Goal: Information Seeking & Learning: Learn about a topic

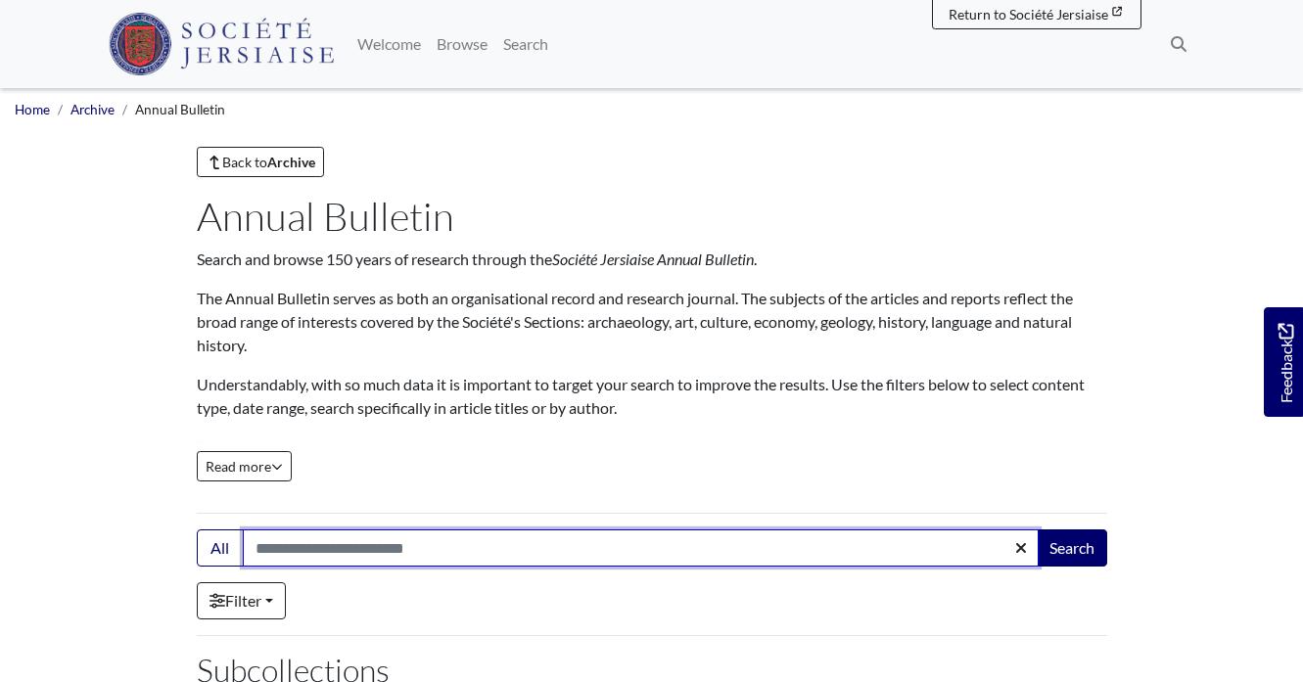
click at [537, 560] on input "Search:" at bounding box center [641, 548] width 796 height 37
type input "****"
click at [1037, 530] on button "Search" at bounding box center [1072, 548] width 70 height 37
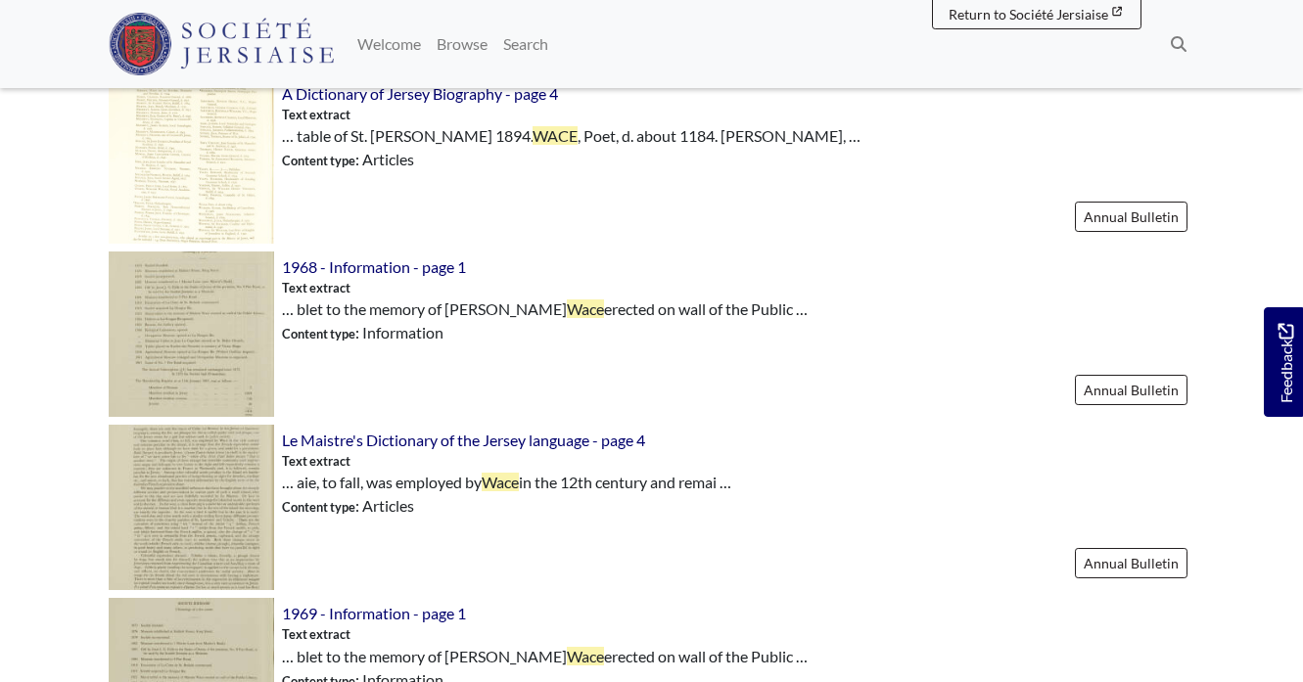
scroll to position [942, 0]
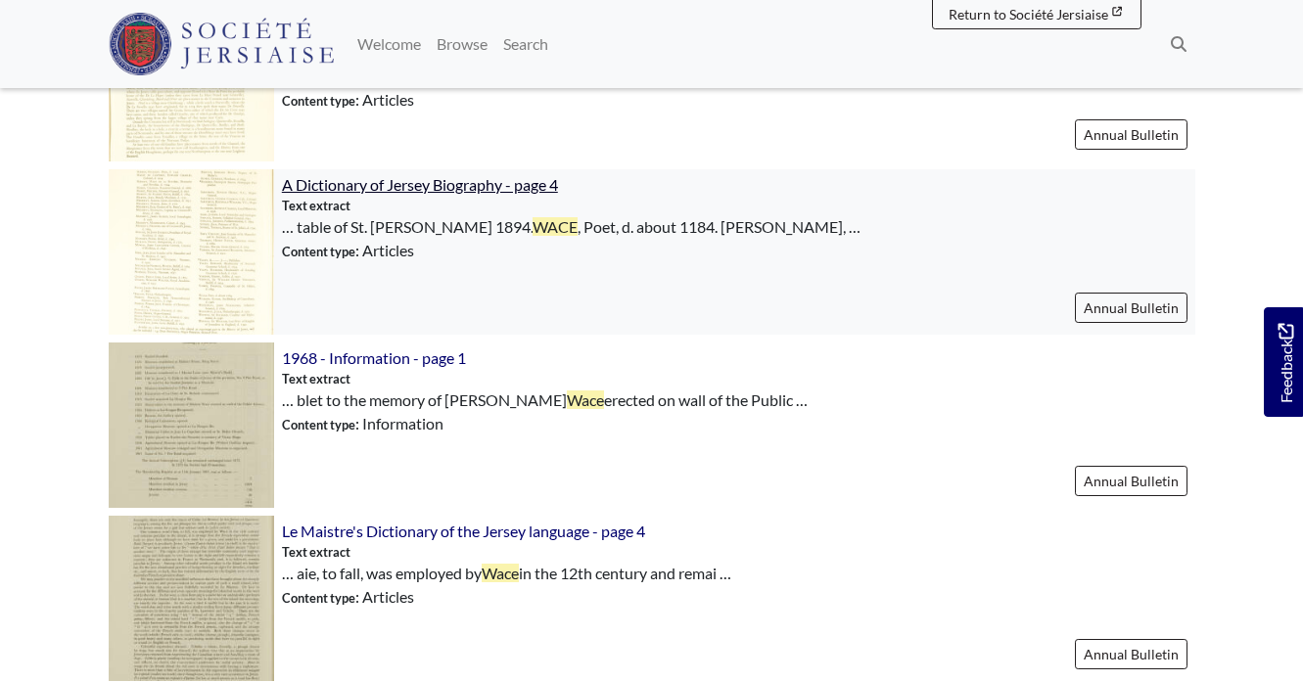
click at [450, 190] on span "A Dictionary of Jersey Biography - page 4" at bounding box center [420, 184] width 276 height 19
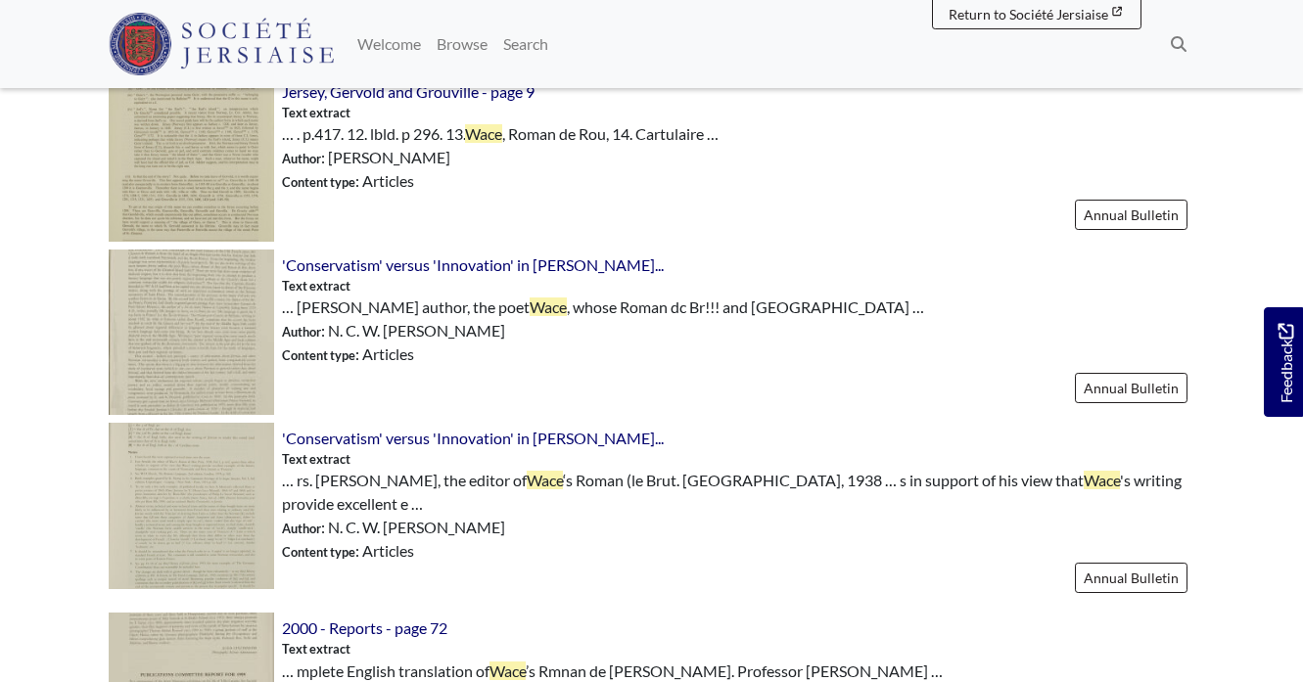
scroll to position [1708, 0]
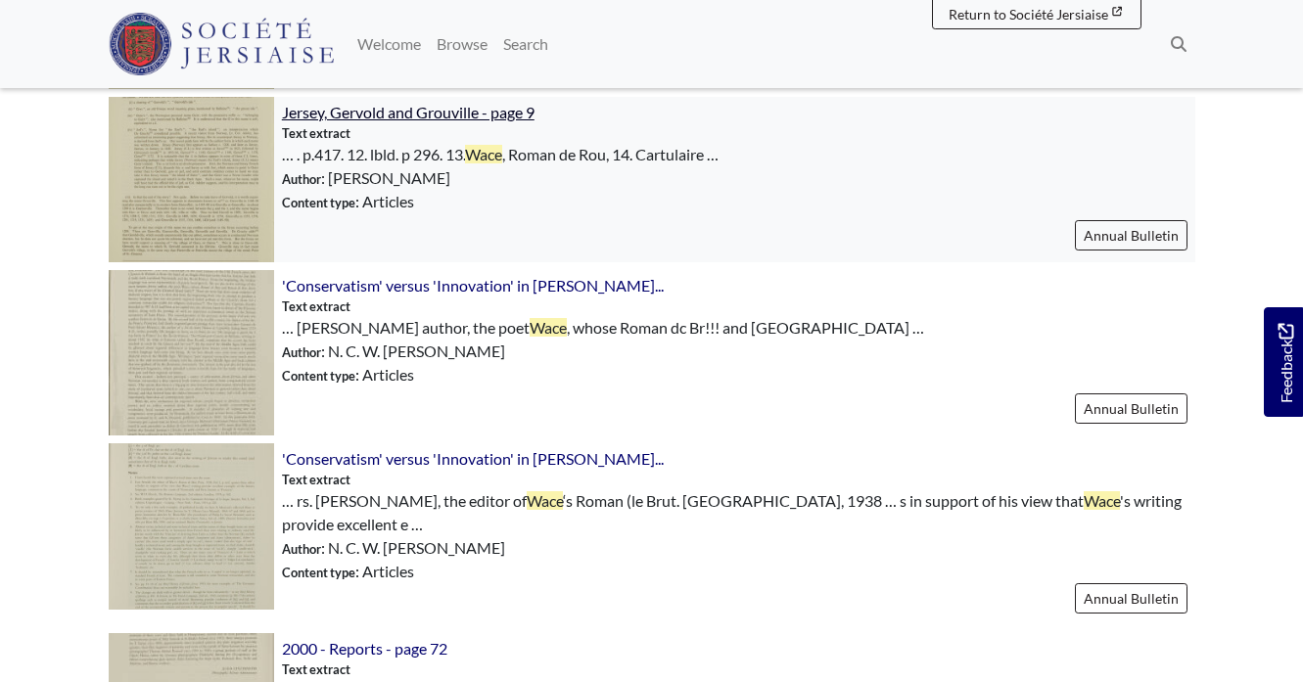
click at [422, 109] on span "Jersey, Gervold and Grouville - page 9" at bounding box center [408, 112] width 253 height 19
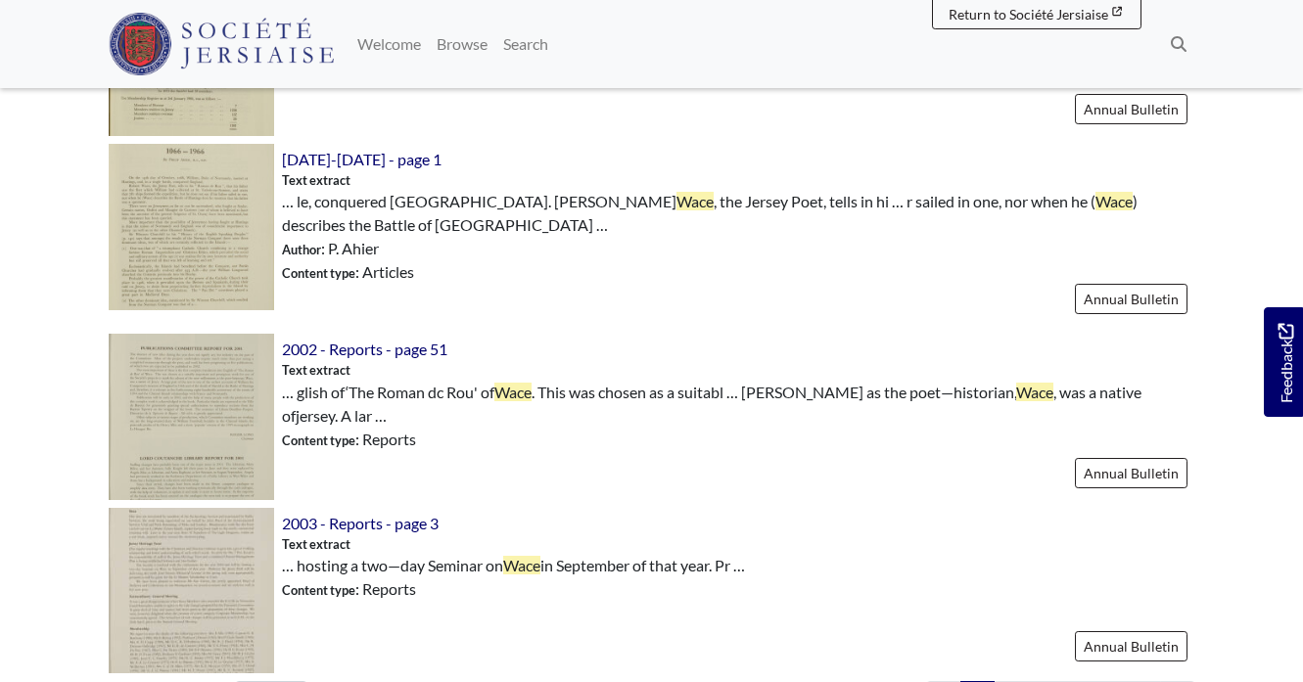
scroll to position [2712, 0]
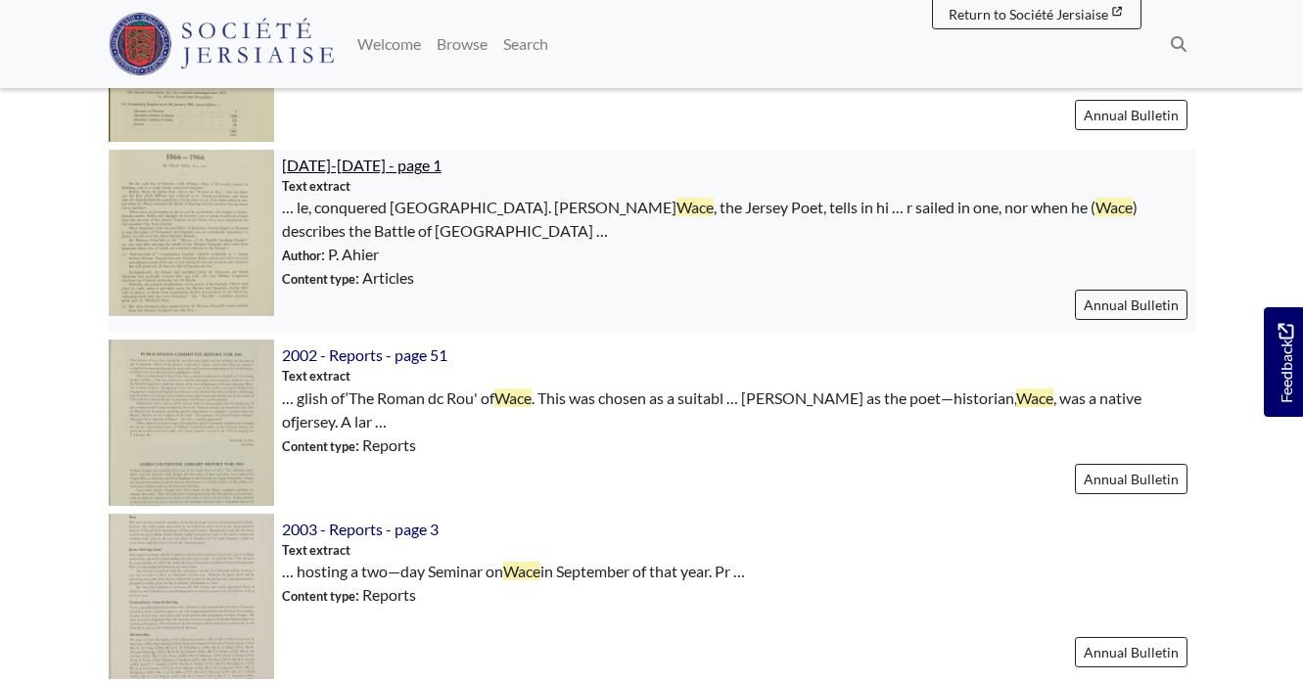
click at [325, 156] on span "1066-1966 - page 1" at bounding box center [362, 165] width 160 height 19
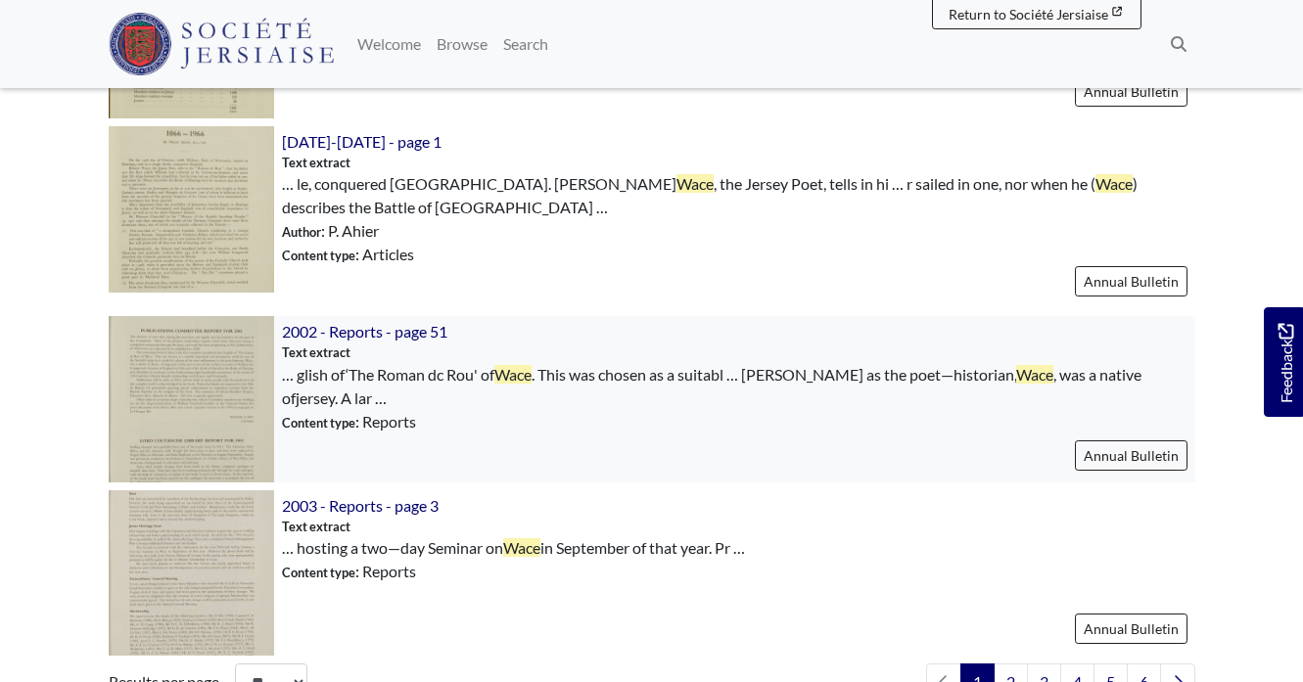
scroll to position [2741, 0]
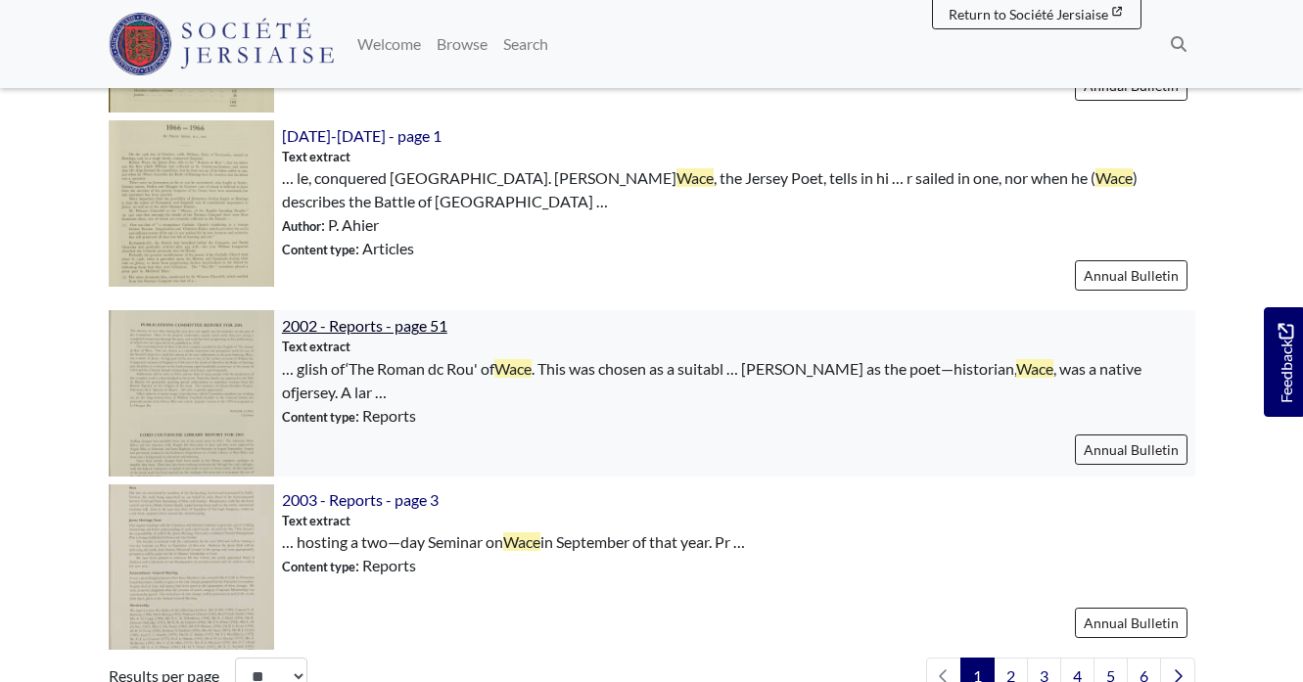
click at [346, 316] on span "2002 - Reports - page 51" at bounding box center [364, 325] width 165 height 19
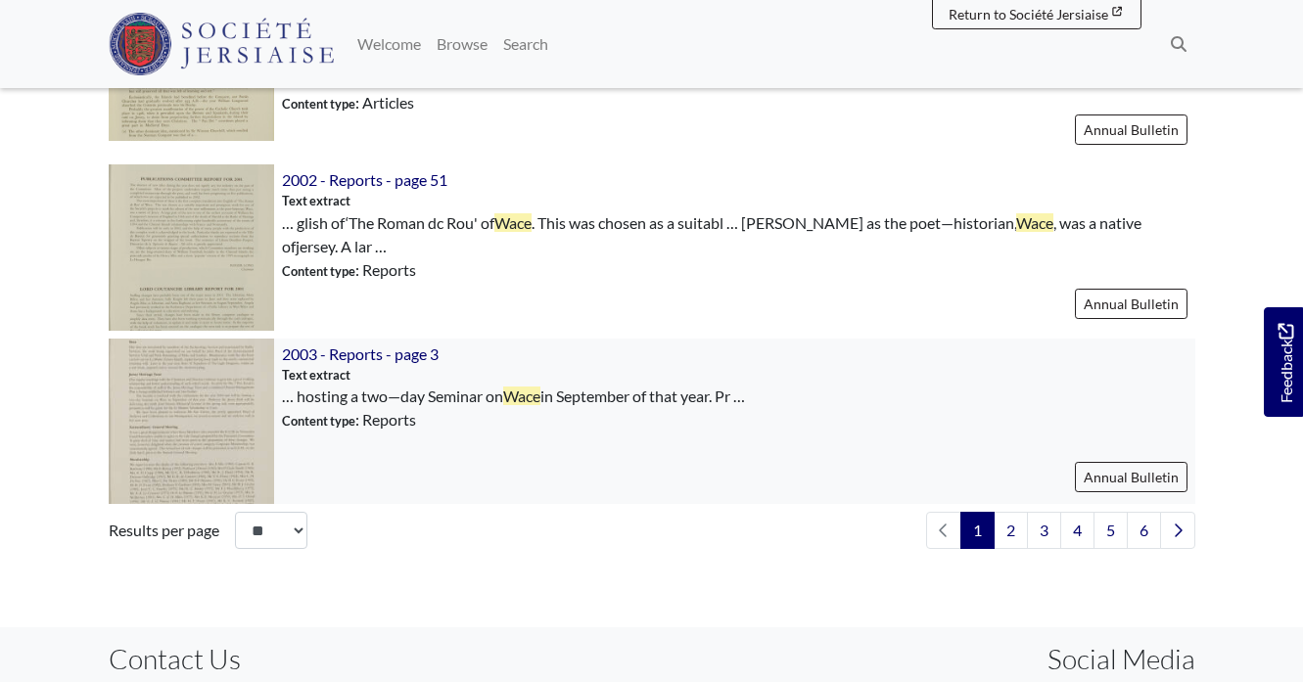
scroll to position [2903, 0]
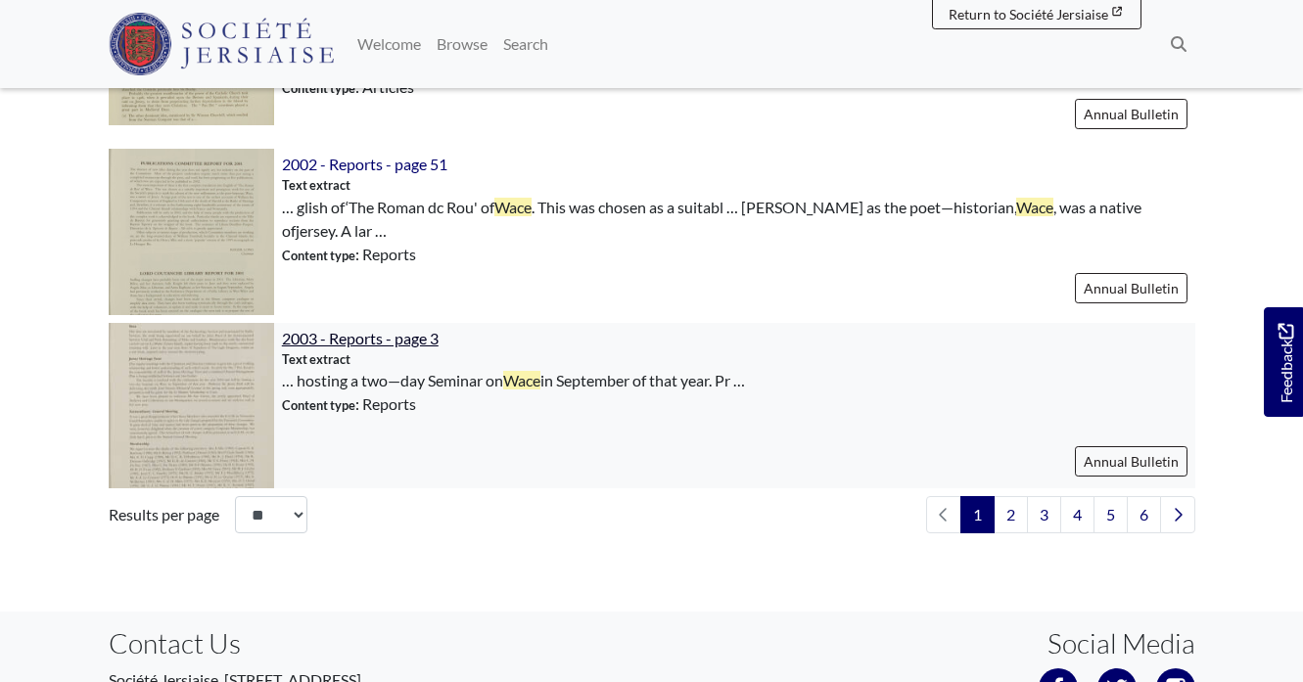
click at [352, 329] on span "2003 - Reports - page 3" at bounding box center [360, 338] width 157 height 19
click at [1006, 496] on link "2" at bounding box center [1010, 514] width 34 height 37
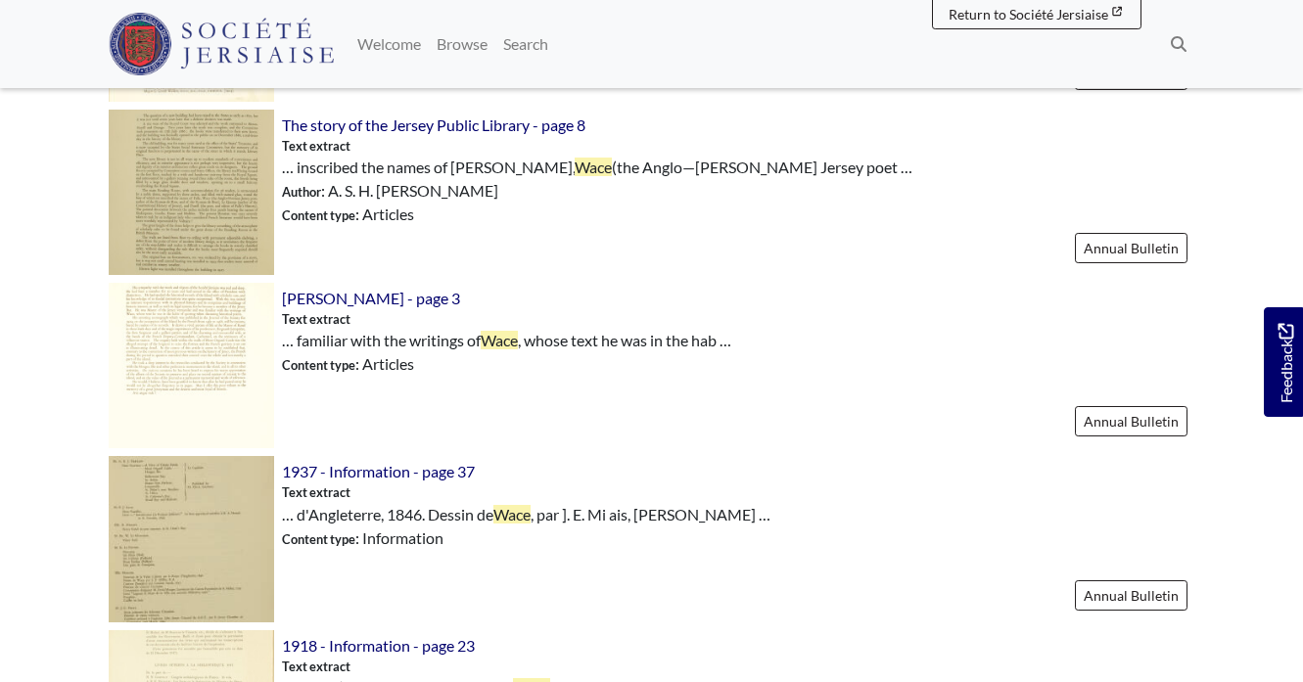
scroll to position [1162, 0]
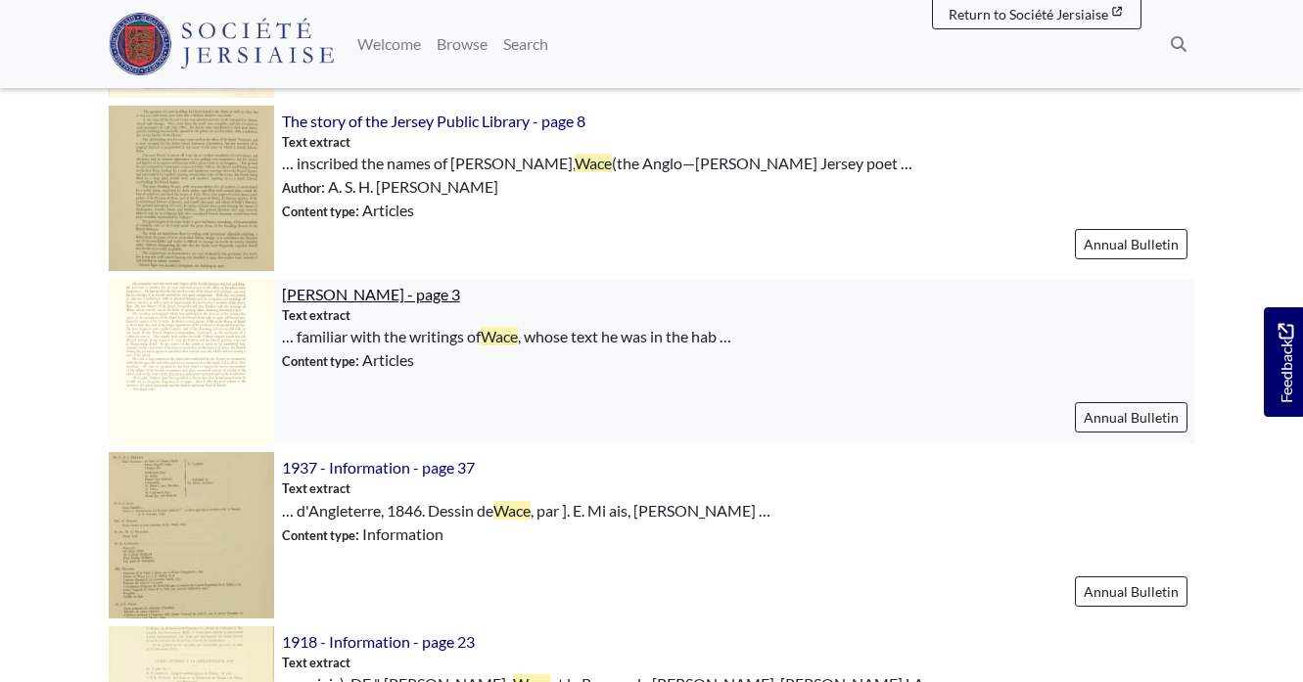
click at [428, 296] on span "Reginal Raoul Lemprière - page 3" at bounding box center [371, 294] width 178 height 19
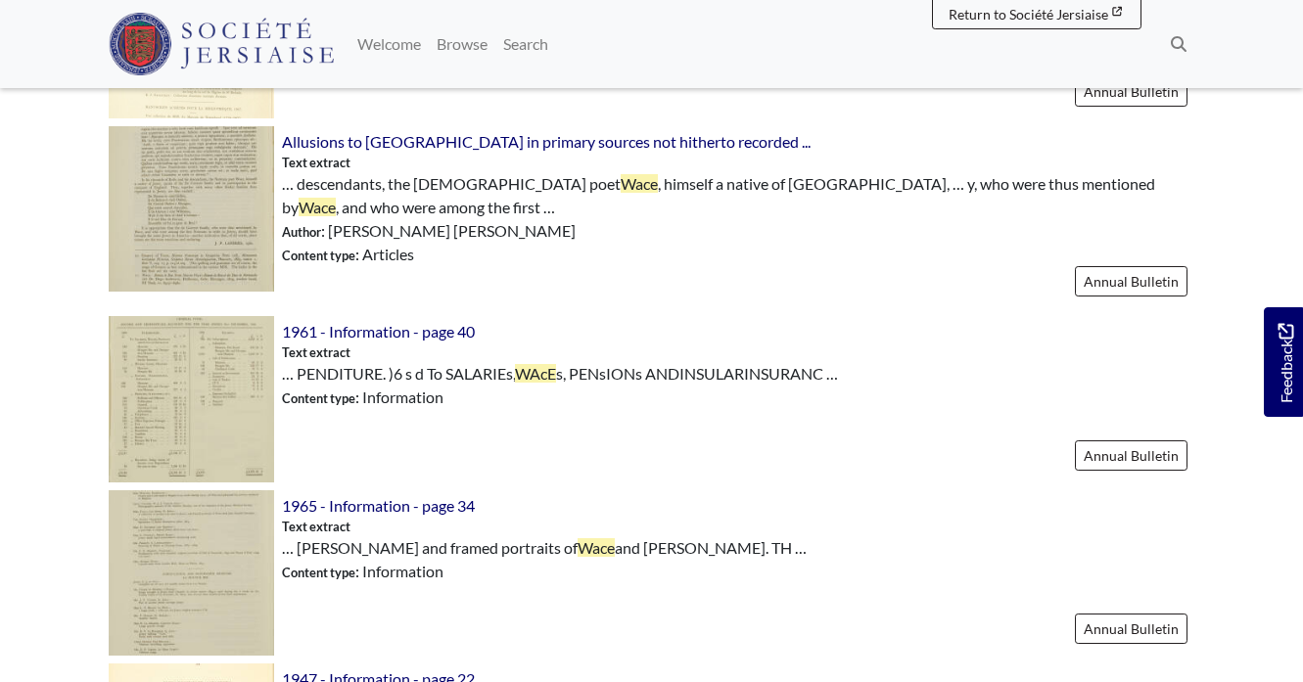
scroll to position [1845, 0]
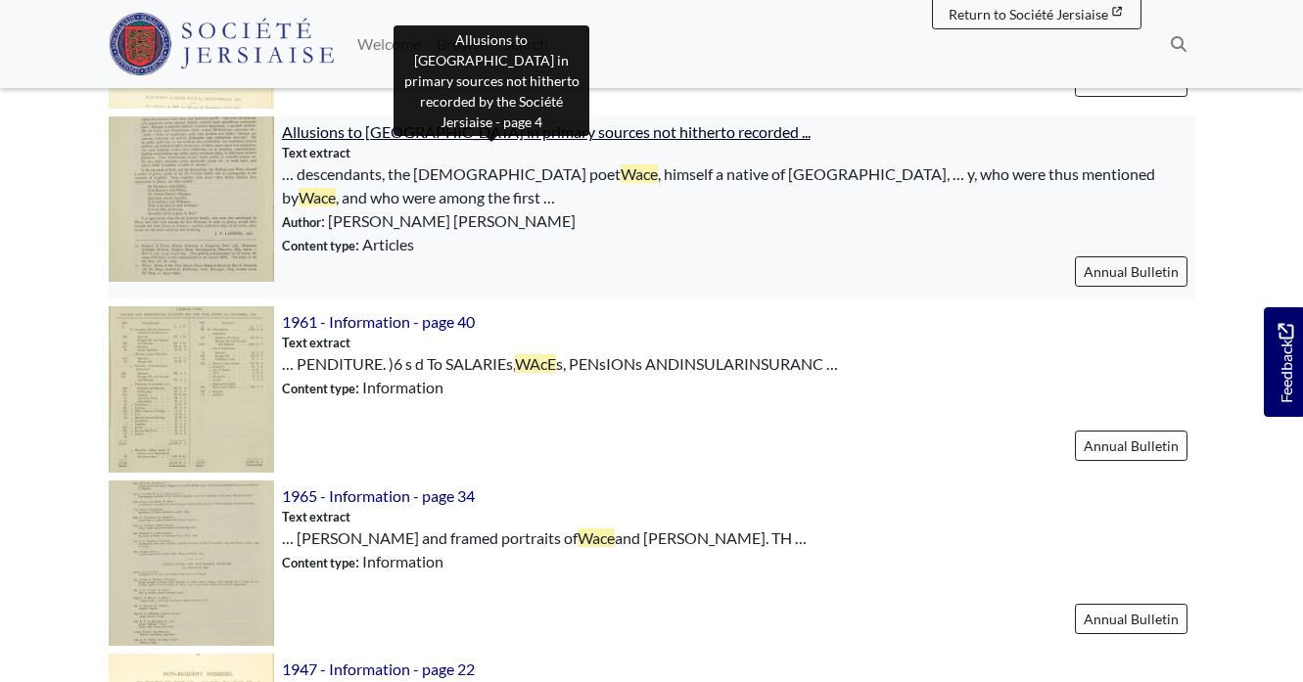
click at [574, 131] on span "Allusions to Jersey in primary sources not hitherto recorded ..." at bounding box center [546, 131] width 529 height 19
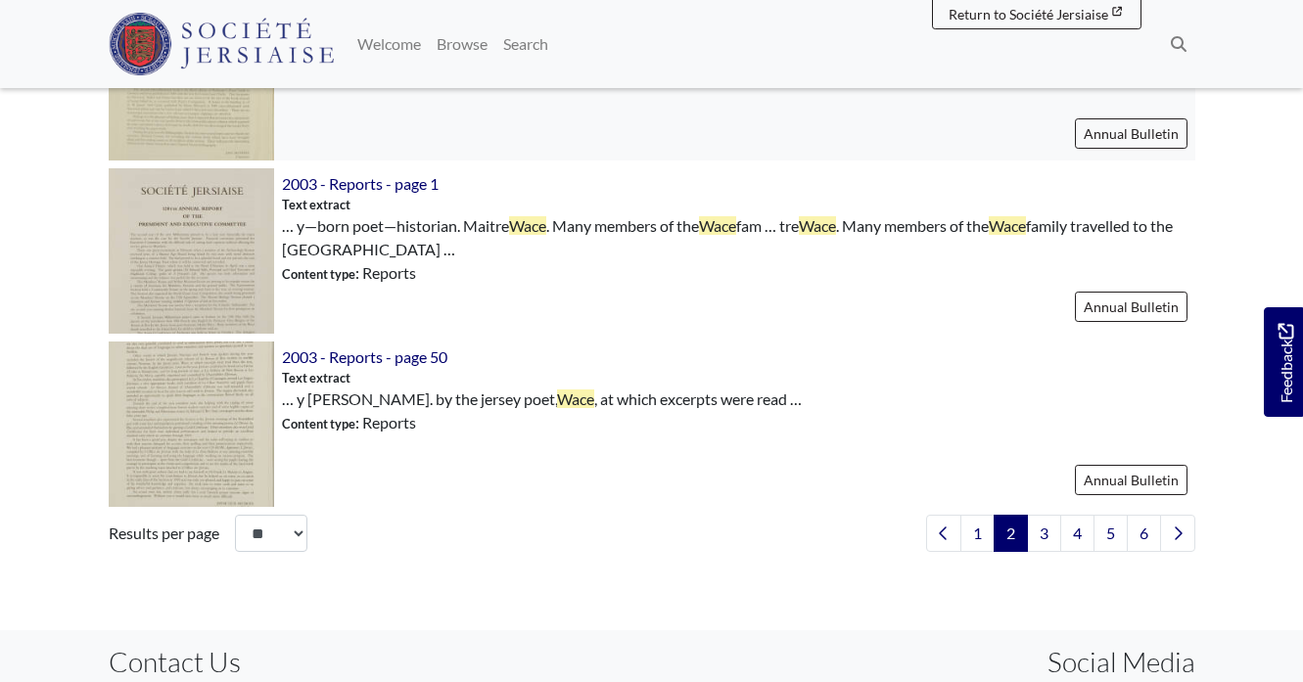
scroll to position [2870, 0]
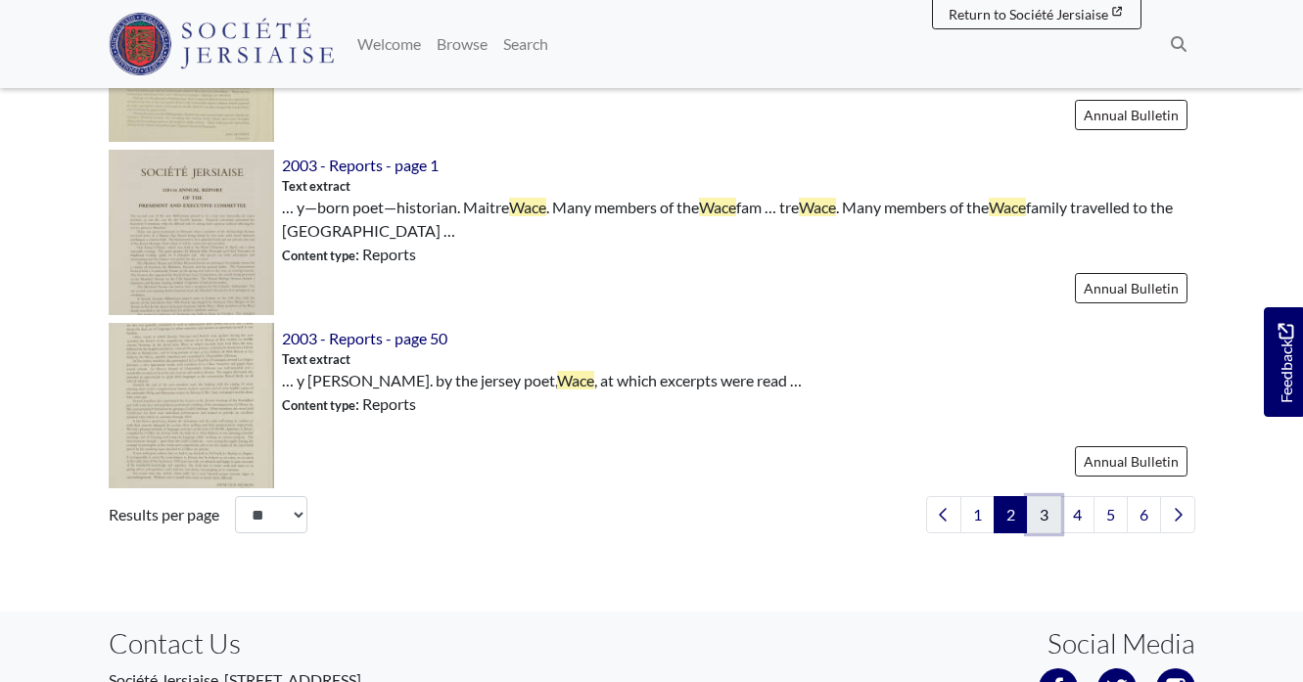
click at [1039, 515] on link "3" at bounding box center [1044, 514] width 34 height 37
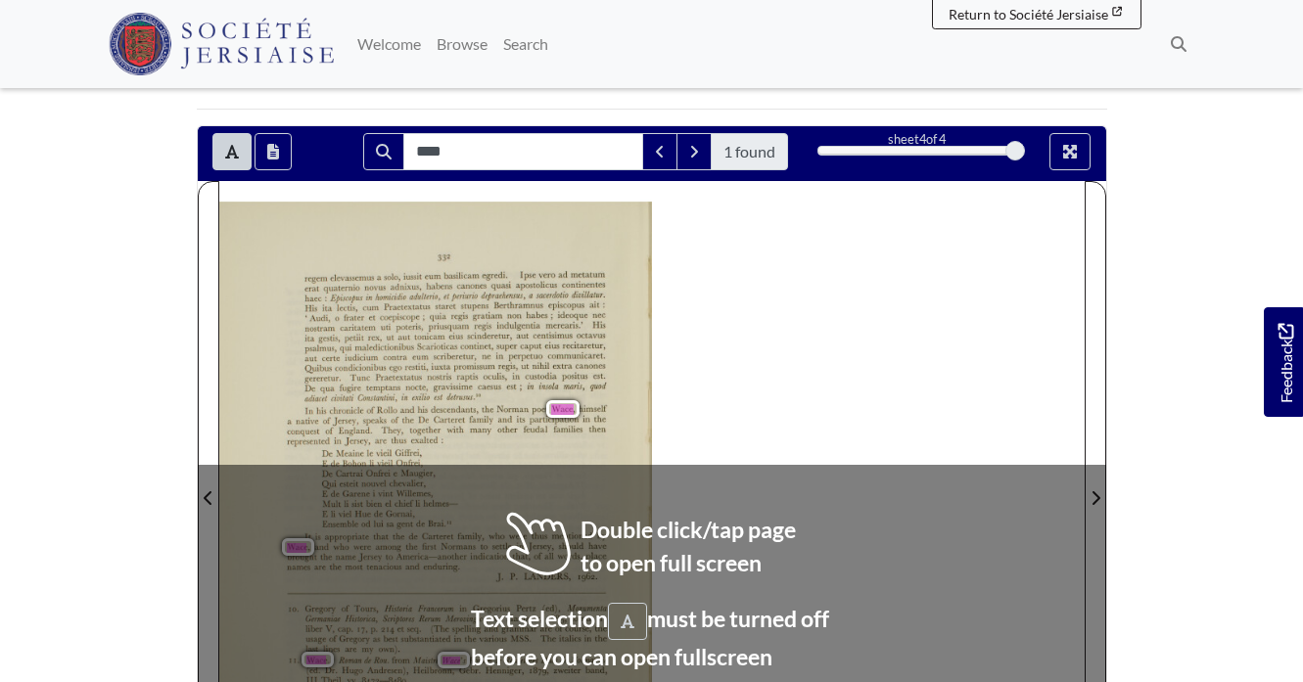
scroll to position [302, 0]
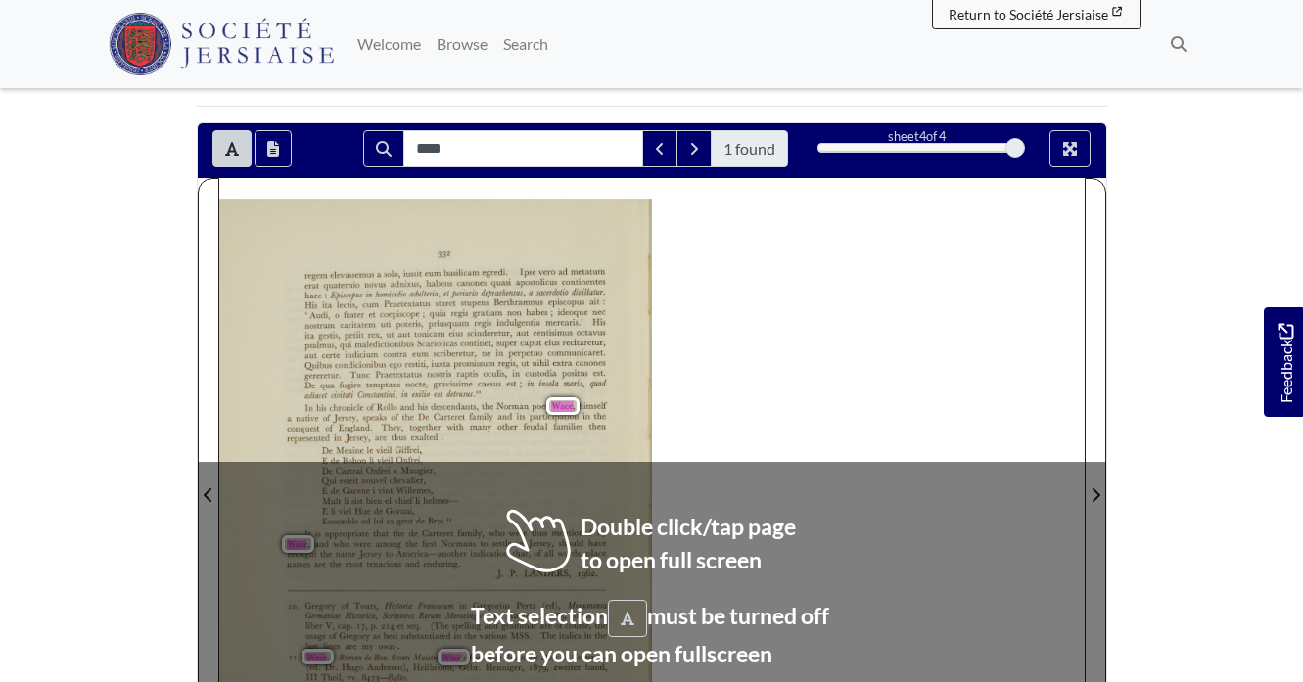
click at [565, 361] on span "extra" at bounding box center [561, 362] width 18 height 8
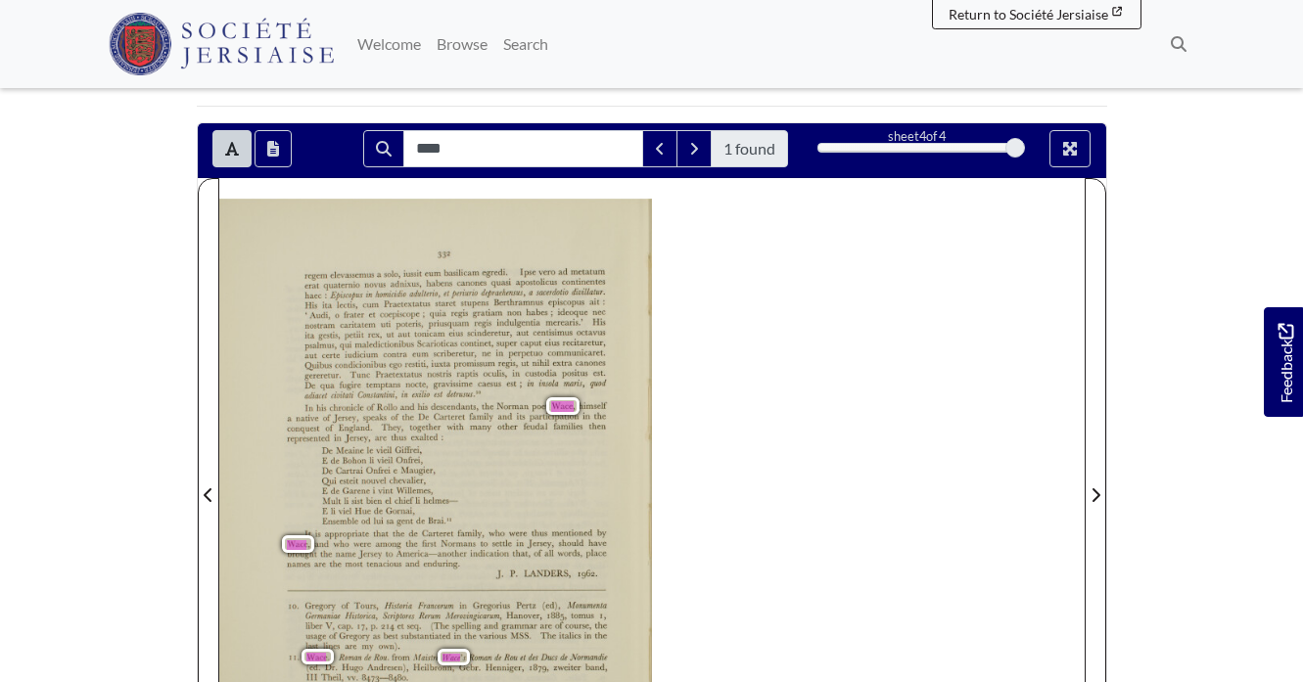
click at [514, 500] on div "332 regem elevassemus a solo, iussit eum basilicam egredi: Ipse vero ad metatum…" at bounding box center [435, 493] width 433 height 591
drag, startPoint x: 312, startPoint y: 446, endPoint x: 426, endPoint y: 487, distance: 120.7
click at [426, 487] on div "332 regem elevassemus a solo, iussit eum basilicam egredi: Ipse vero ad metatum…" at bounding box center [435, 493] width 433 height 591
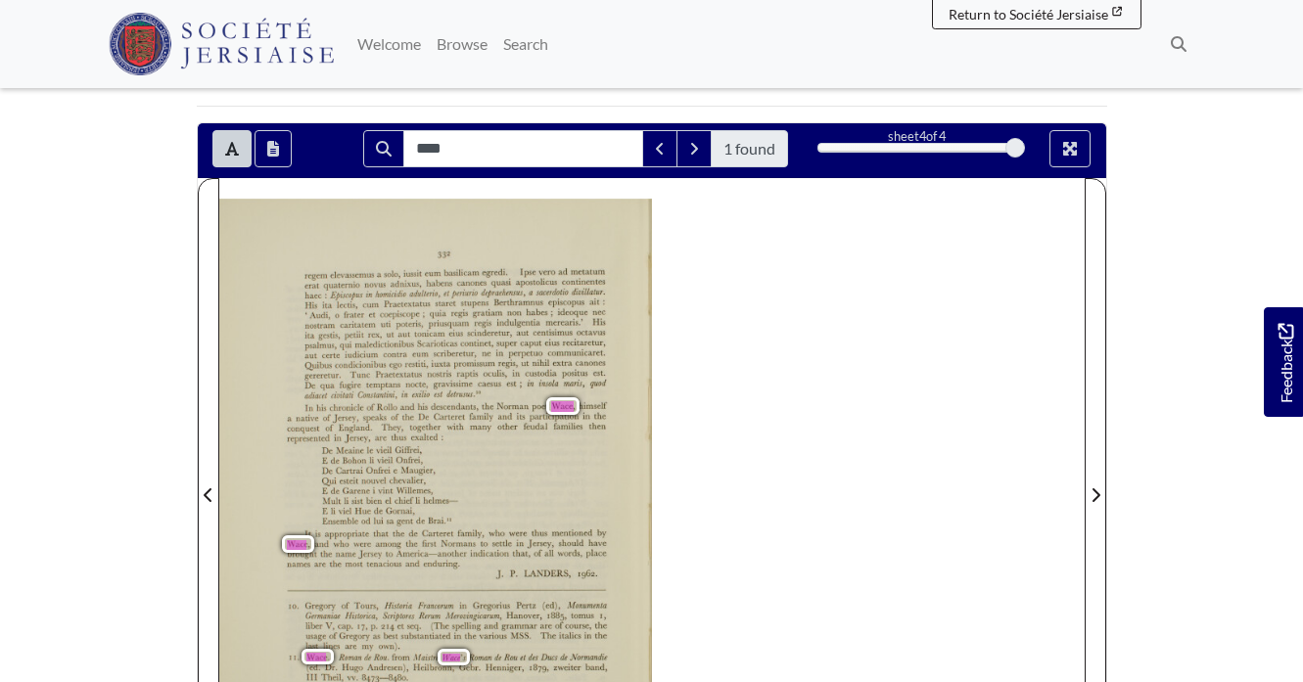
click at [448, 530] on span "Carteret" at bounding box center [437, 533] width 31 height 7
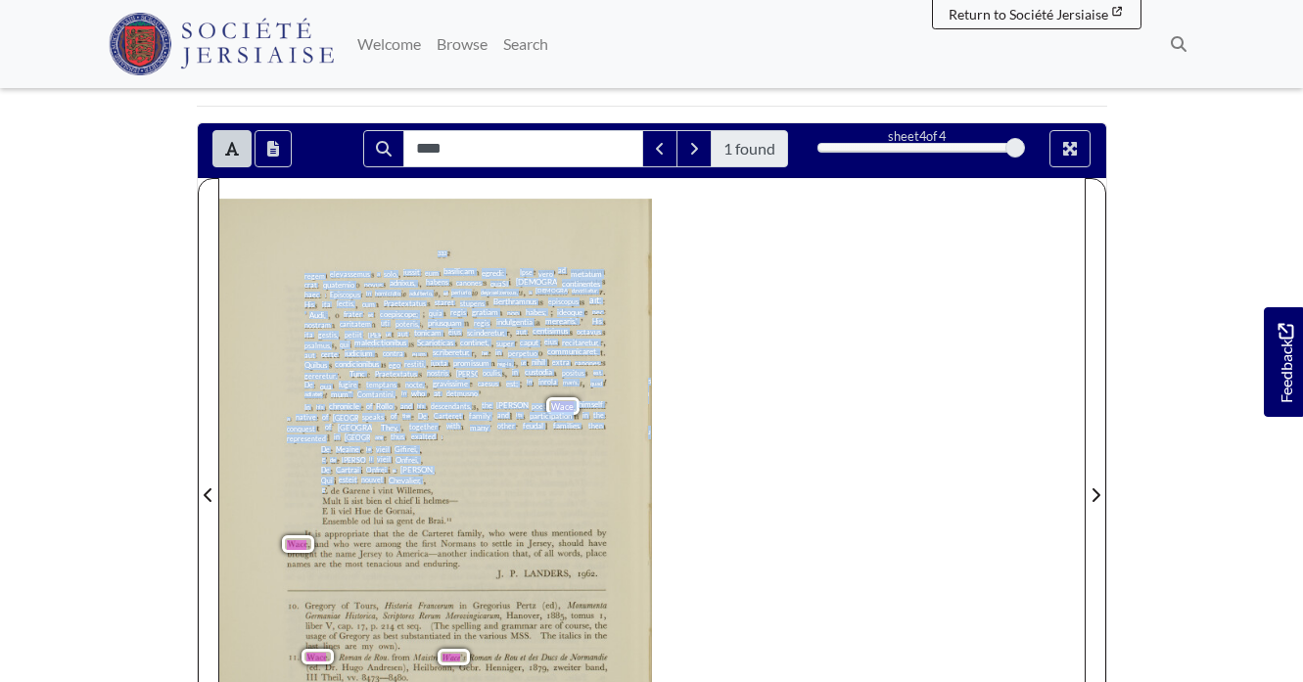
drag, startPoint x: 455, startPoint y: 522, endPoint x: 324, endPoint y: 487, distance: 135.6
click at [324, 487] on div "332 regem elevassemus a solo, iussit eum basilicam egredi: Ipse vero ad metatum…" at bounding box center [435, 493] width 433 height 591
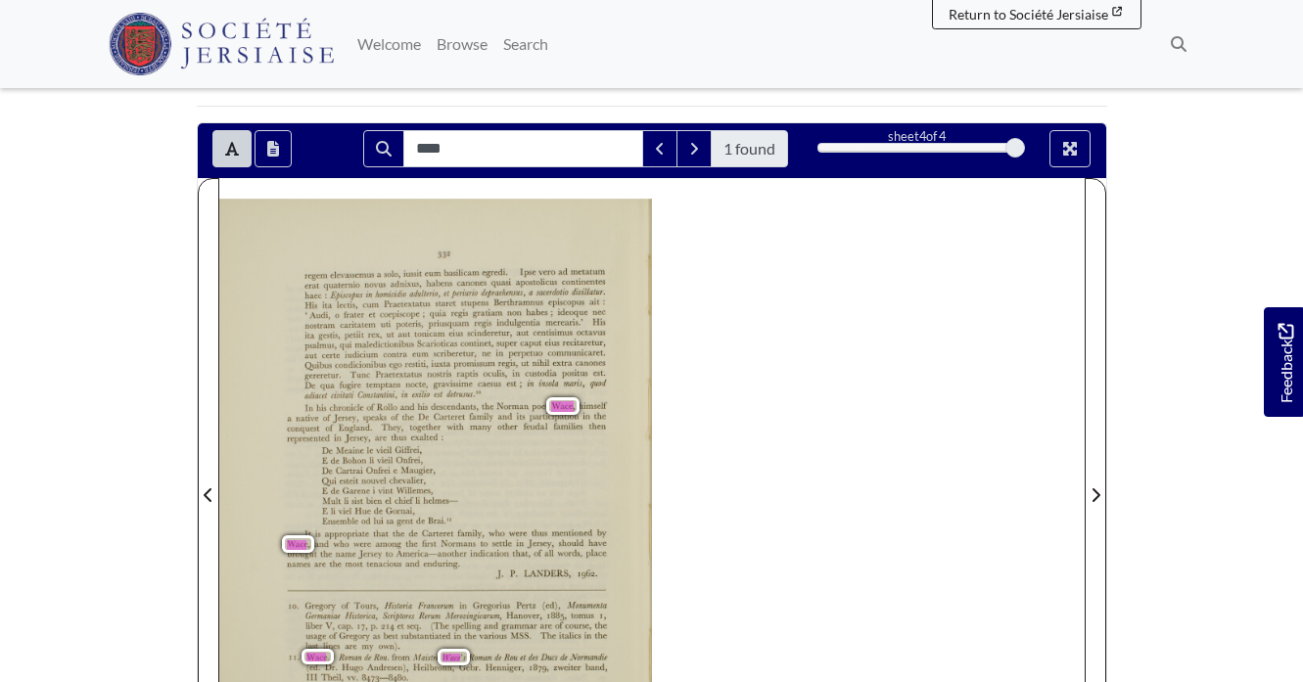
click at [481, 519] on div "332 regem elevassemus a solo, iussit eum basilicam egredi: Ipse vero ad metatum…" at bounding box center [435, 493] width 433 height 591
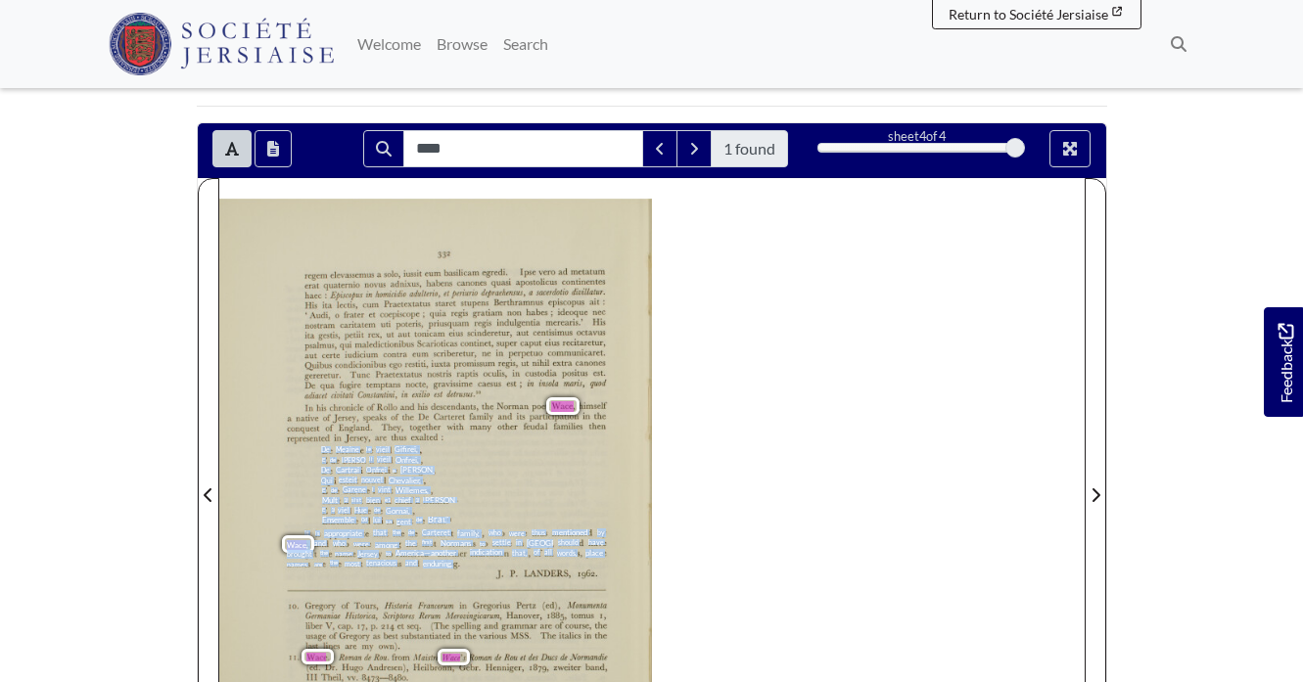
drag, startPoint x: 323, startPoint y: 450, endPoint x: 455, endPoint y: 563, distance: 173.6
click at [455, 563] on div "332 regem elevassemus a solo, iussit eum basilicam egredi: Ipse vero ad metatum…" at bounding box center [435, 493] width 433 height 591
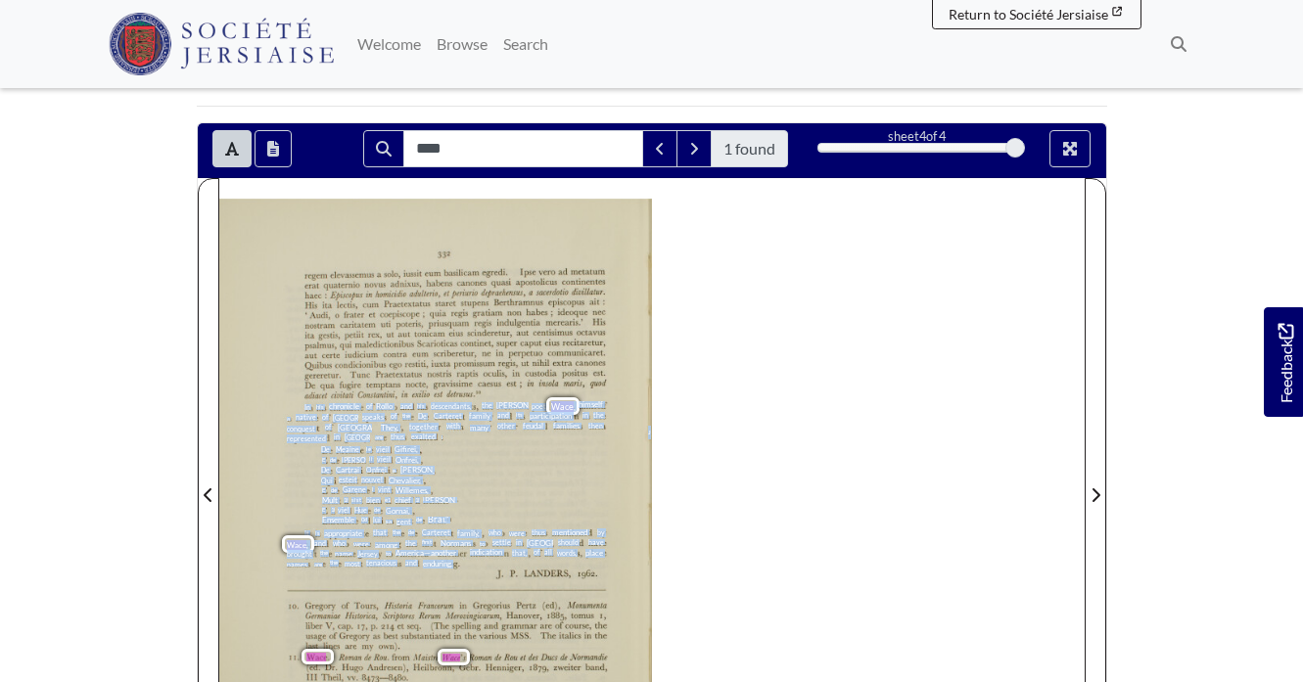
drag, startPoint x: 304, startPoint y: 410, endPoint x: 457, endPoint y: 566, distance: 218.0
click at [457, 566] on div "332 regem elevassemus a solo, iussit eum basilicam egredi: Ipse vero ad metatum…" at bounding box center [435, 493] width 433 height 591
copy div "In his chronicle of Rollo and his descendants, the Norman poet Wace , himself a…"
click at [265, 146] on button "Open transcription window" at bounding box center [272, 148] width 37 height 37
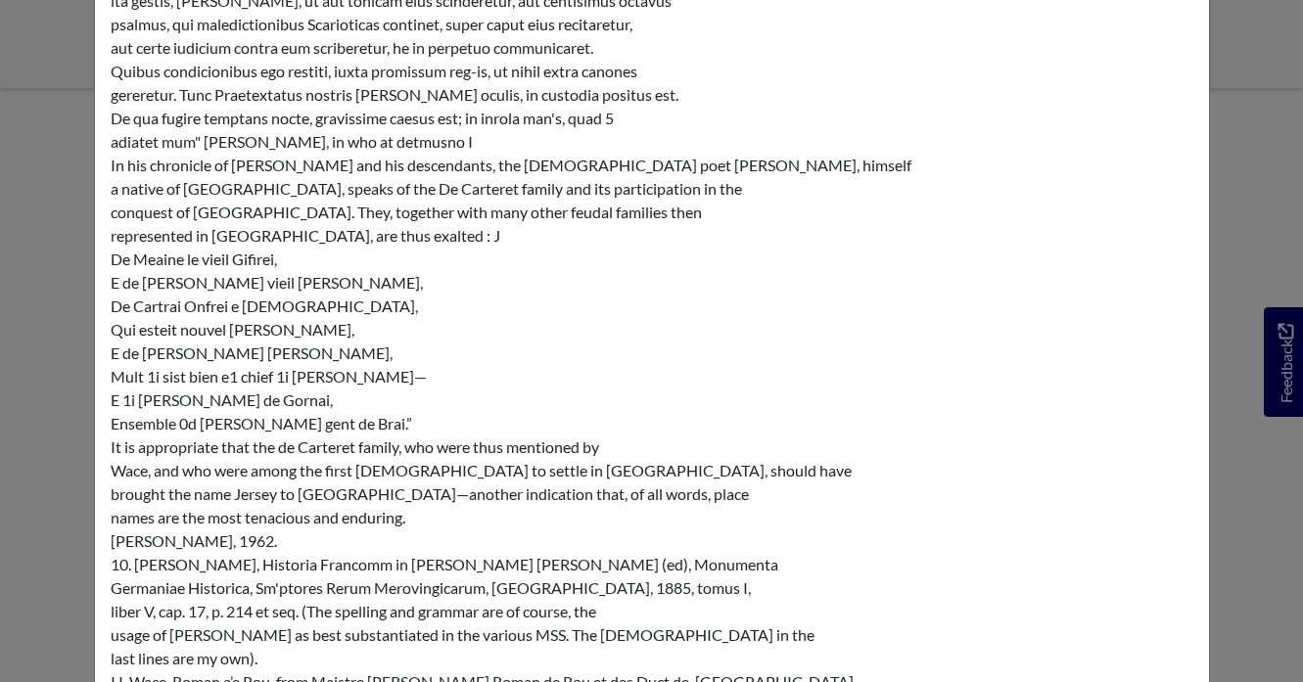
scroll to position [395, 0]
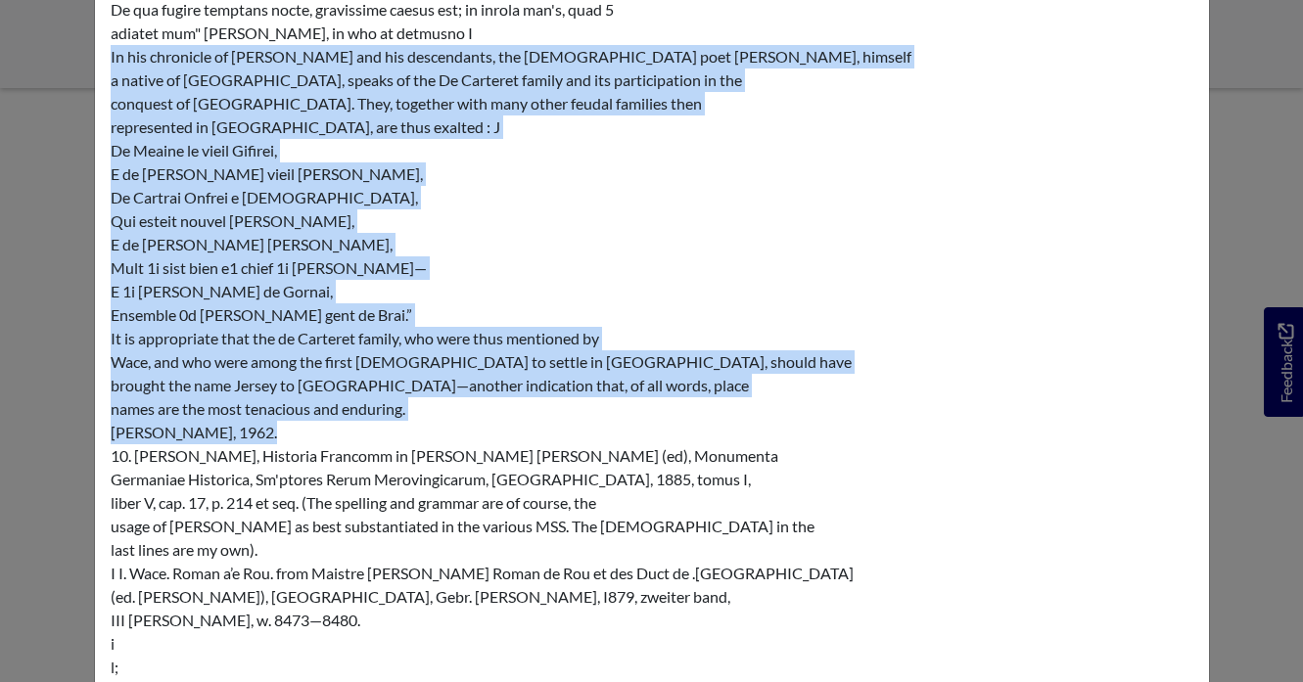
copy div "In his chronicle of Rollo and his descendants, the Norman poet Wace, himself a …"
drag, startPoint x: 110, startPoint y: 58, endPoint x: 576, endPoint y: 432, distance: 598.1
click at [576, 432] on div "332 regem elevassemus a solo, iussit eum basilicam egredi: Ipse vero ad metatum…" at bounding box center [652, 268] width 1083 height 1104
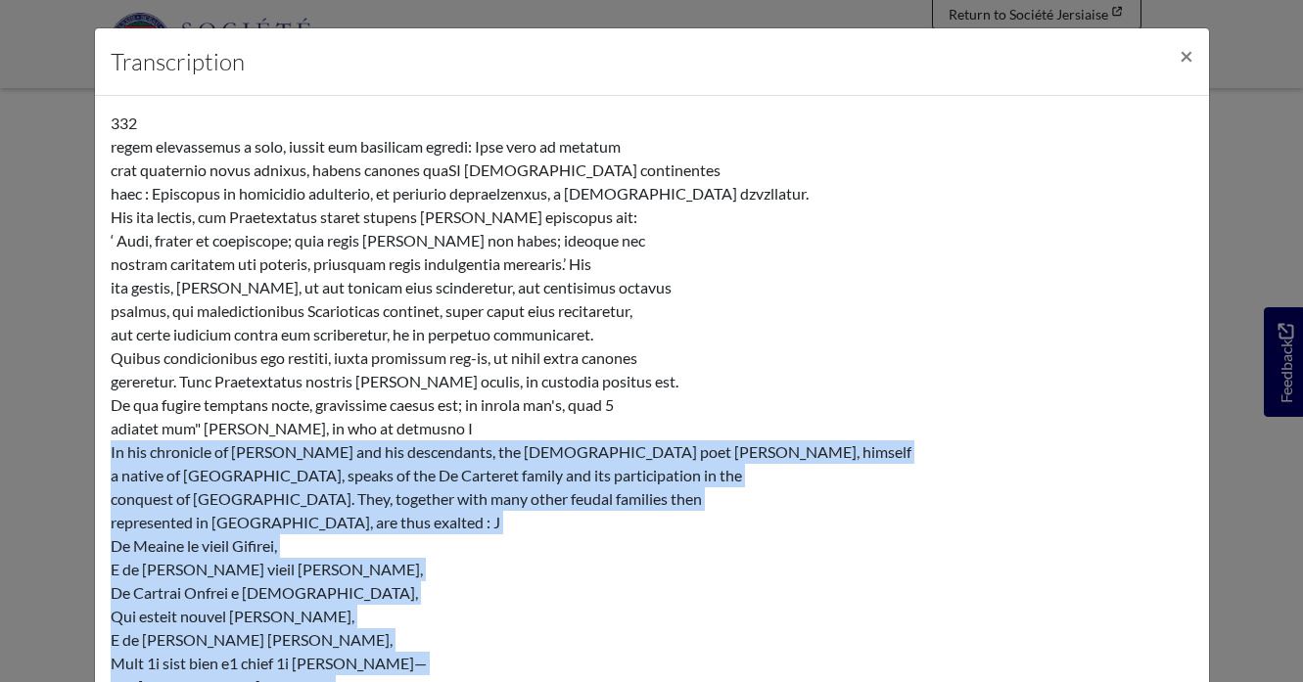
click at [2, 223] on div "Transcription × 332 regem elevassemus a solo, iussit eum basilicam egredi: Ipse…" at bounding box center [651, 341] width 1303 height 682
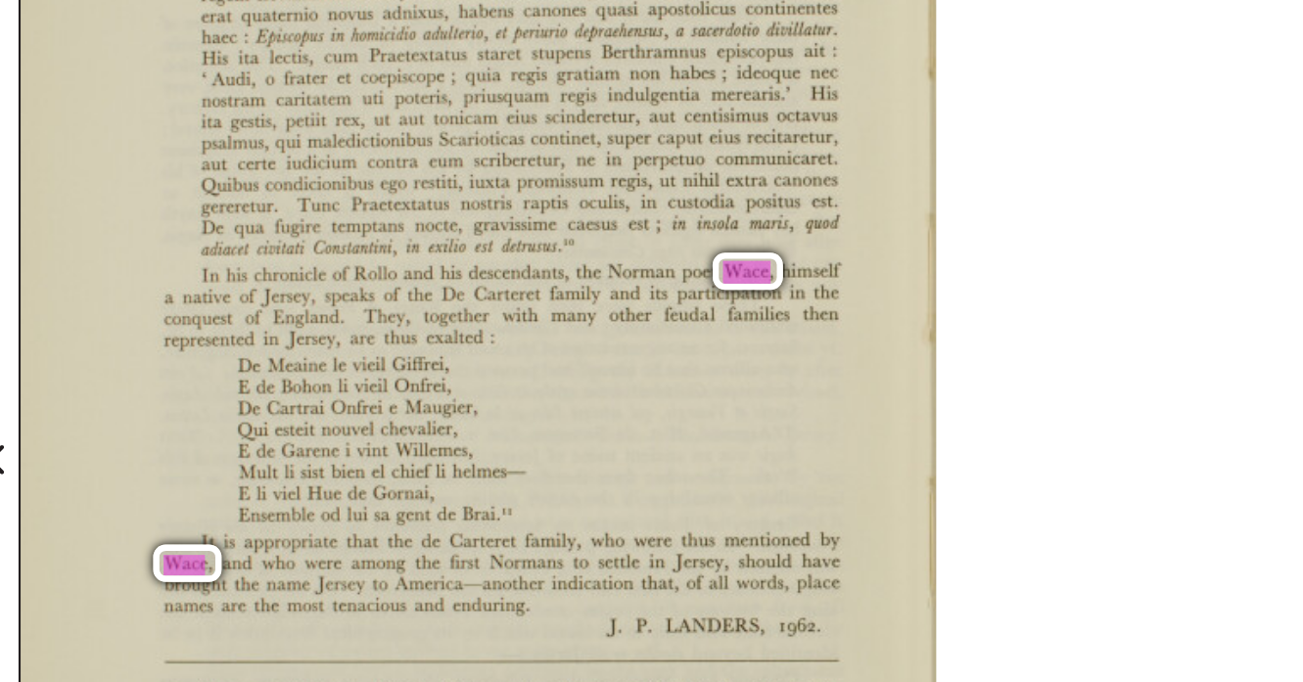
click at [483, 423] on div "In his chronicle of Rollo and his descendants, the Norman poet Wace , himself a…" at bounding box center [469, 422] width 365 height 42
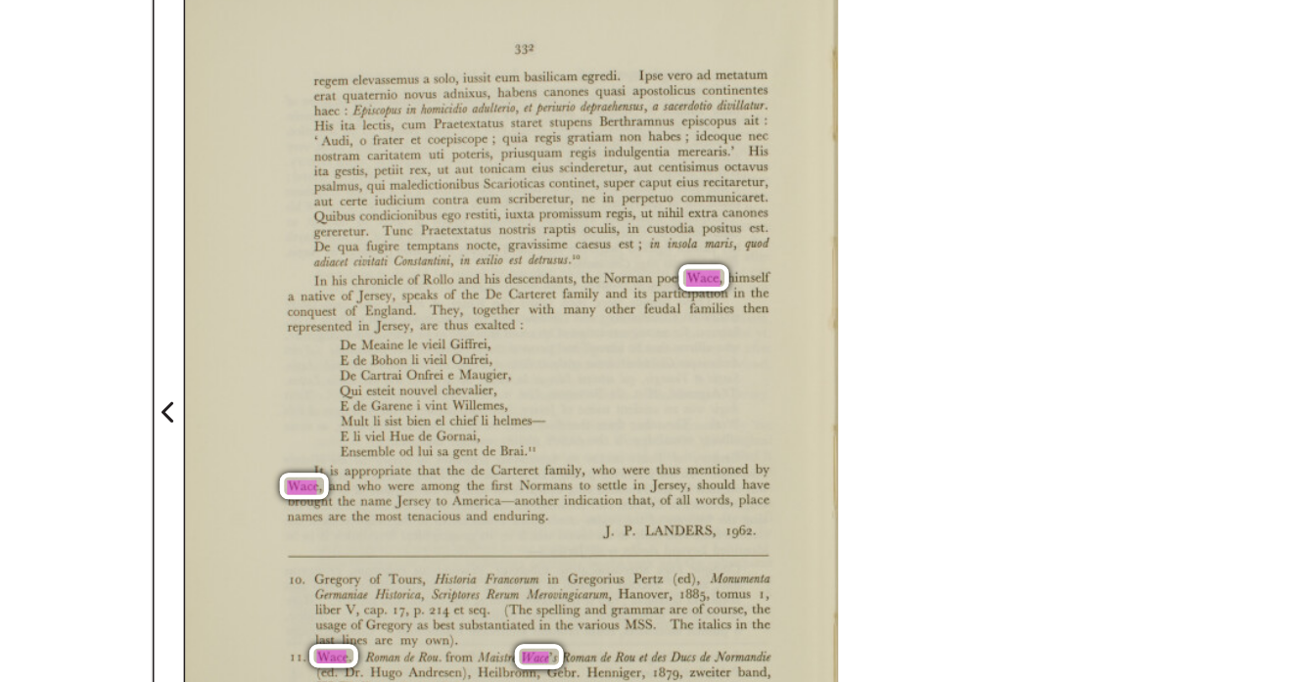
scroll to position [301, 0]
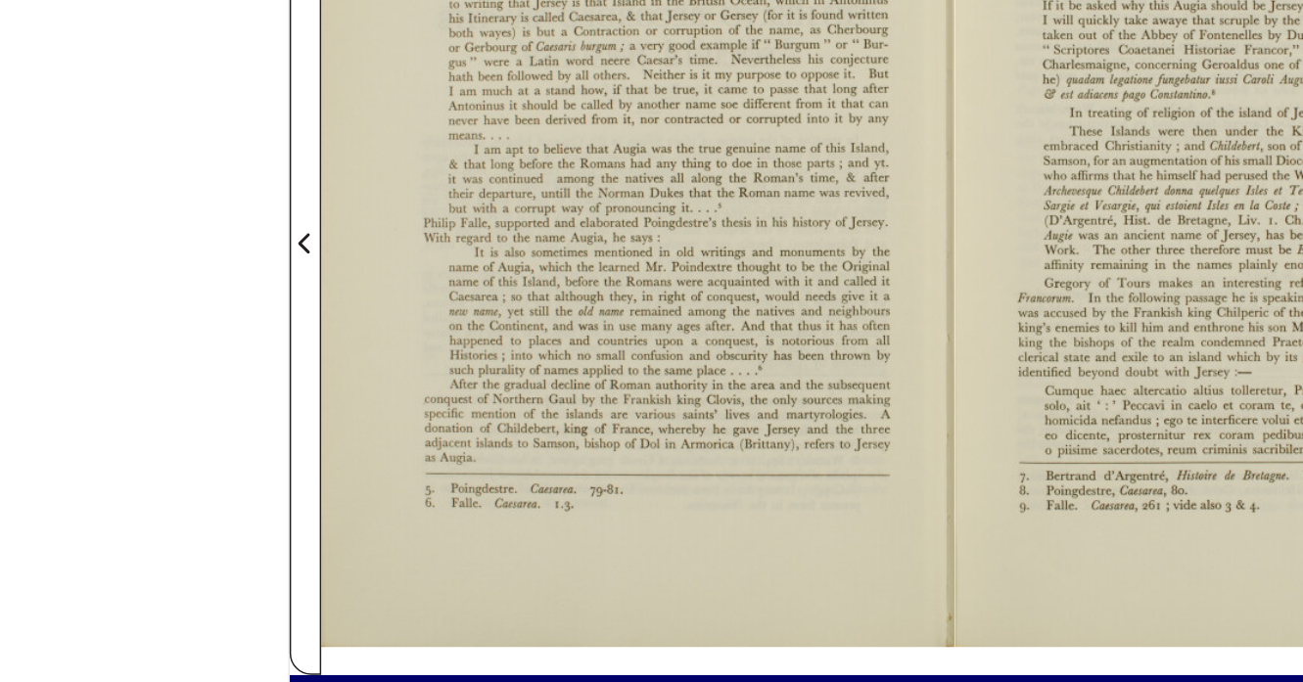
scroll to position [415, 0]
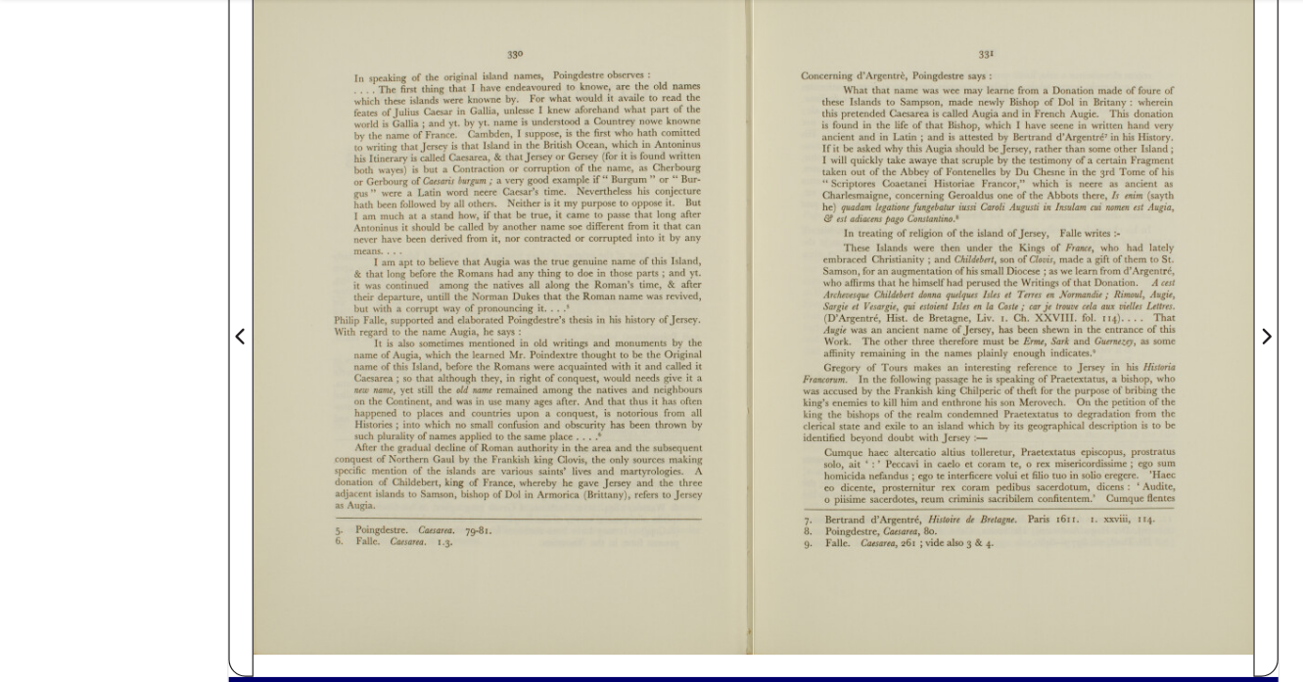
click at [197, 350] on div "**** 1 found sheet 3 of 4 3 * The metadata has moved. You can now access the me…" at bounding box center [652, 380] width 910 height 741
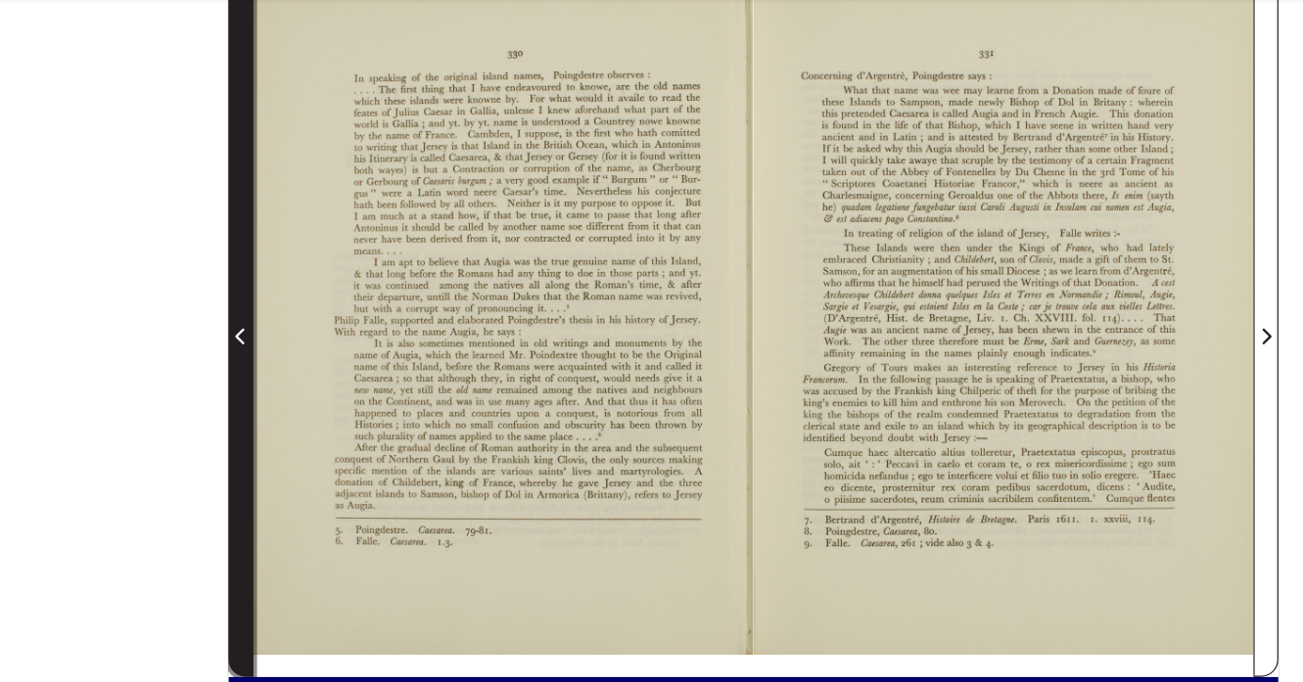
click at [205, 407] on span "Previous Page" at bounding box center [209, 372] width 20 height 610
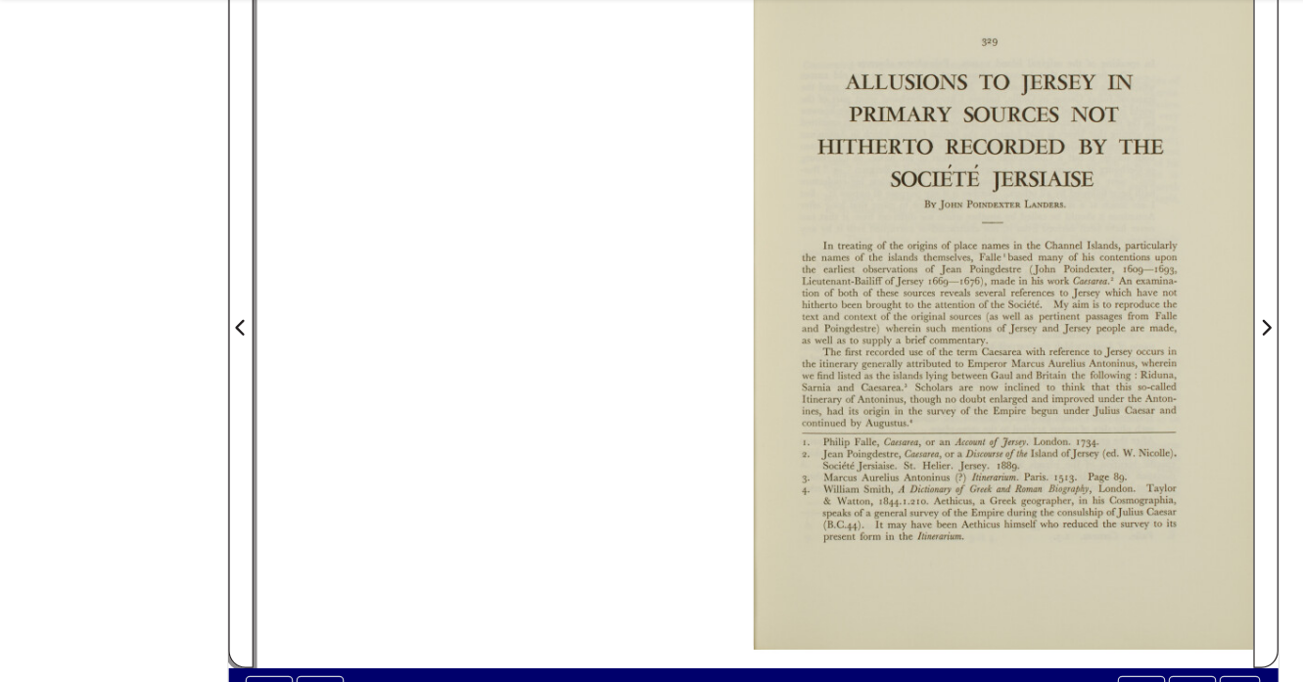
scroll to position [423, 0]
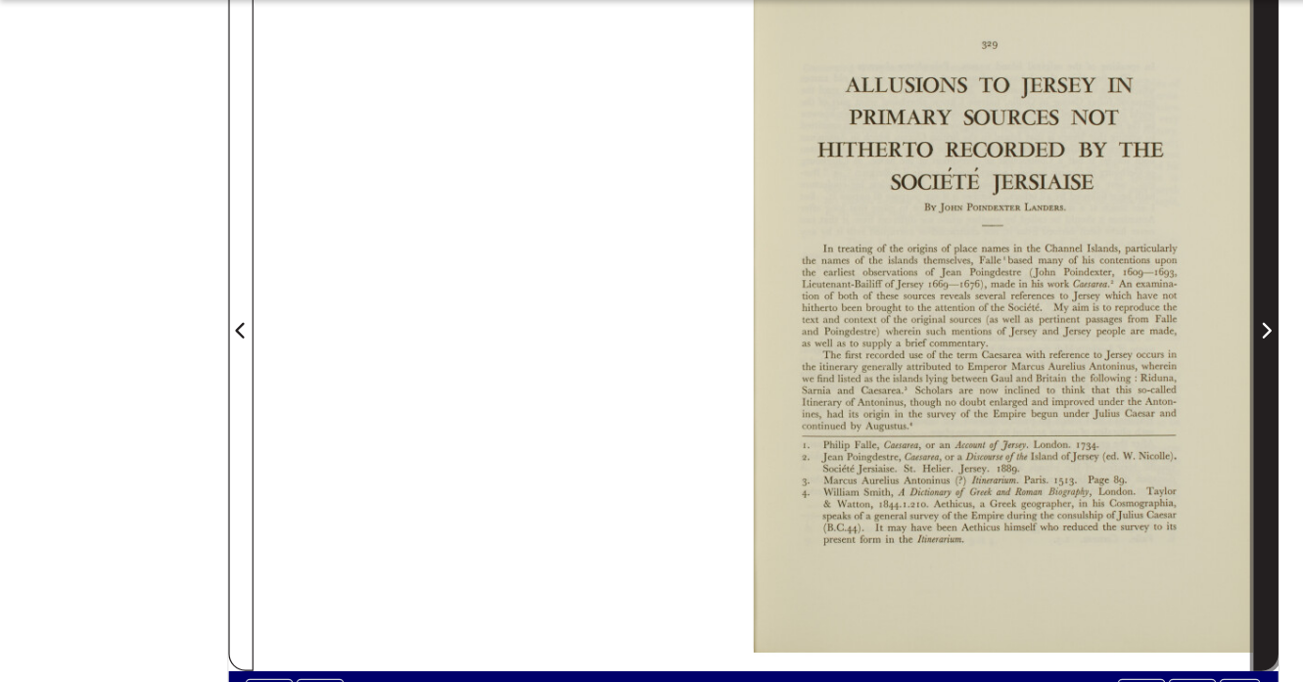
click at [1092, 407] on span "Next Page" at bounding box center [1095, 364] width 20 height 610
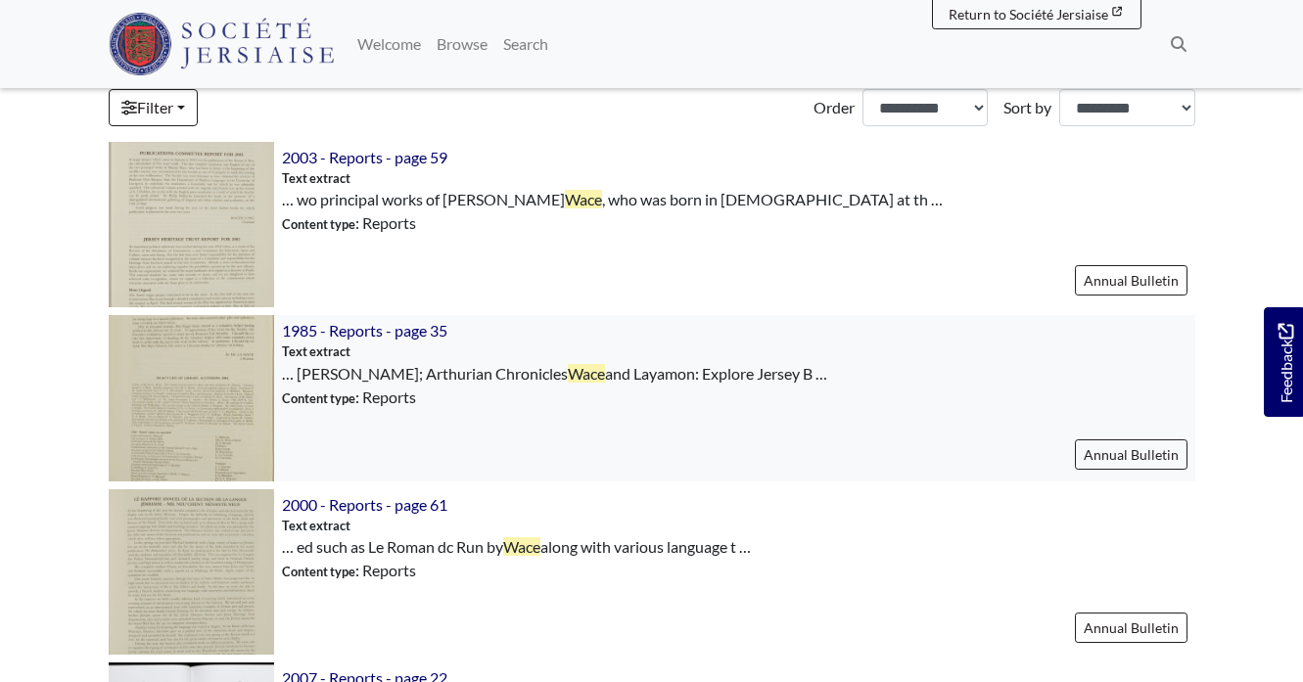
scroll to position [507, 0]
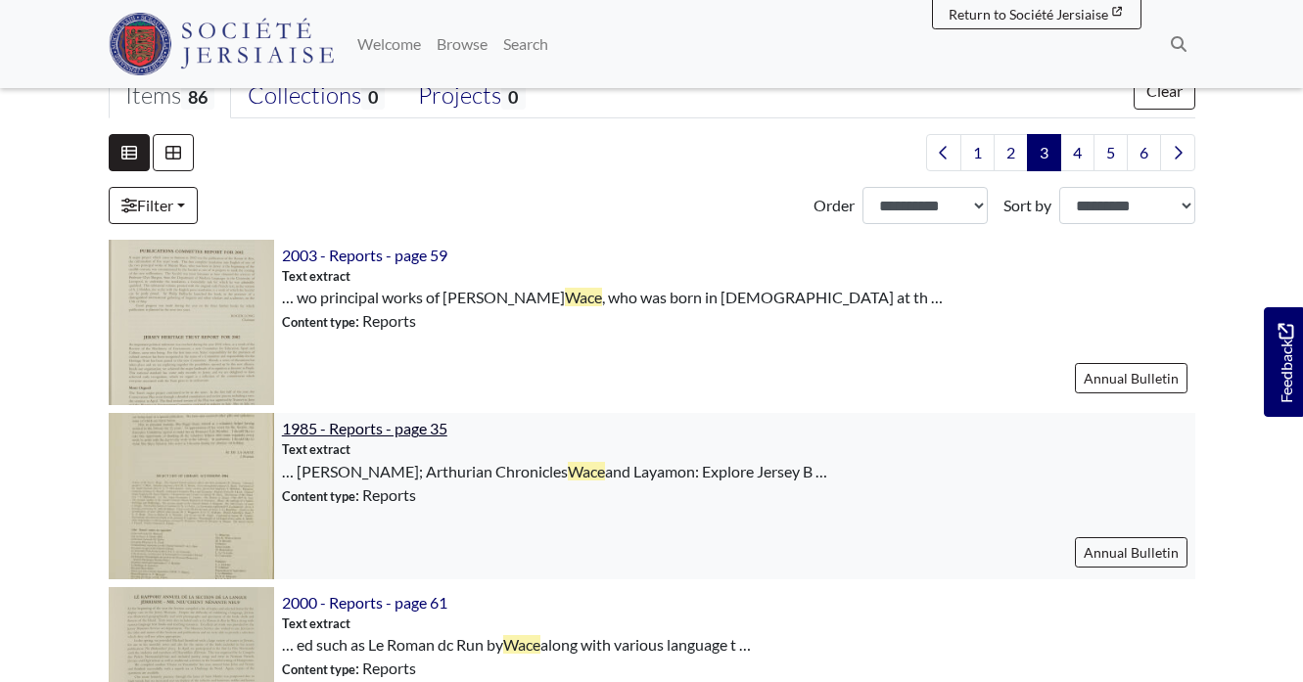
click at [397, 427] on span "1985 - Reports - page 35" at bounding box center [364, 428] width 165 height 19
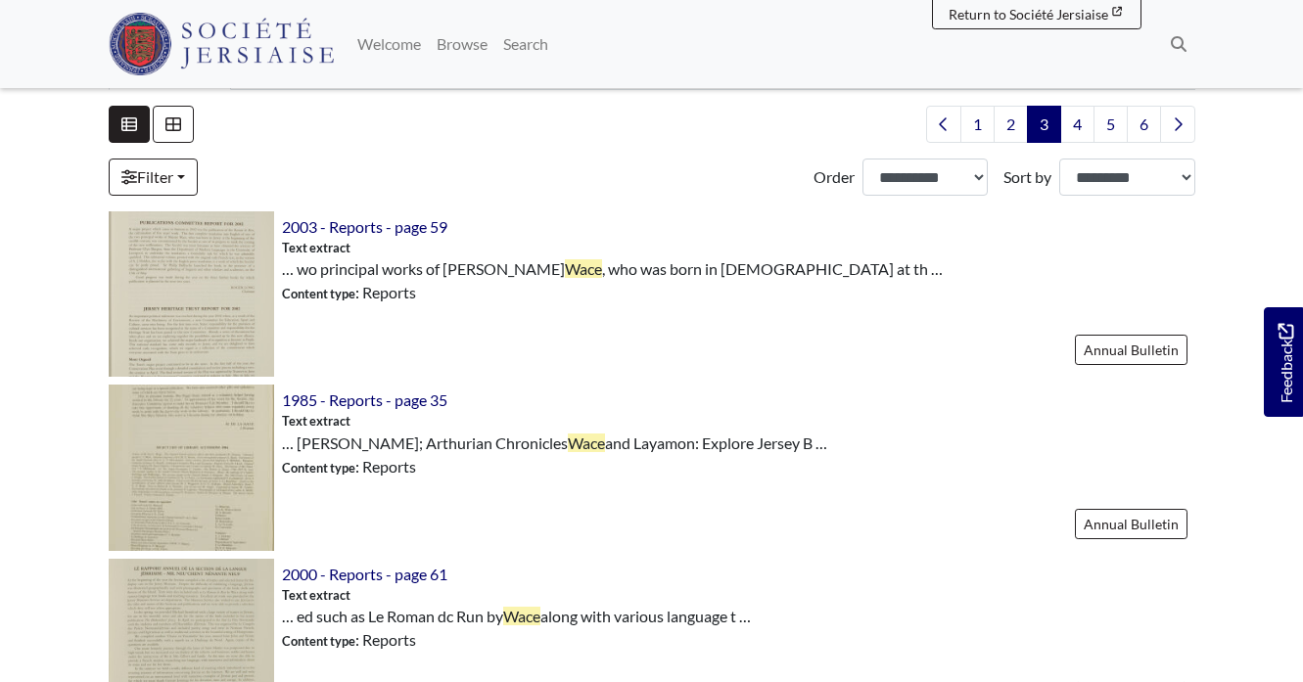
scroll to position [542, 0]
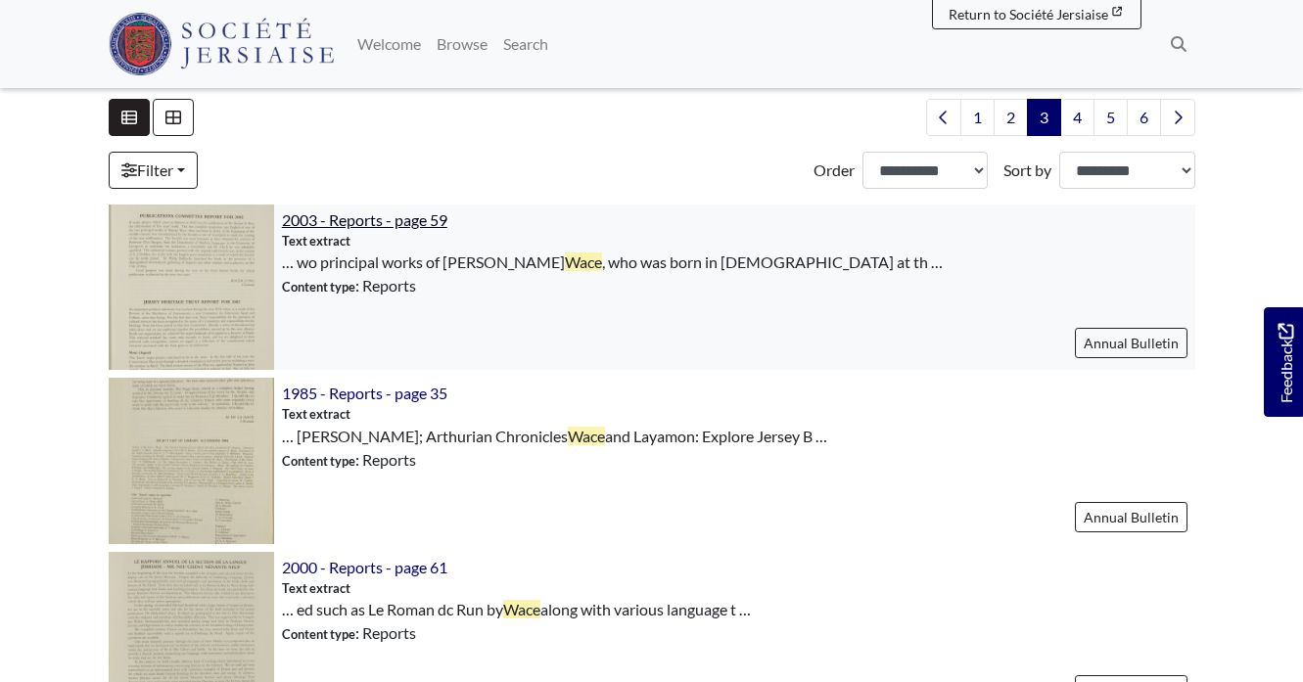
click at [384, 214] on span "2003 - Reports - page 59" at bounding box center [364, 219] width 165 height 19
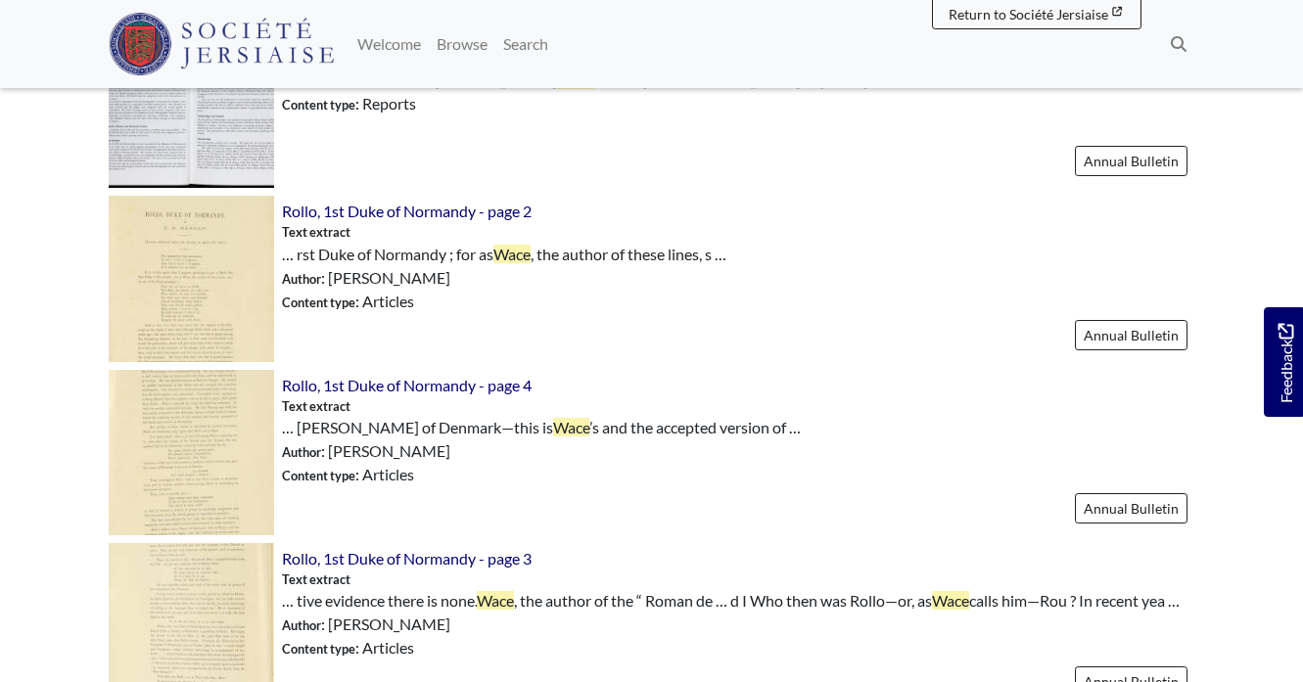
scroll to position [1421, 0]
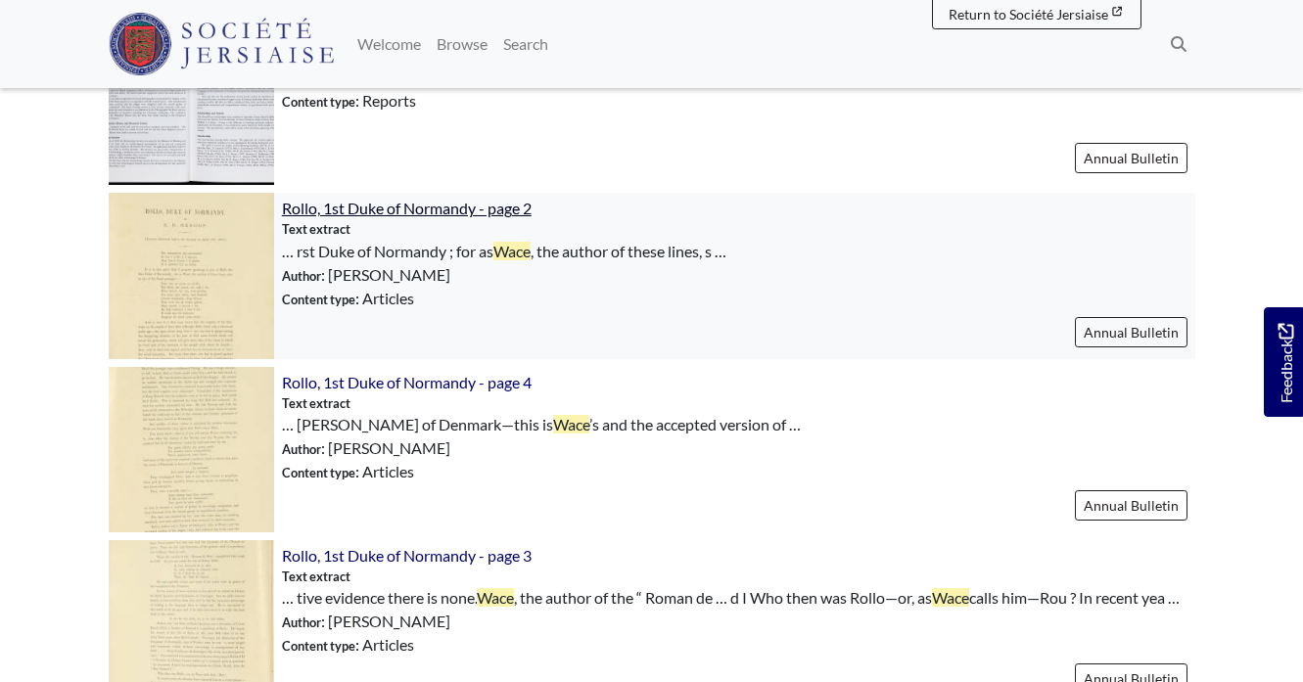
click at [457, 202] on span "Rollo, 1st Duke of Normandy - page 2" at bounding box center [407, 208] width 250 height 19
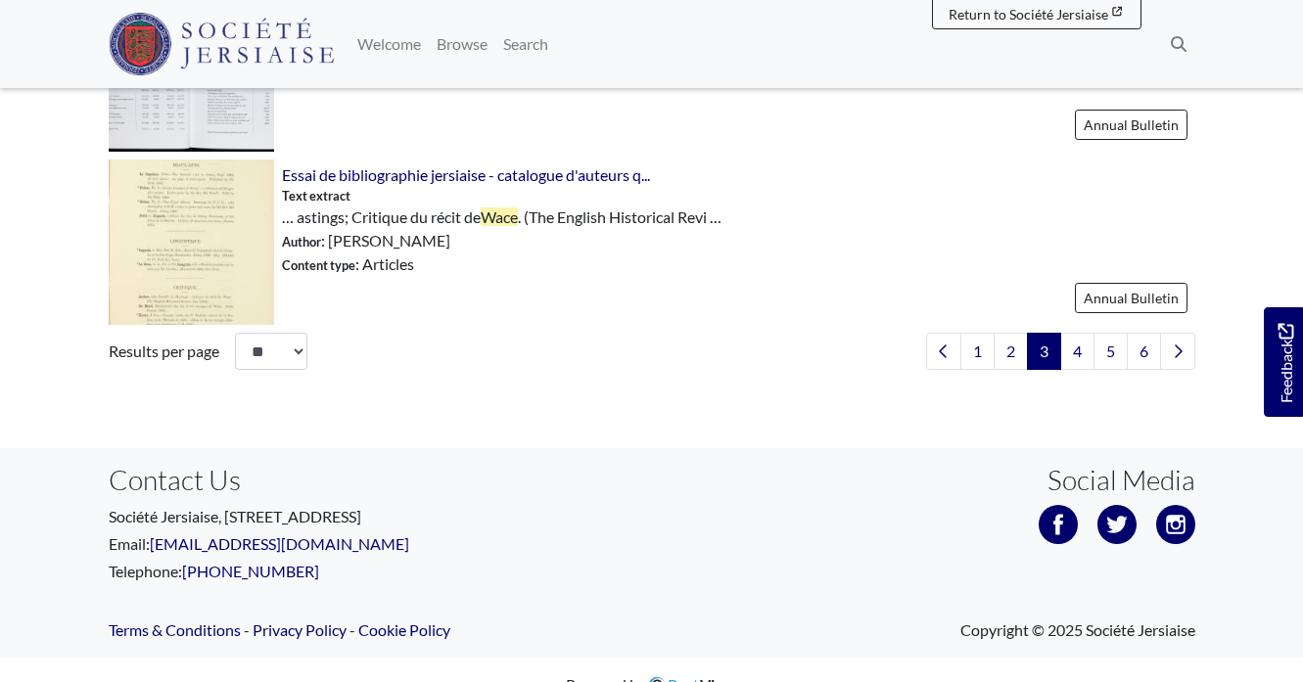
scroll to position [3035, 0]
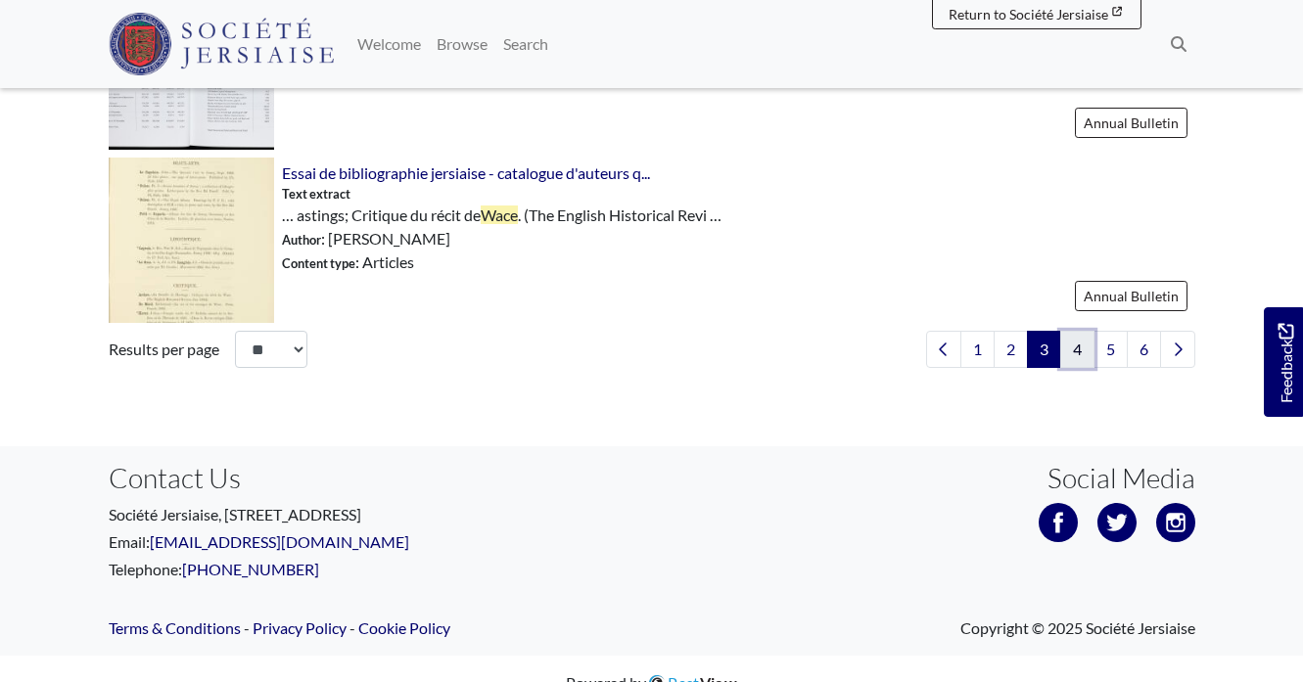
click at [1083, 364] on link "4" at bounding box center [1077, 349] width 34 height 37
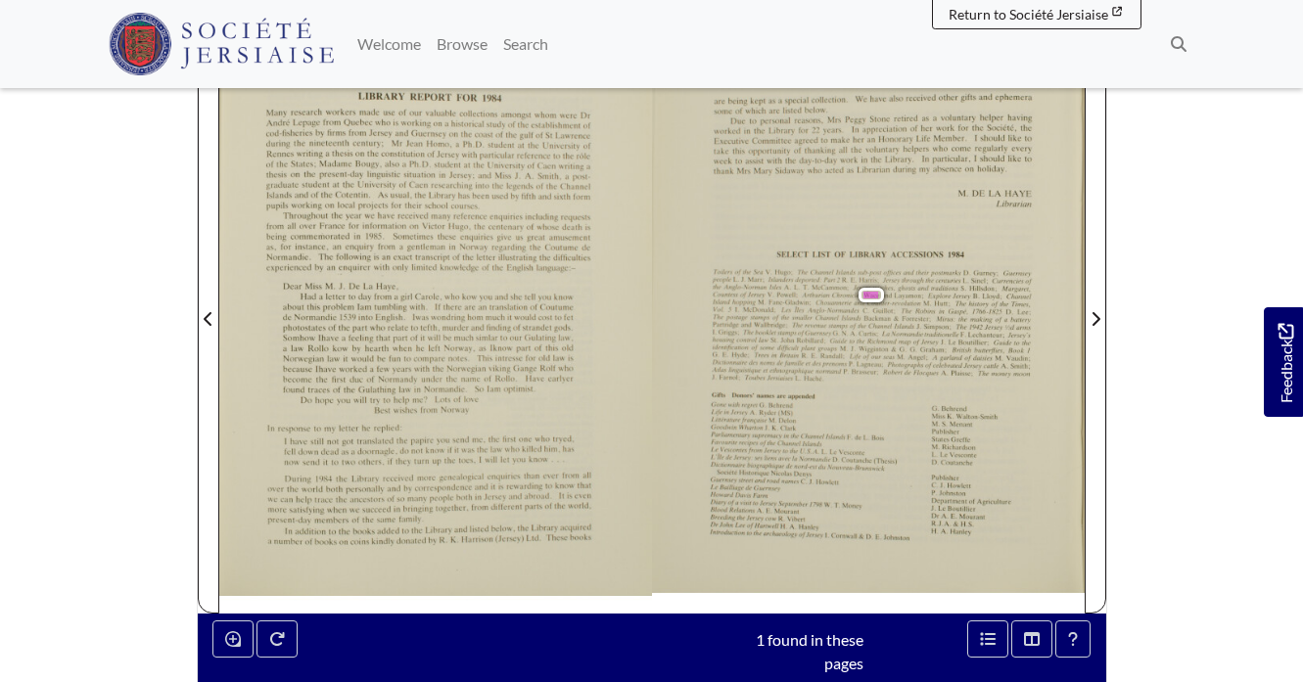
scroll to position [411, 0]
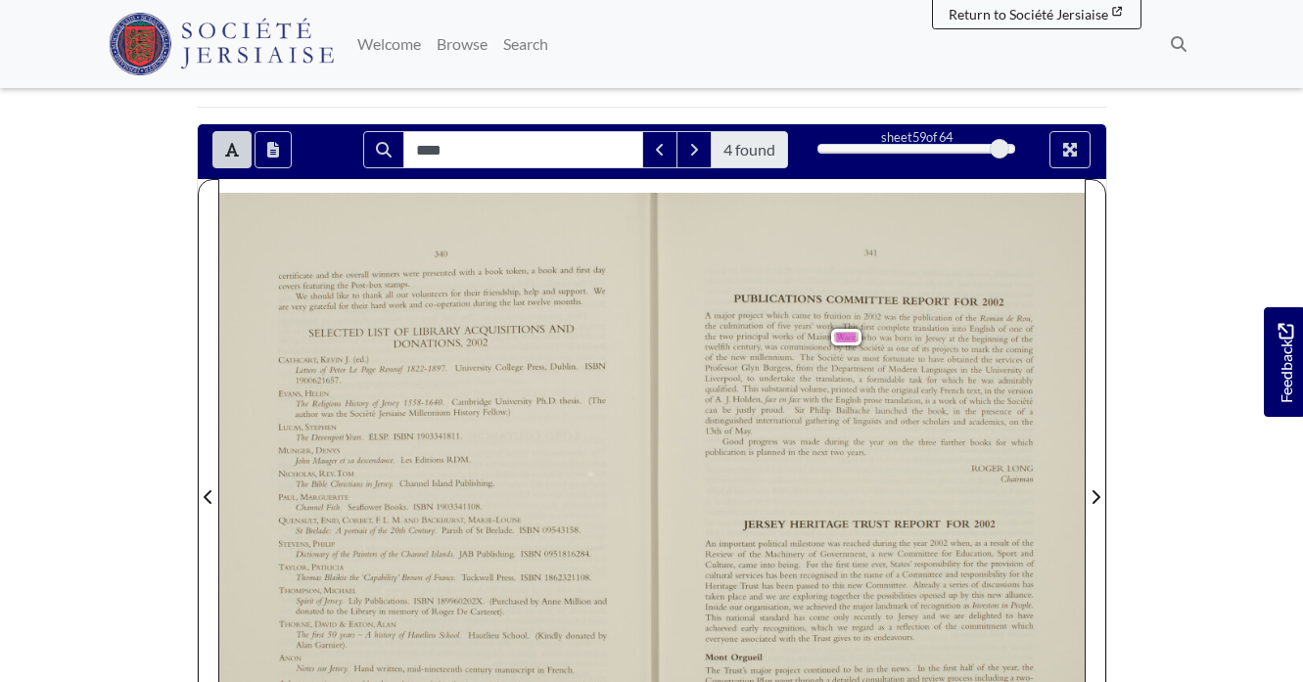
scroll to position [326, 0]
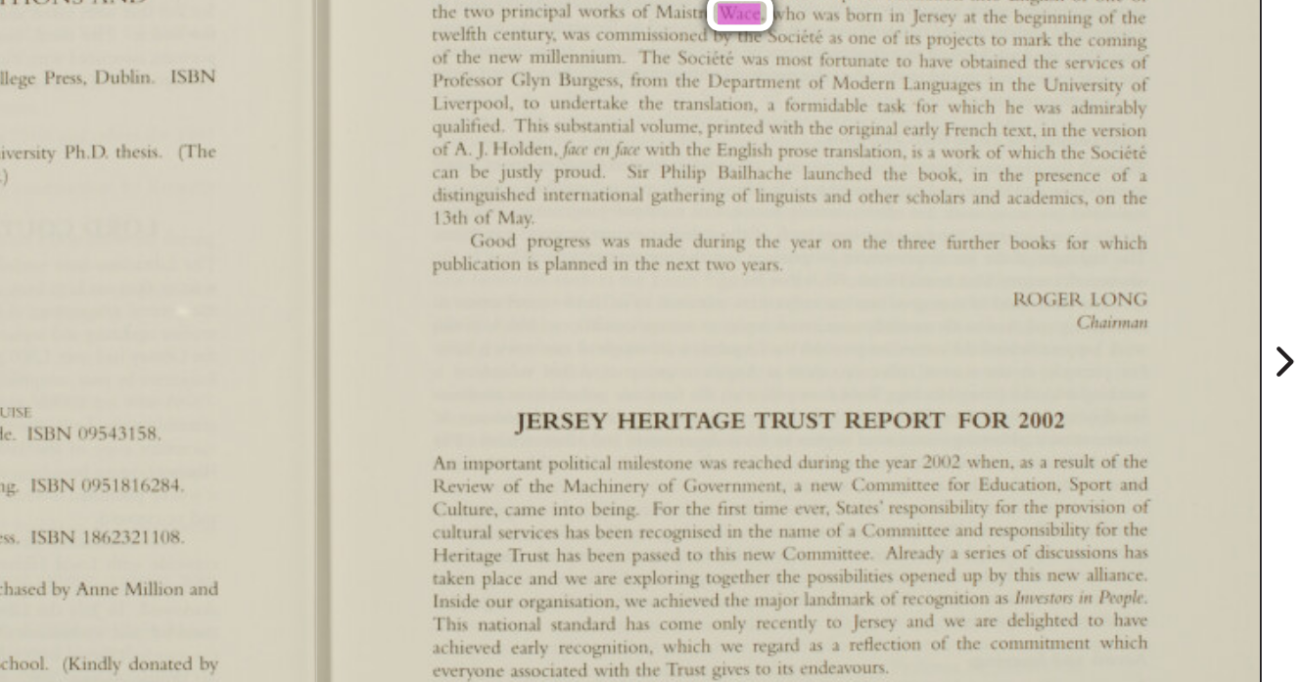
click at [673, 306] on div "’9’, 34] PUBLICATIONS COMMITTEE REPORT FOR 2002 A major project which came to f…" at bounding box center [868, 376] width 433 height 599
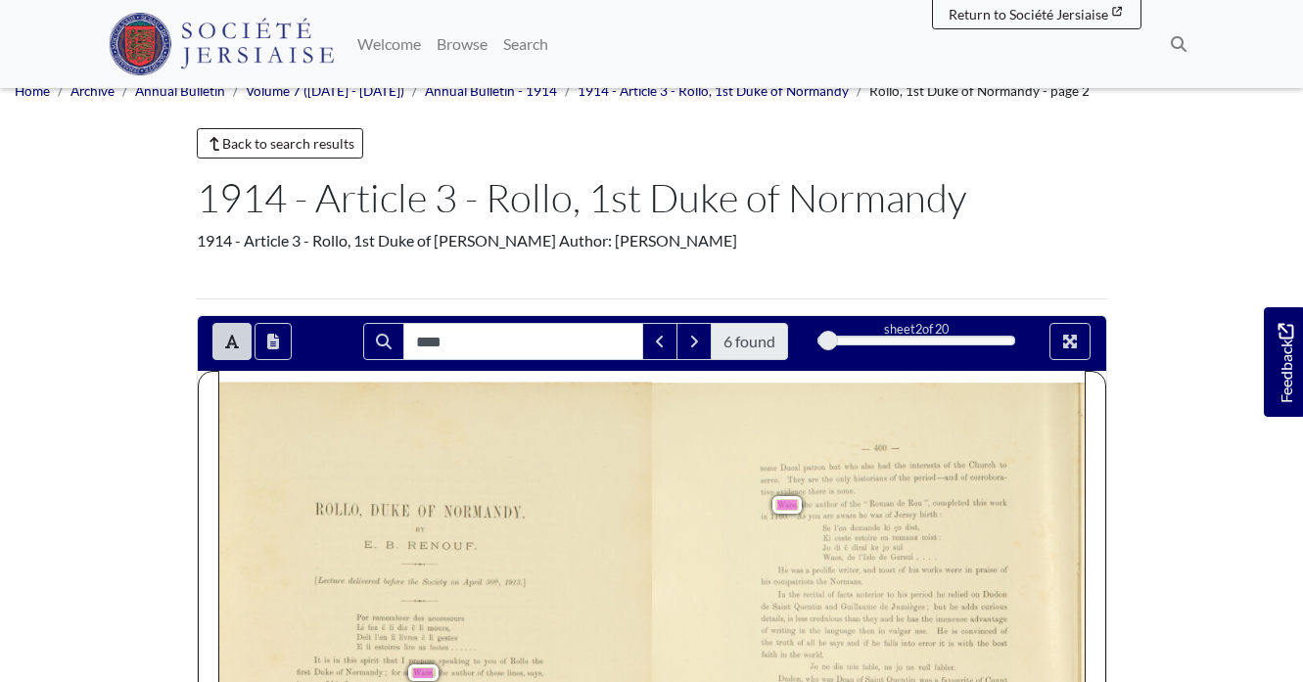
scroll to position [413, 0]
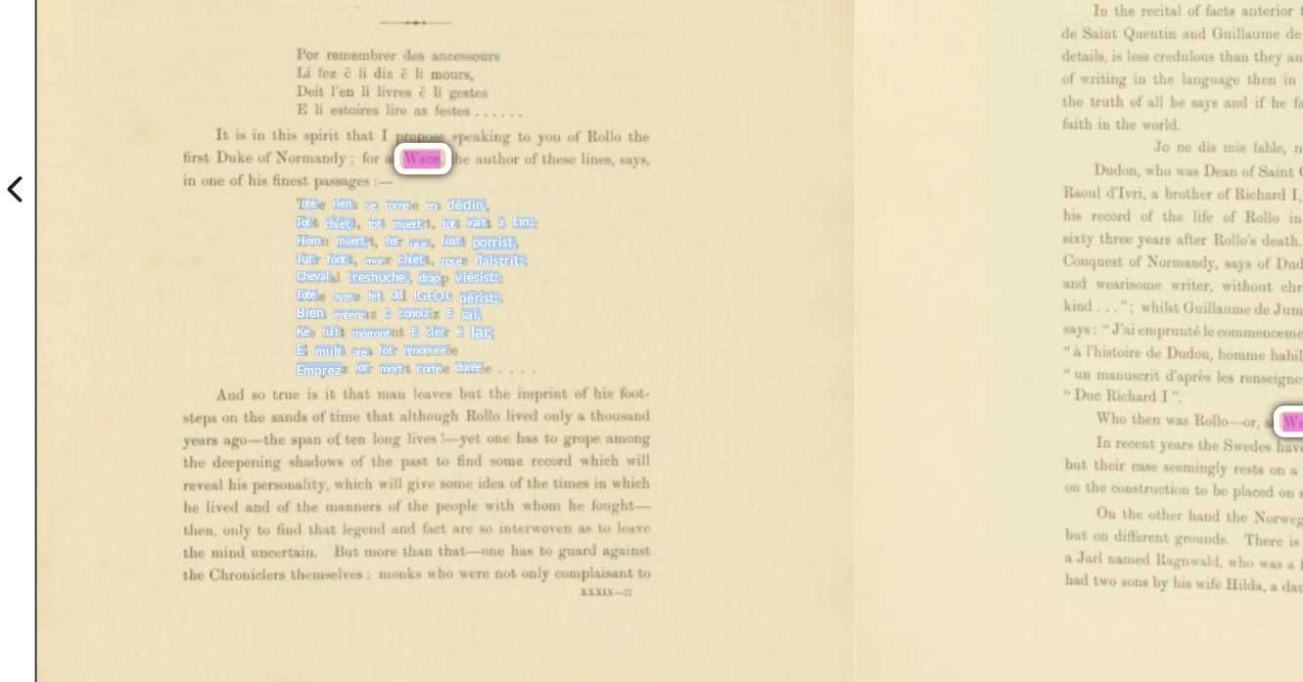
drag, startPoint x: 357, startPoint y: 300, endPoint x: 456, endPoint y: 390, distance: 133.1
click at [456, 390] on div "ROLLO, DUKE 0F NORMANDY. BY [PERSON_NAME]. .._._...__ [Lecture delivered before…" at bounding box center [435, 288] width 433 height 601
copy div "ote rien se torne en déclin, Tot chiet, tot muert, tot vait a tin: Horn muert, …"
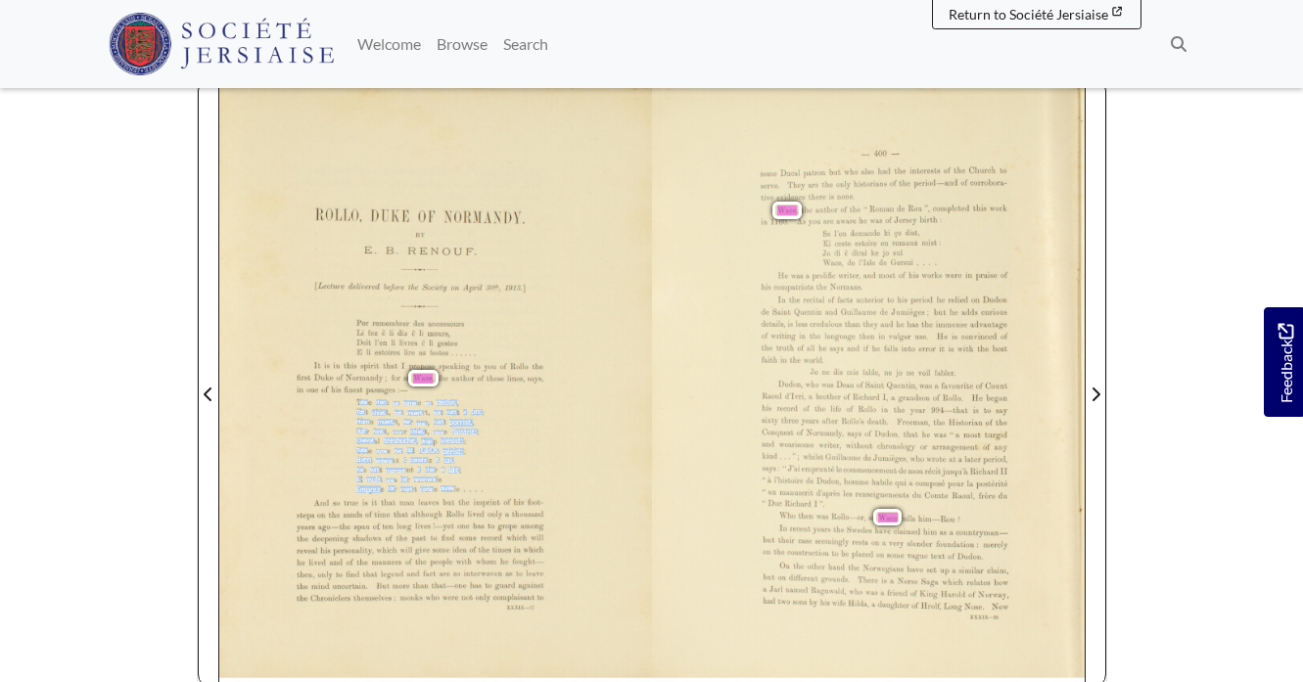
scroll to position [330, 0]
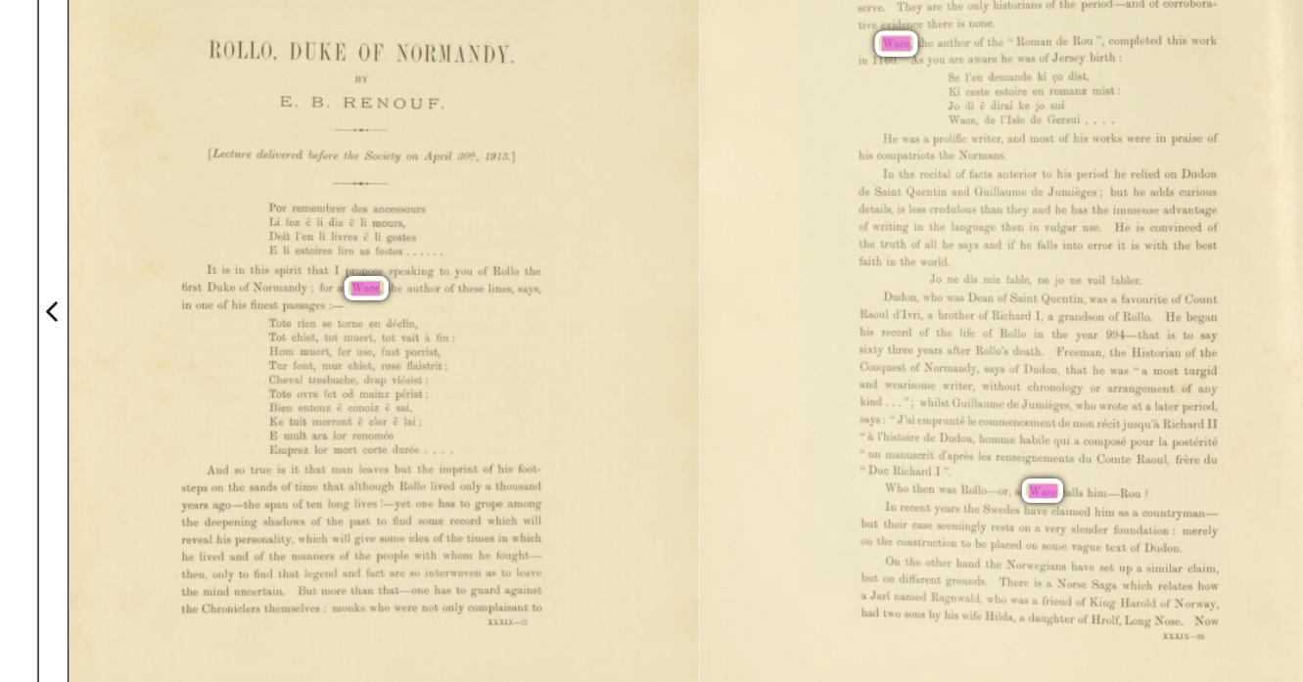
click at [523, 517] on span "which" at bounding box center [515, 521] width 18 height 8
click at [571, 541] on div "ROLLO, DUKE 0F NORMANDY. BY E. B. RENOUF. .._._...__ [Lecture delivered before …" at bounding box center [435, 371] width 433 height 601
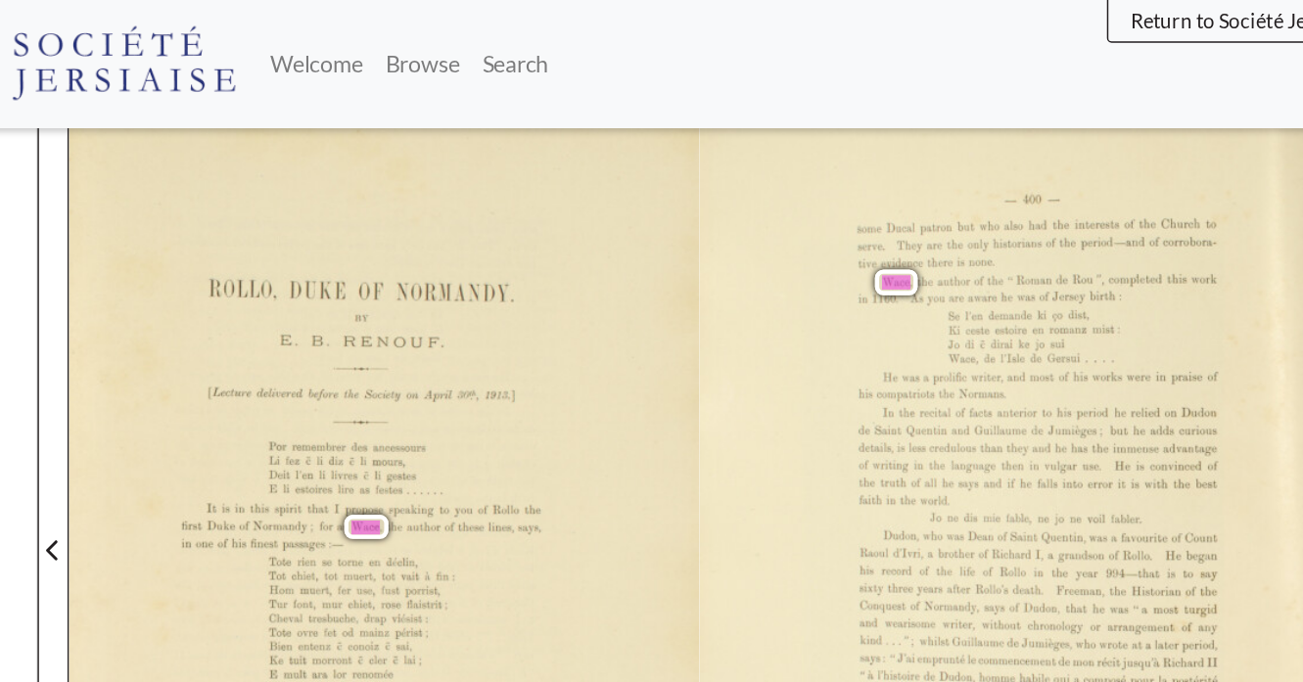
scroll to position [253, 0]
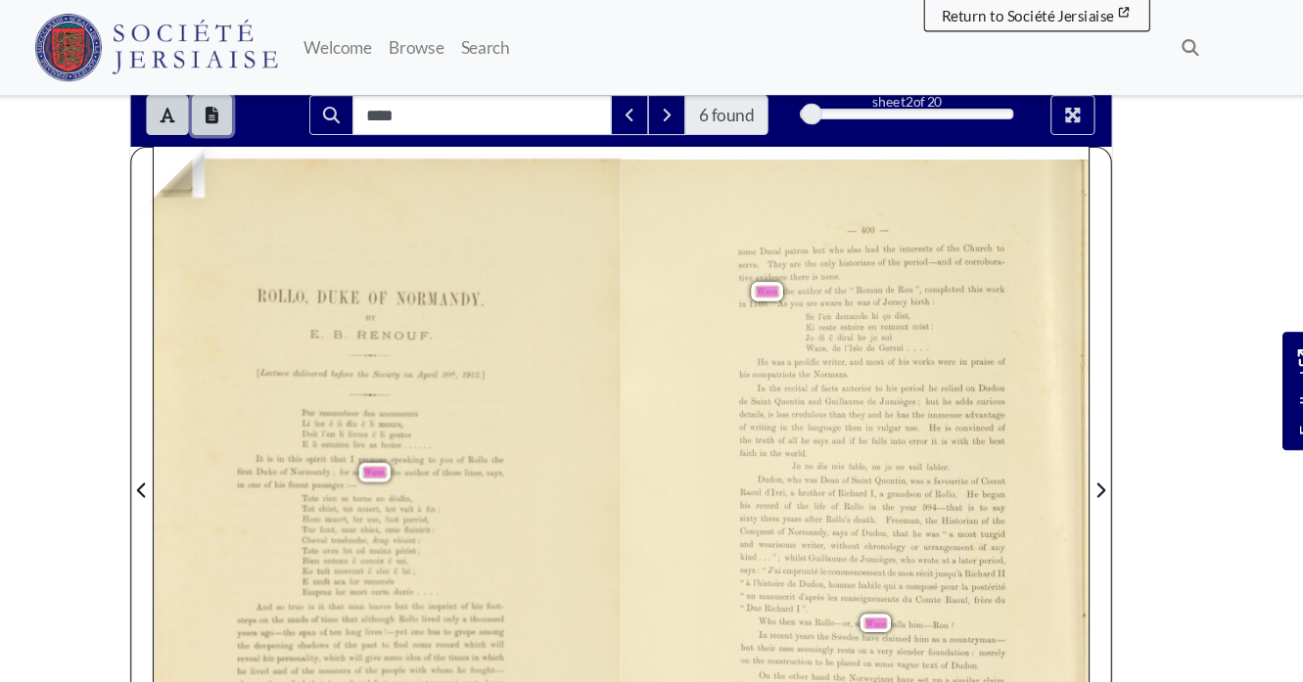
click at [277, 96] on button "Open transcription window" at bounding box center [272, 106] width 37 height 37
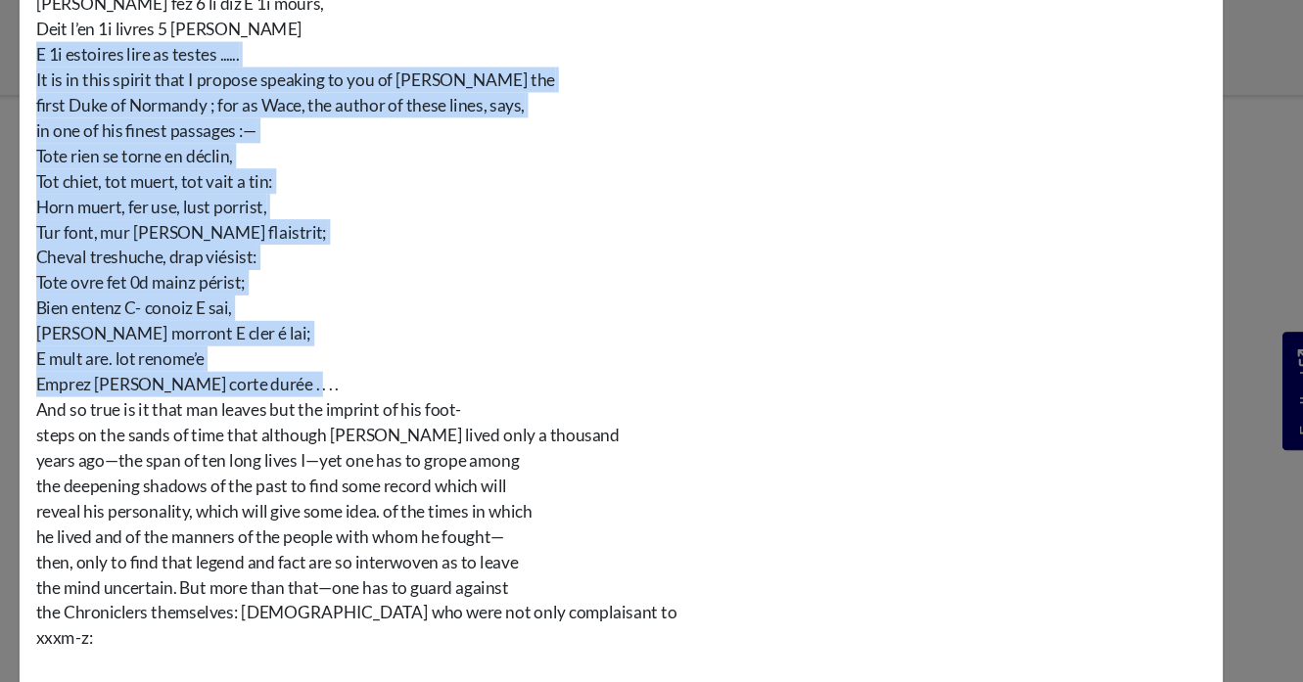
scroll to position [237, 0]
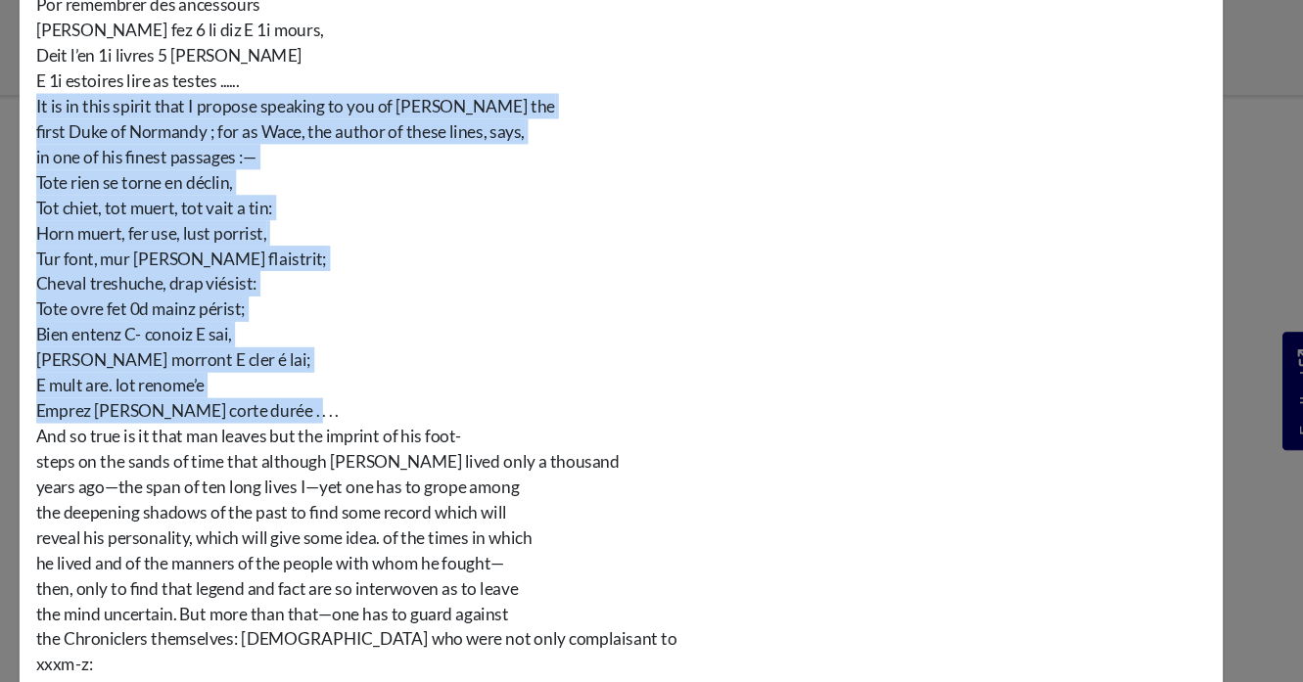
copy div "It is in this spirit that I propose speaking to you of Rollo the ﬁrst Duke of N…"
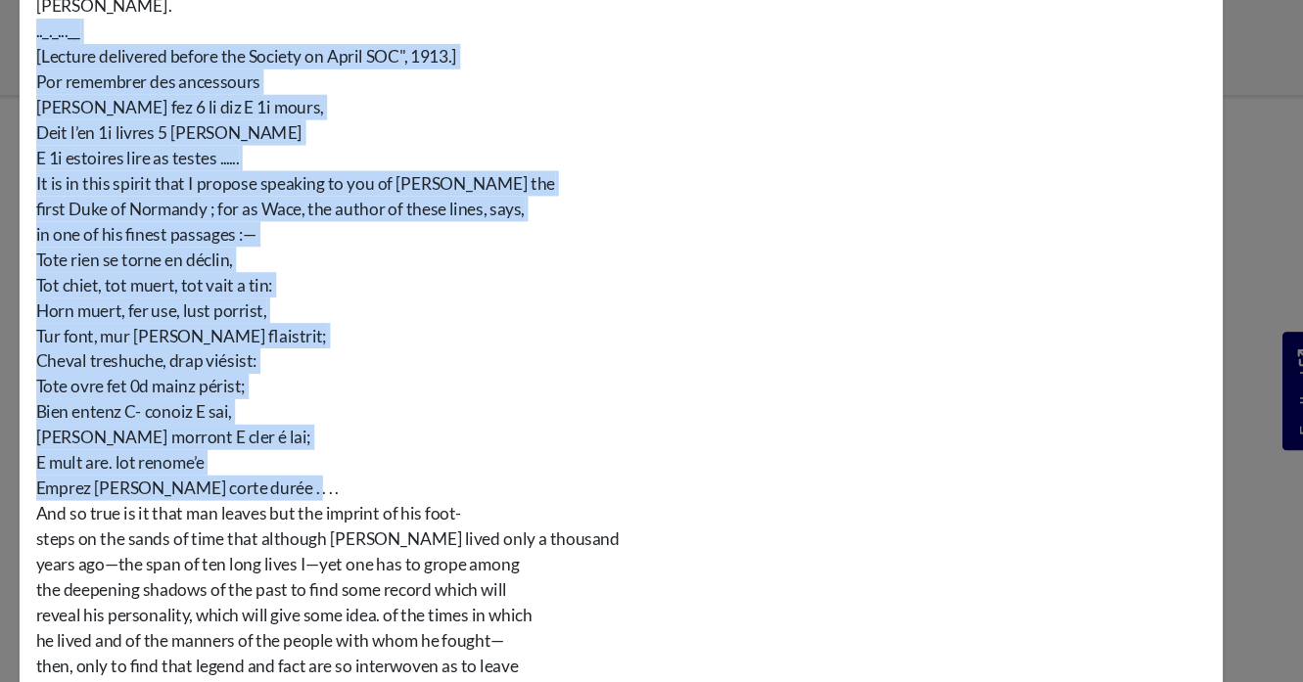
scroll to position [102, 0]
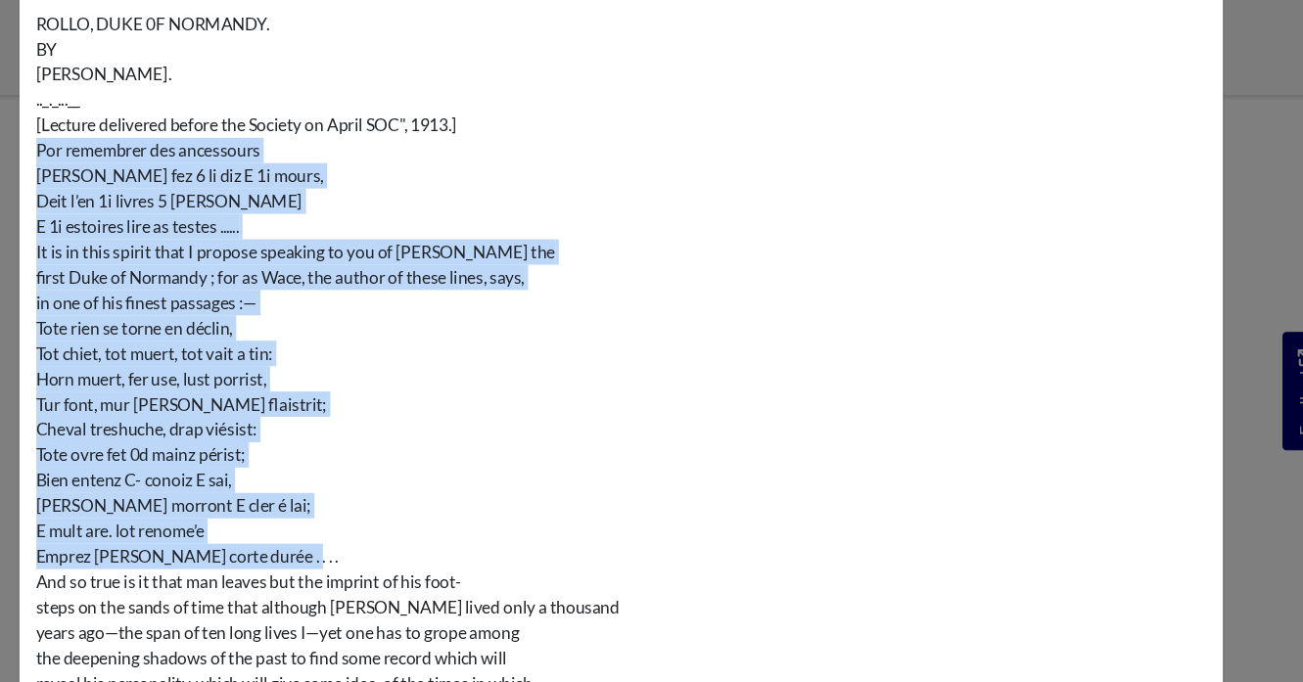
copy div "Por remembrer des ancessours Li fez 6 li diz E 1i mours, Deit l’en 1i livres 5 …"
drag, startPoint x: 346, startPoint y: 314, endPoint x: 100, endPoint y: 136, distance: 304.2
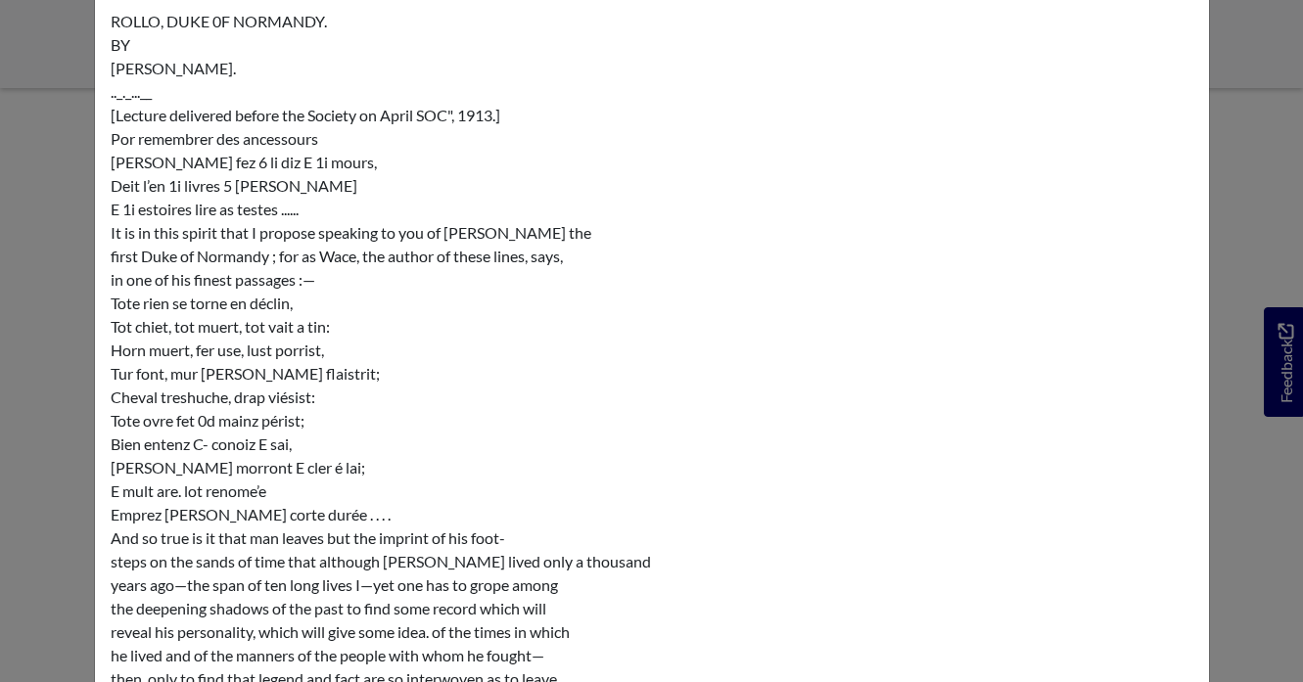
click at [58, 254] on div "Transcription × ROLLO, DUKE 0F NORMANDY. BY E. B. RENOUF. .._._...__ [Lecture d…" at bounding box center [651, 341] width 1303 height 682
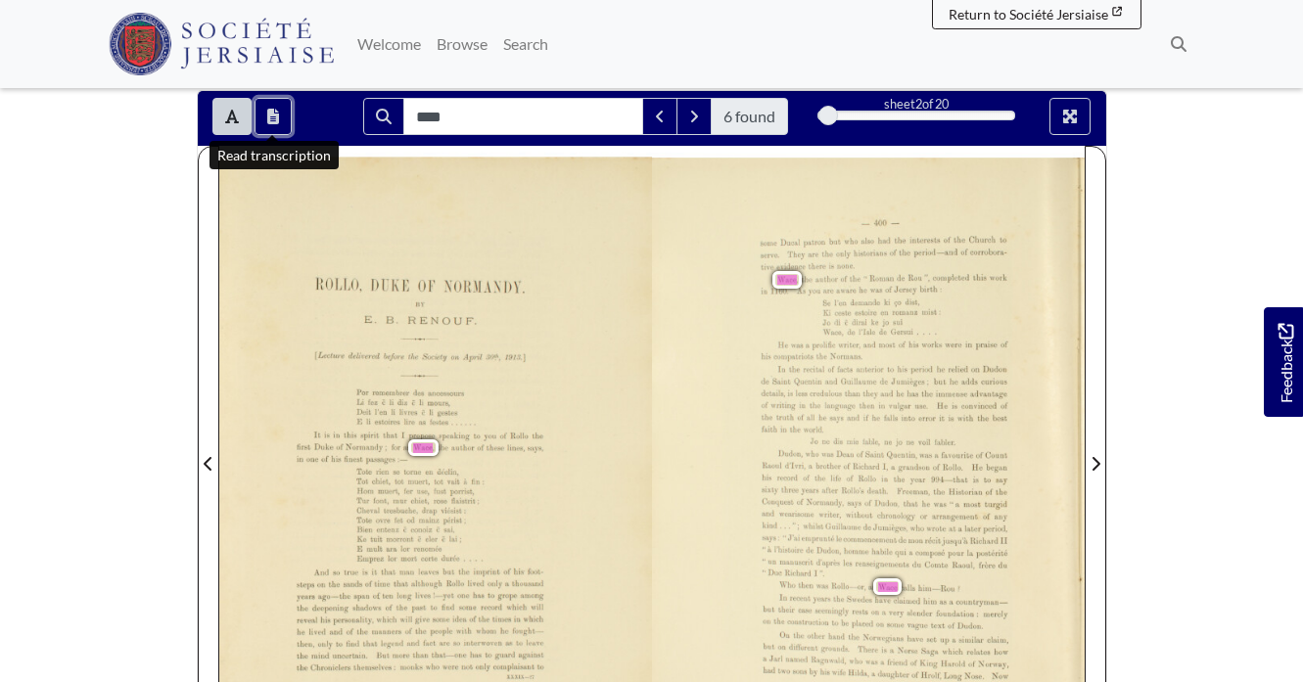
scroll to position [262, 0]
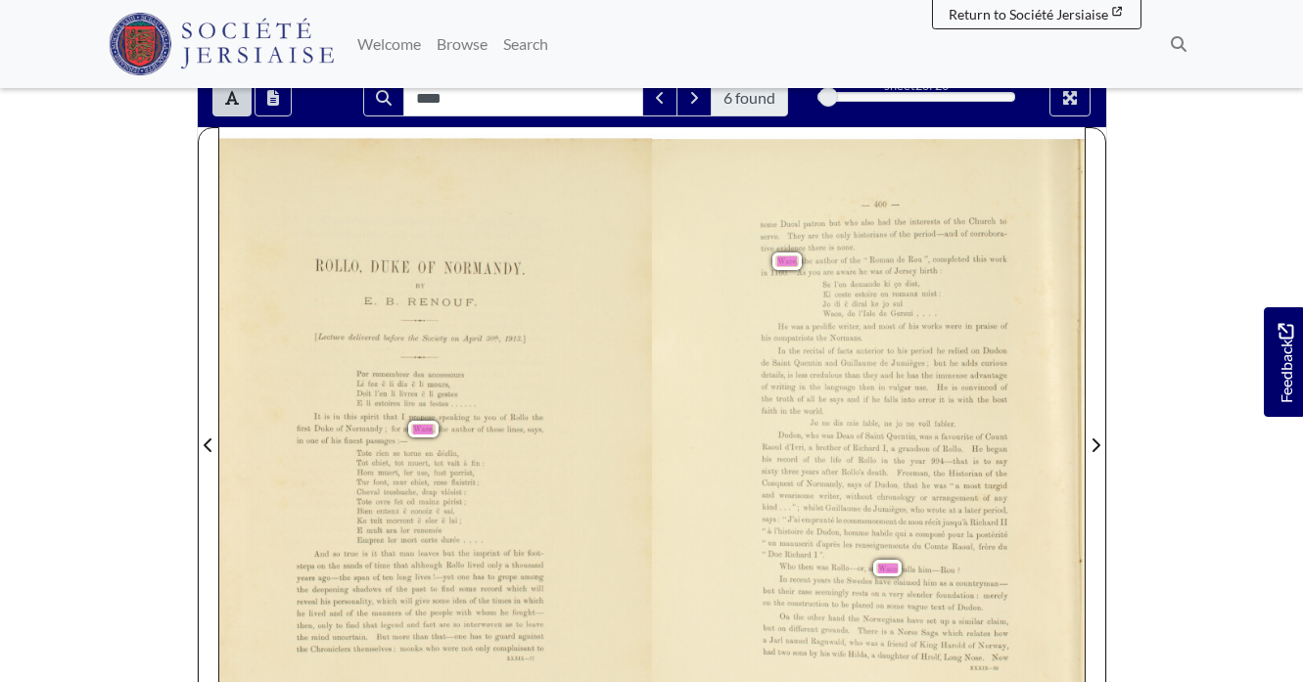
click at [762, 262] on div "Wace , the author of the “ Roman de Rou ’ , completed this work in 1160. As you…" at bounding box center [883, 266] width 246 height 22
drag, startPoint x: 771, startPoint y: 255, endPoint x: 913, endPoint y: 319, distance: 155.5
click at [913, 319] on div "_400—— some Ducal patron but who also had the interests of the Church to serve.…" at bounding box center [868, 439] width 433 height 600
click at [765, 296] on div at bounding box center [868, 433] width 433 height 612
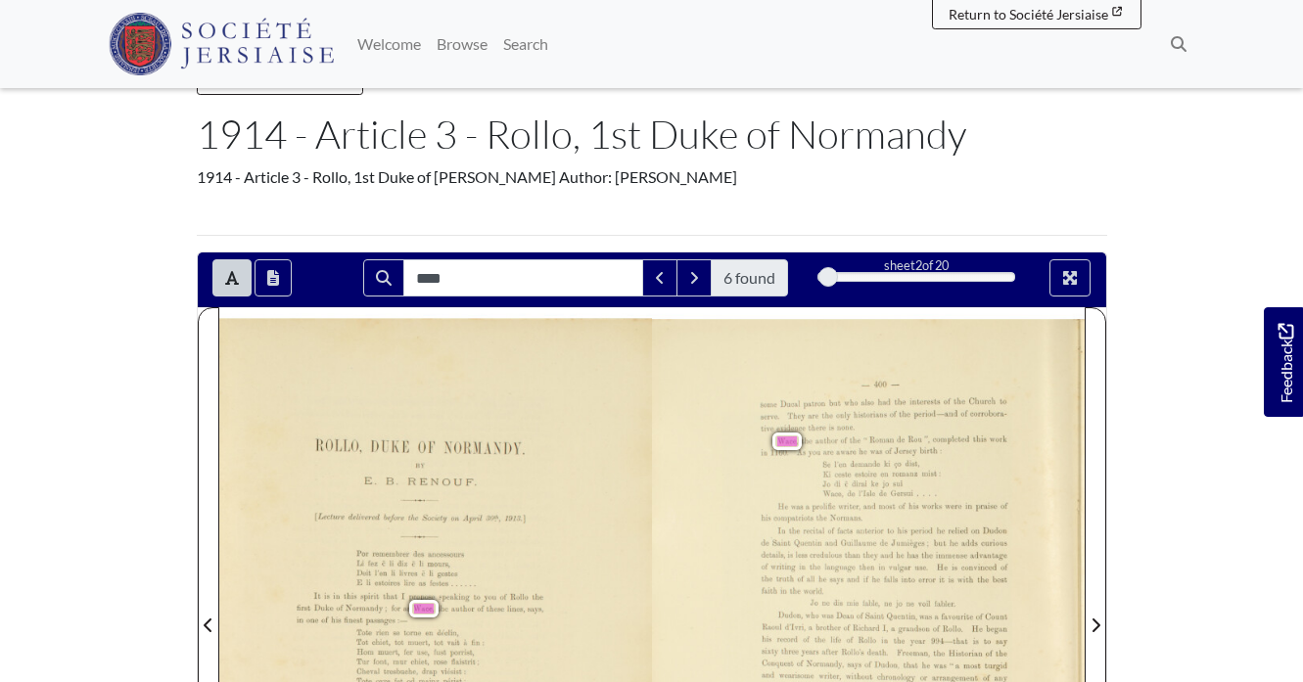
scroll to position [23, 0]
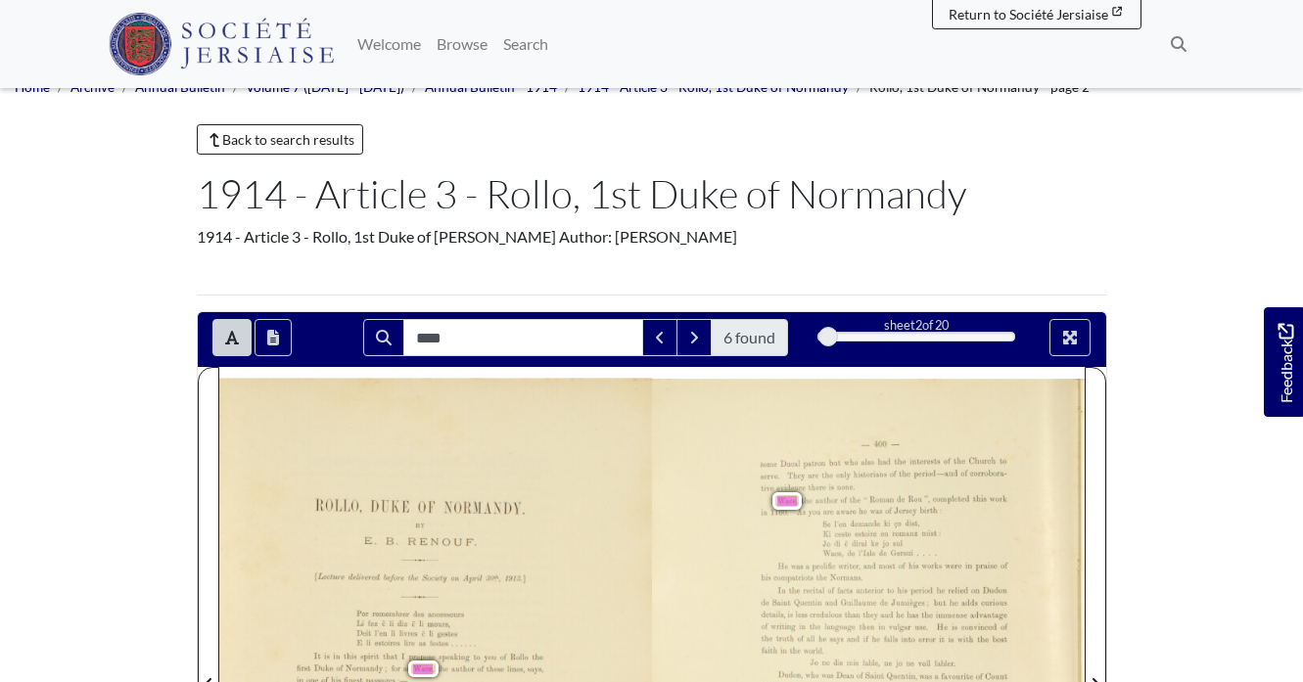
click at [768, 406] on div "_400—— some Ducal patron but who also had the interests of the Church to serve.…" at bounding box center [868, 679] width 433 height 600
click at [264, 338] on button "Open transcription window" at bounding box center [272, 337] width 37 height 37
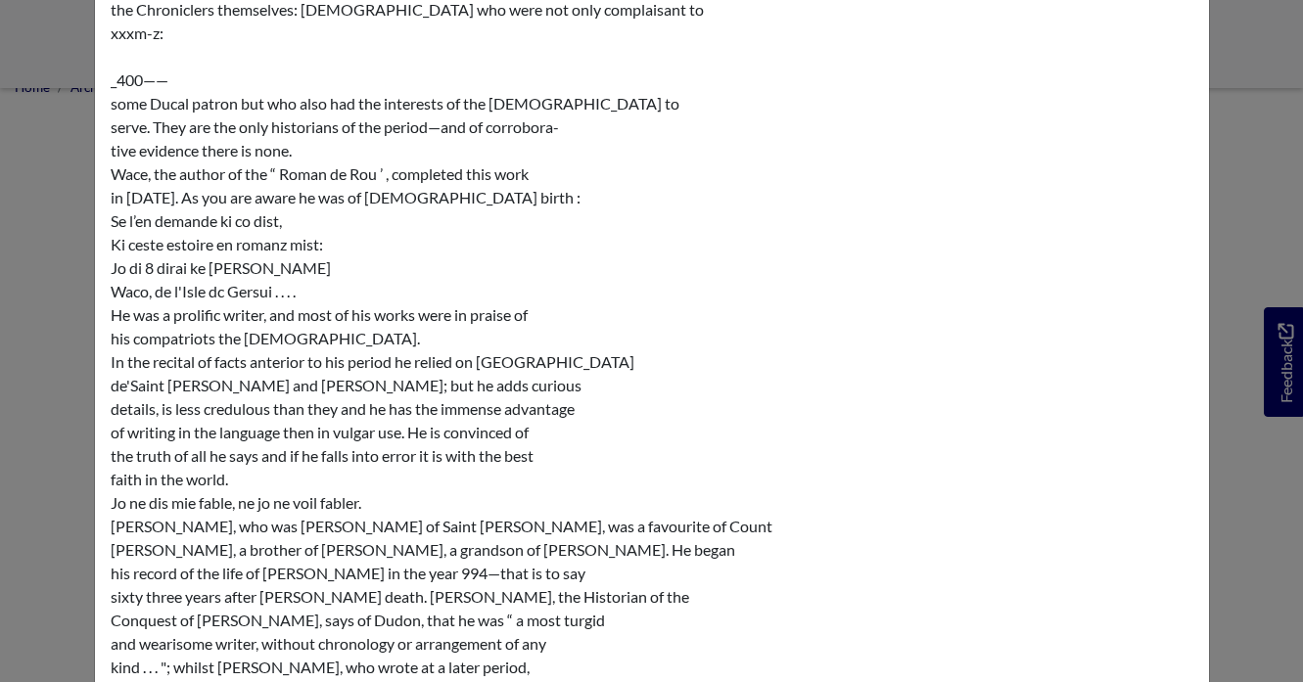
scroll to position [819, 0]
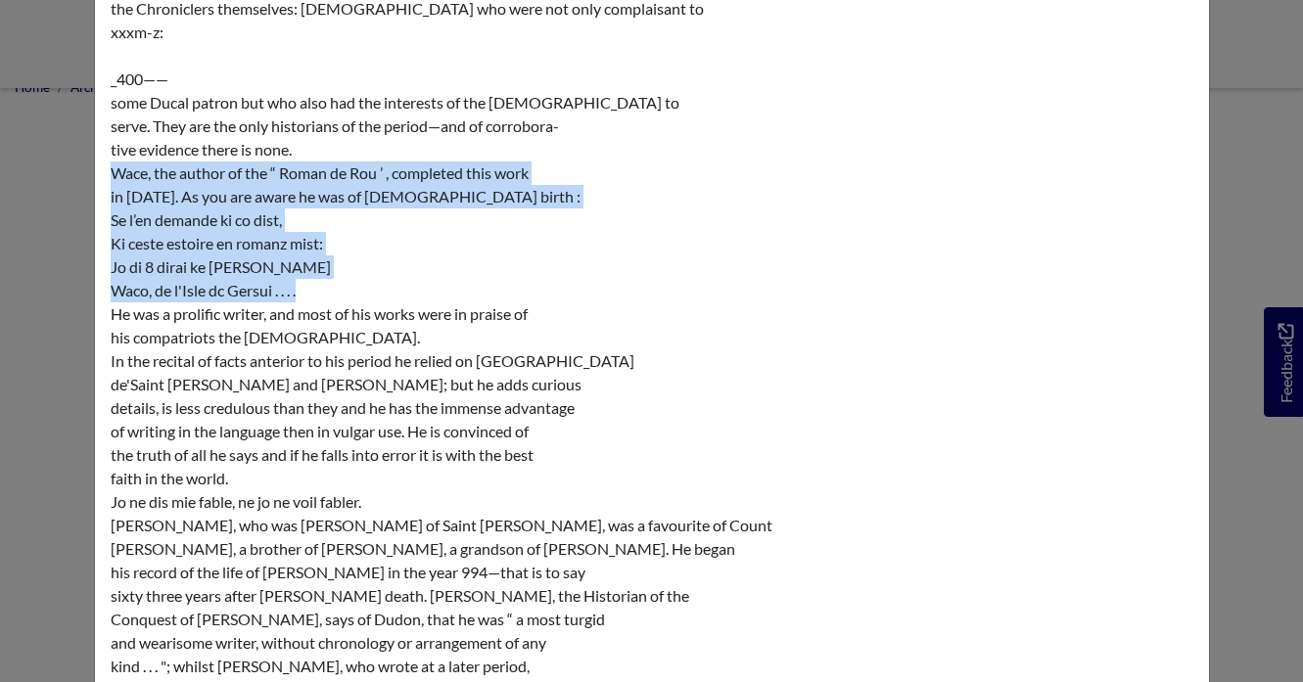
copy div "Wace, the author of the “ Roman de Rou ’ , completed this work in 1160. As you …"
drag, startPoint x: 111, startPoint y: 165, endPoint x: 442, endPoint y: 303, distance: 359.4
click at [442, 303] on div "ROLLO, DUKE 0F NORMANDY. BY E. B. RENOUF. .._._...__ [Lecture delivered before …" at bounding box center [652, 173] width 1083 height 1762
click at [409, 285] on div "ROLLO, DUKE 0F NORMANDY. BY E. B. RENOUF. .._._...__ [Lecture delivered before …" at bounding box center [652, 173] width 1083 height 1762
copy div "Wace, the author of the “ Roman de Rou ’ , completed this work in 1160. As you …"
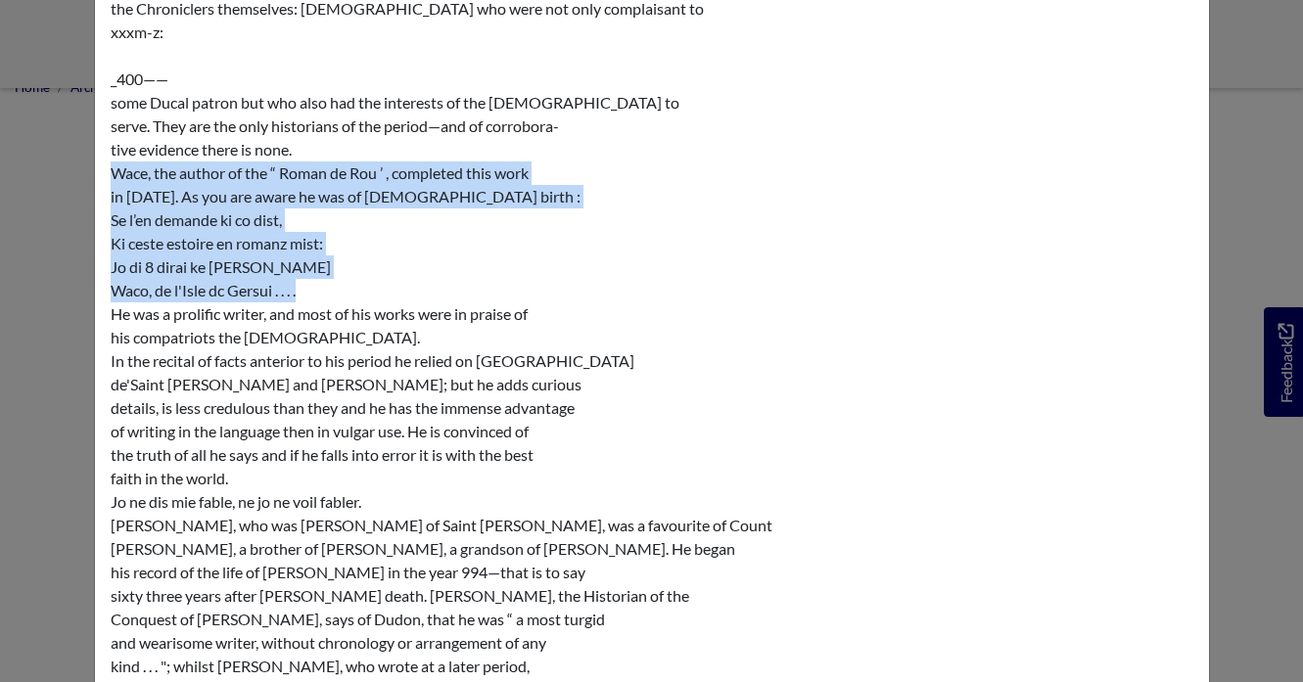
drag, startPoint x: 111, startPoint y: 168, endPoint x: 338, endPoint y: 290, distance: 257.5
click at [338, 290] on div "ROLLO, DUKE 0F NORMANDY. BY E. B. RENOUF. .._._...__ [Lecture delivered before …" at bounding box center [652, 173] width 1083 height 1762
copy div "Wace, the author of the “ Roman de Rou ’ , completed this work in 1160. As you …"
click at [1237, 268] on div "Transcription × ROLLO, DUKE 0F NORMANDY. BY E. B. RENOUF. .._._...__ [Lecture d…" at bounding box center [651, 341] width 1303 height 682
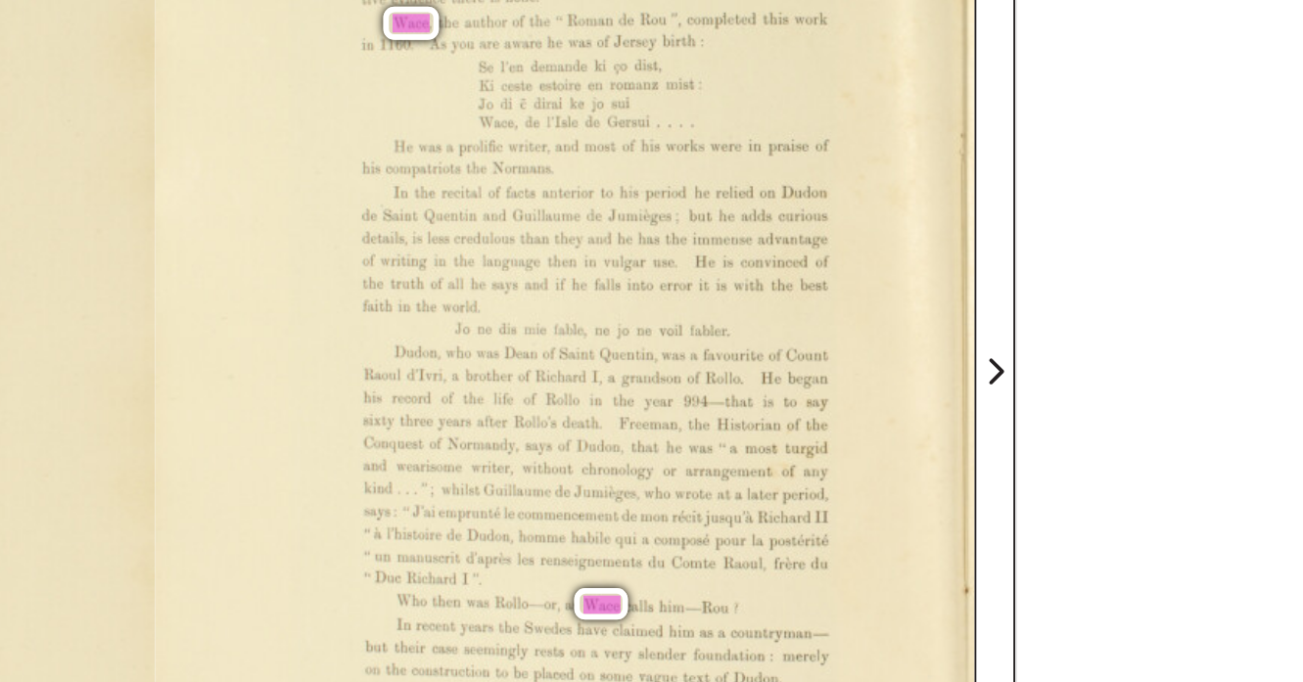
scroll to position [190, 0]
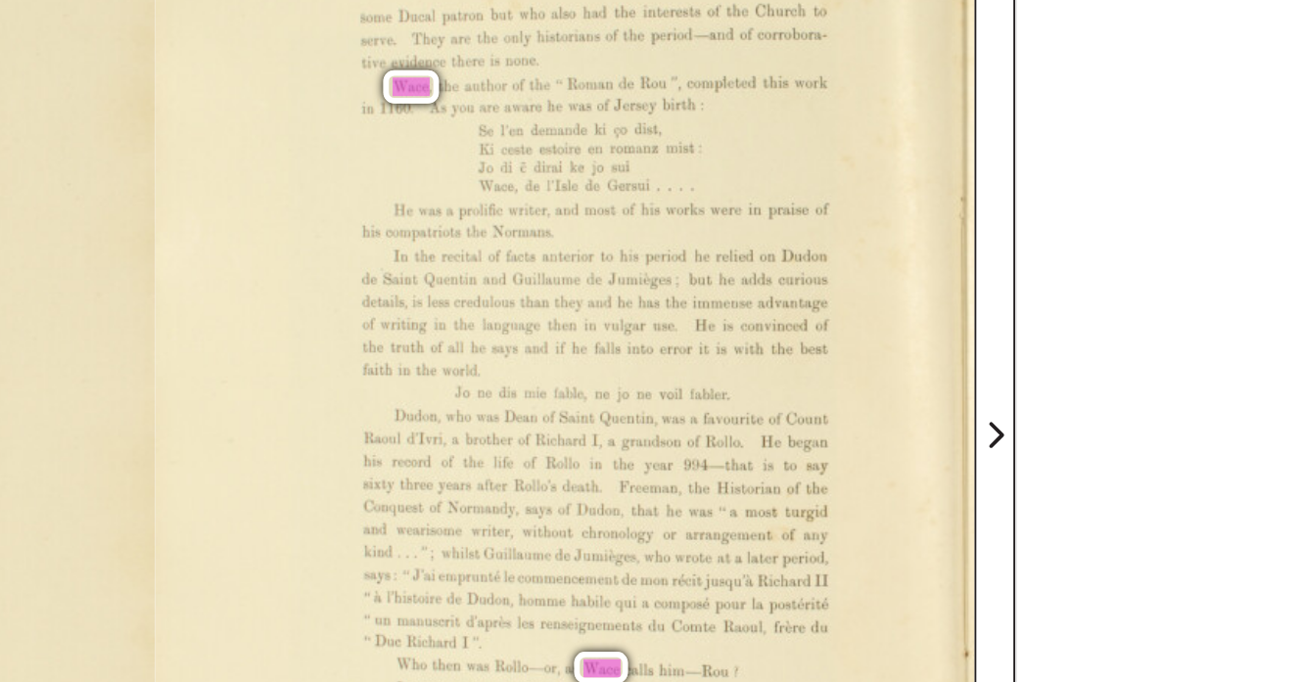
click at [774, 404] on div "He was a proliﬁc writer, and most of his works were in praise of his compatriot…" at bounding box center [883, 404] width 247 height 21
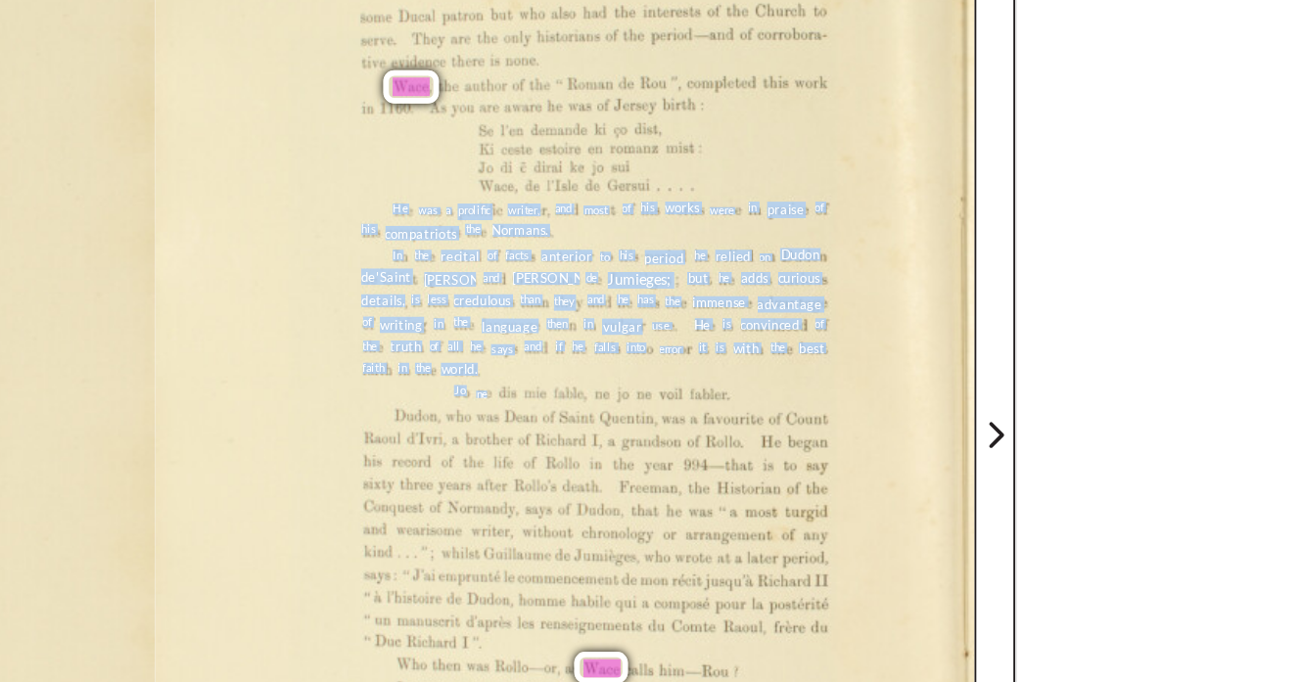
drag, startPoint x: 775, startPoint y: 399, endPoint x: 833, endPoint y: 492, distance: 109.5
click at [833, 492] on div "_400—— some Ducal patron but who also had the interests of the Church to serve.…" at bounding box center [868, 511] width 433 height 600
copy div "He was a proliﬁc writer, and most of his works were in praise of his compatriot…"
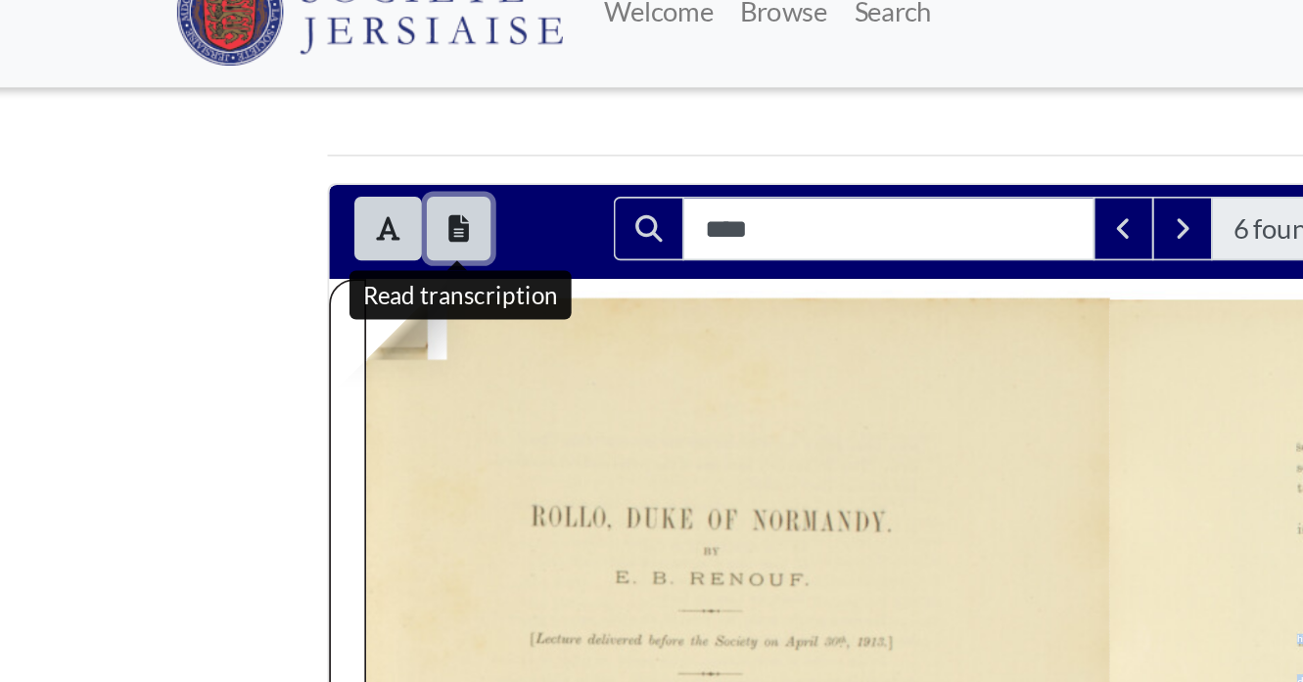
click at [272, 157] on button "Open transcription window" at bounding box center [272, 170] width 37 height 37
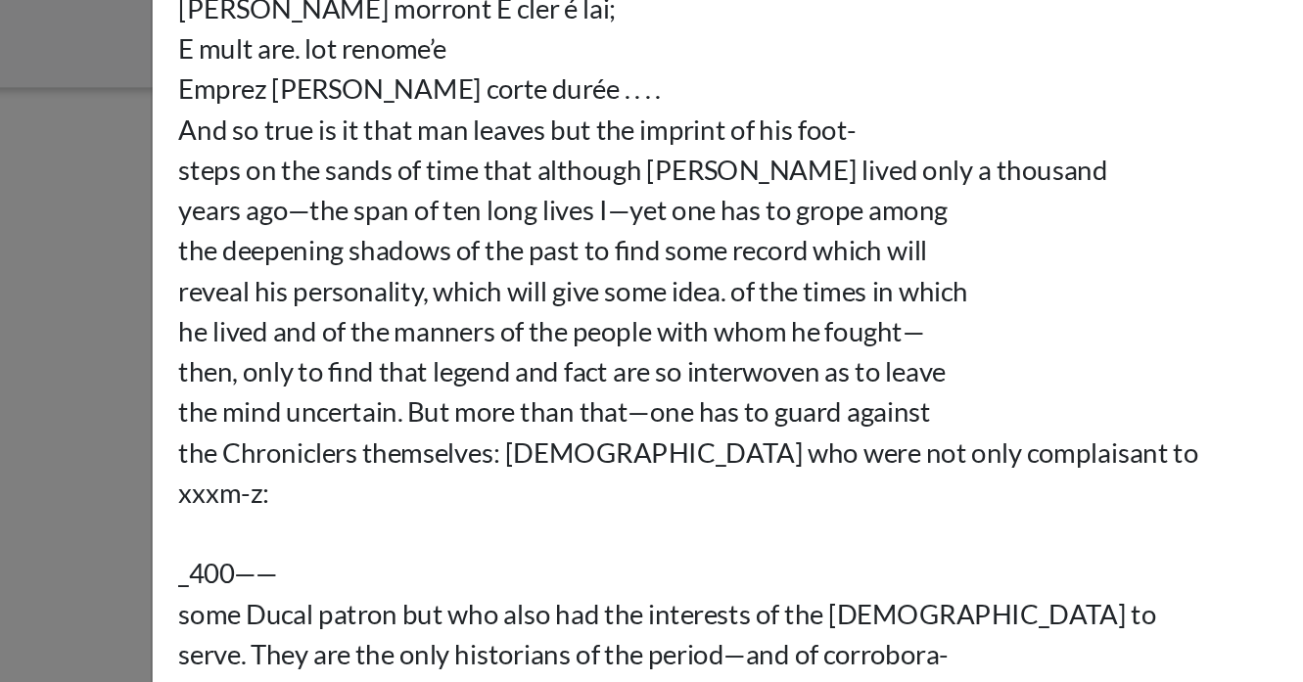
scroll to position [494, 0]
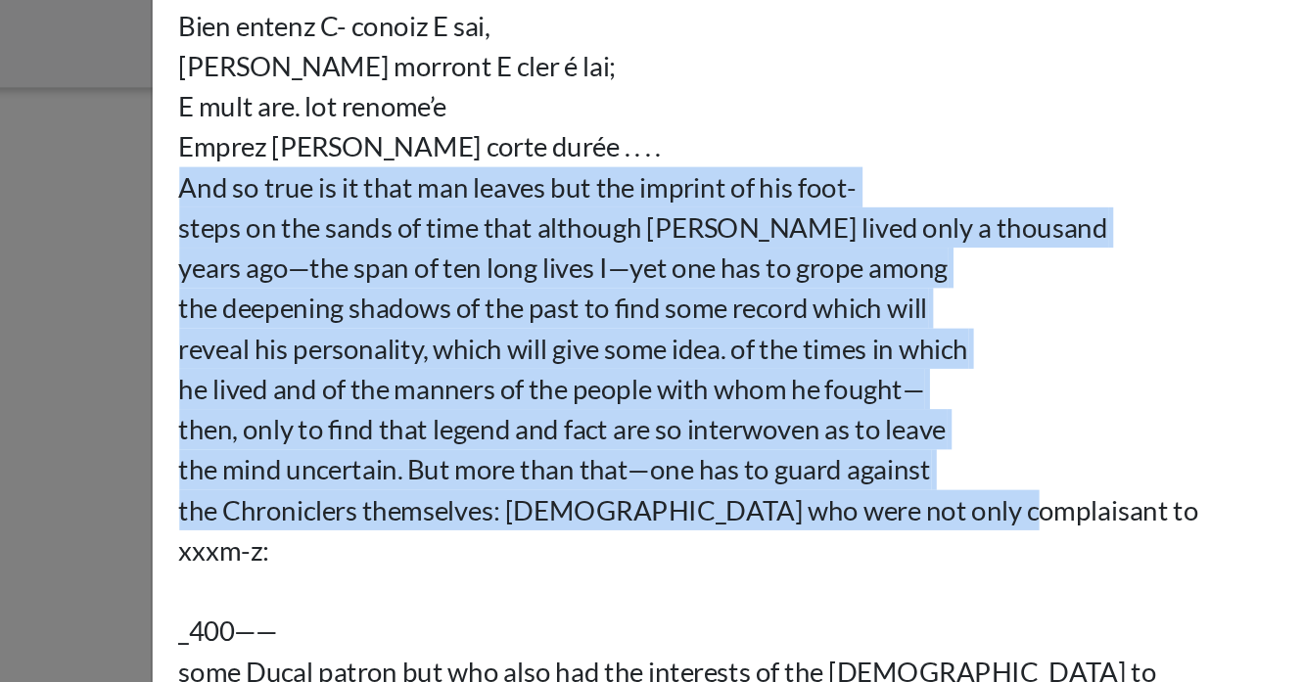
copy div "And so true is it that man leaves but the imprint of his foot- steps on the san…"
drag, startPoint x: 104, startPoint y: 150, endPoint x: 604, endPoint y: 333, distance: 532.6
click at [604, 333] on div "ROLLO, DUKE 0F NORMANDY. BY E. B. RENOUF. .._._...__ [Lecture delivered before …" at bounding box center [652, 498] width 1114 height 1793
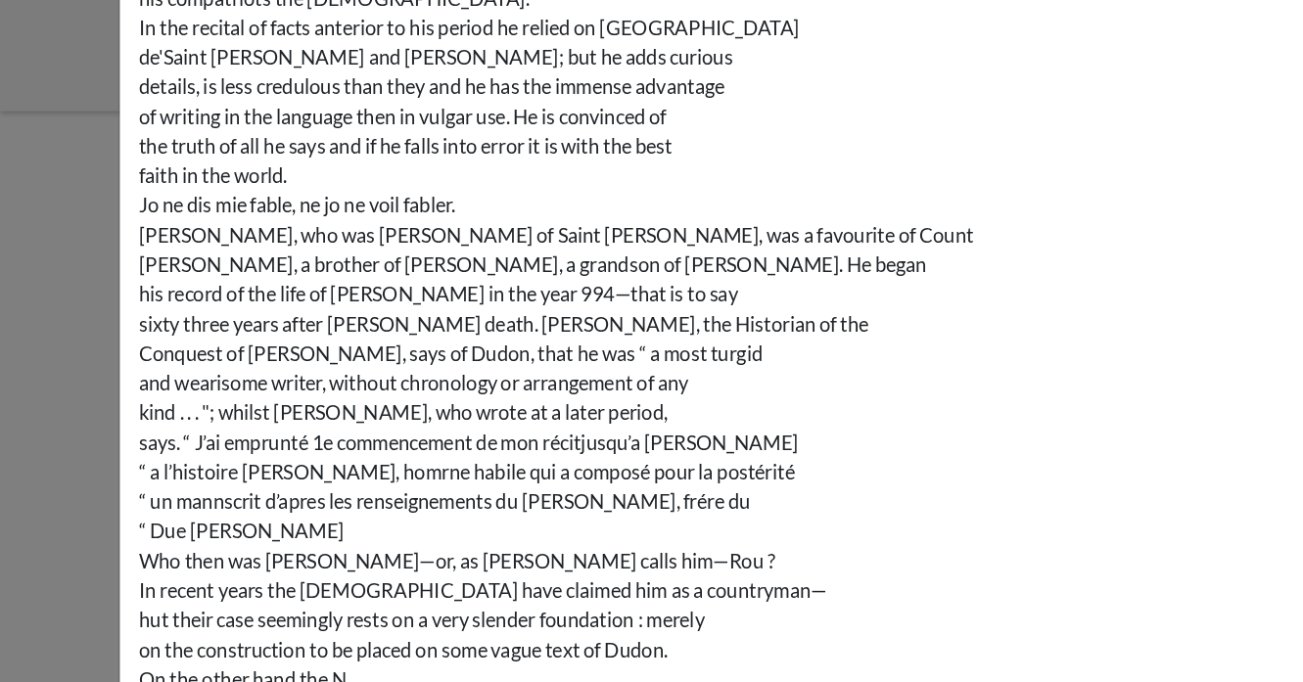
scroll to position [1235, 0]
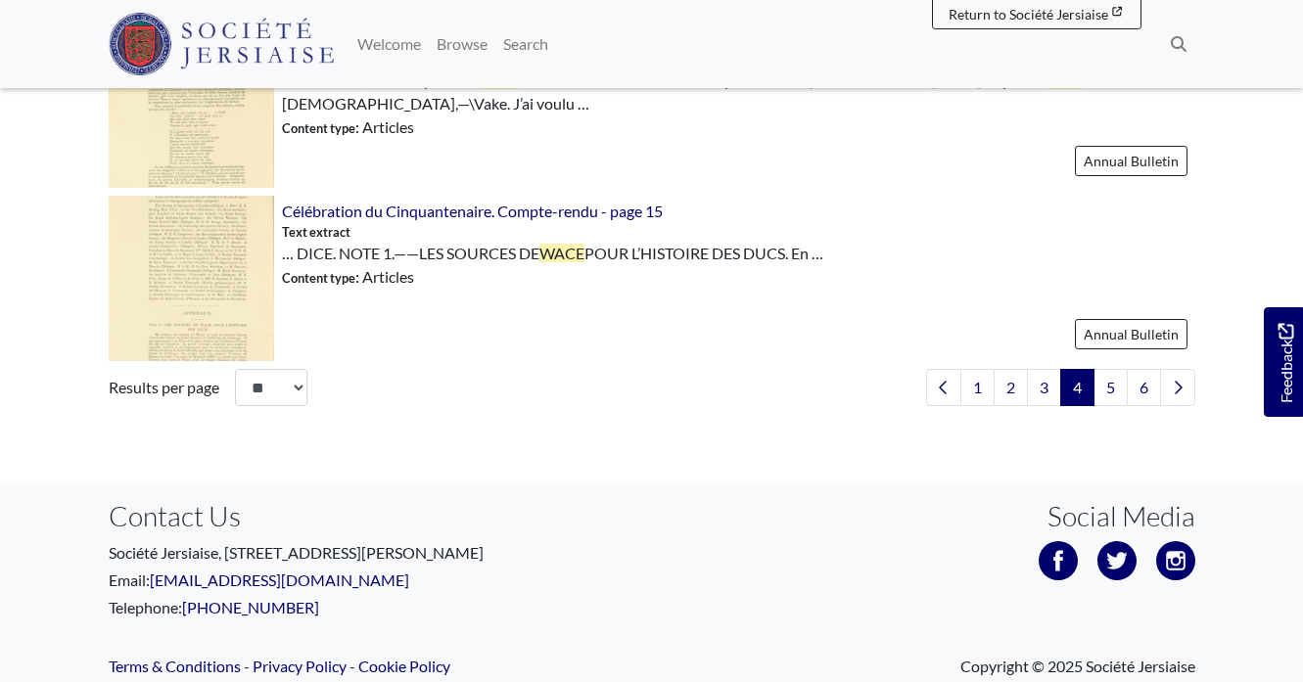
scroll to position [3064, 0]
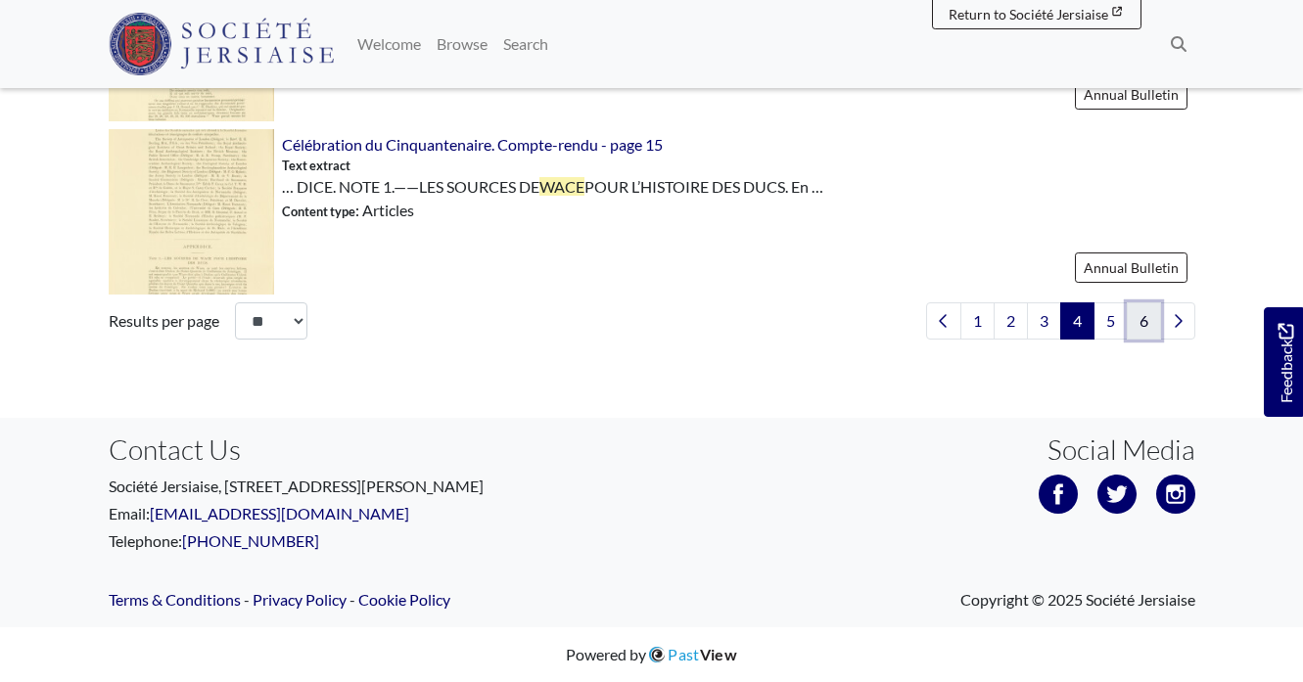
click at [1129, 339] on link "6" at bounding box center [1144, 320] width 34 height 37
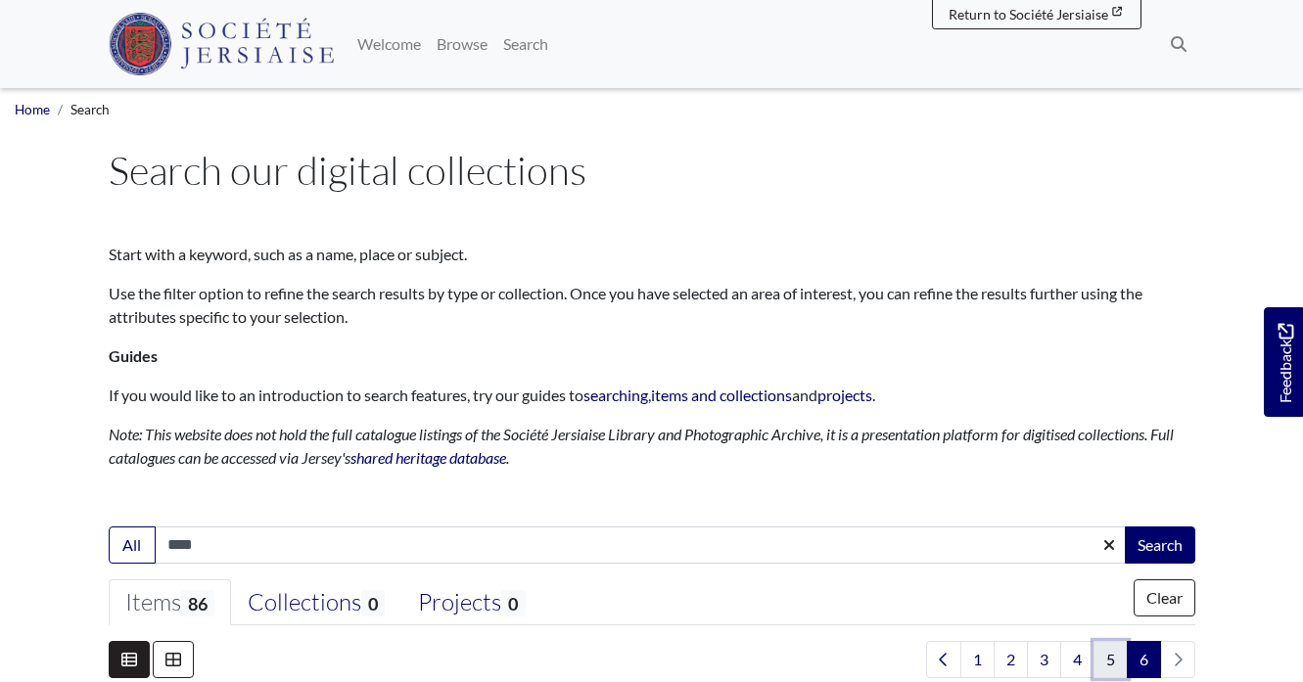
click at [1119, 657] on link "5" at bounding box center [1110, 659] width 34 height 37
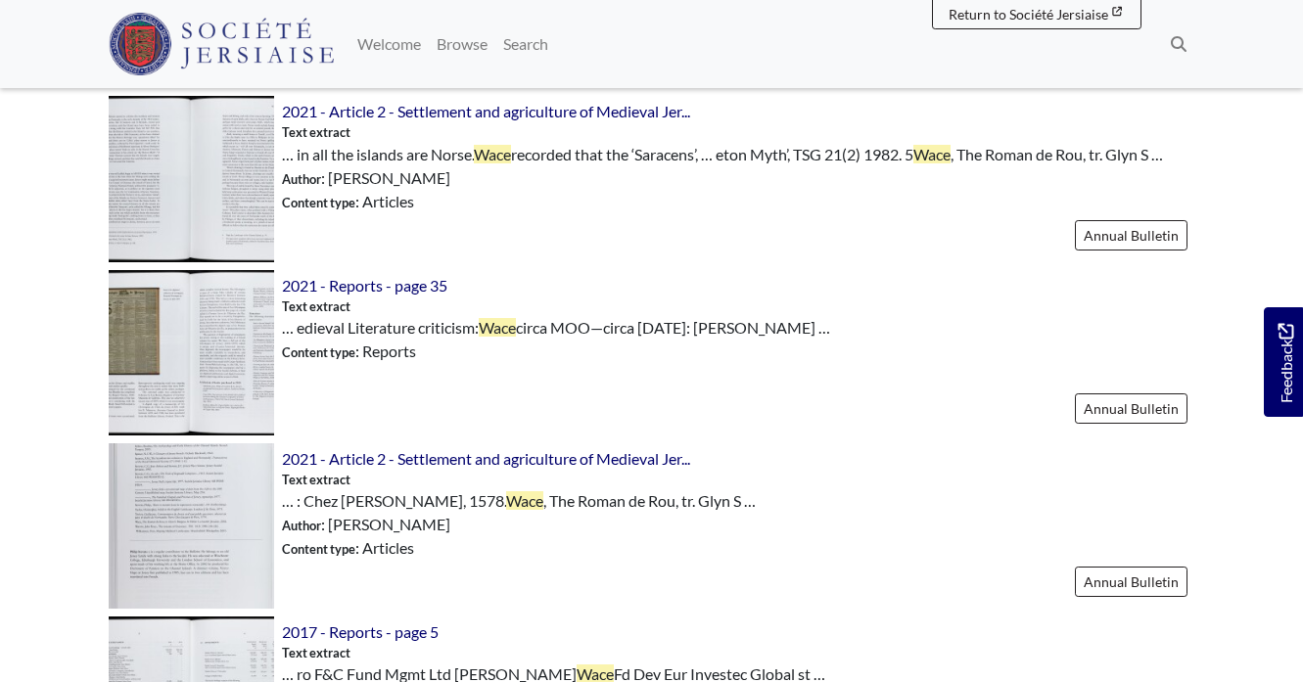
scroll to position [2035, 0]
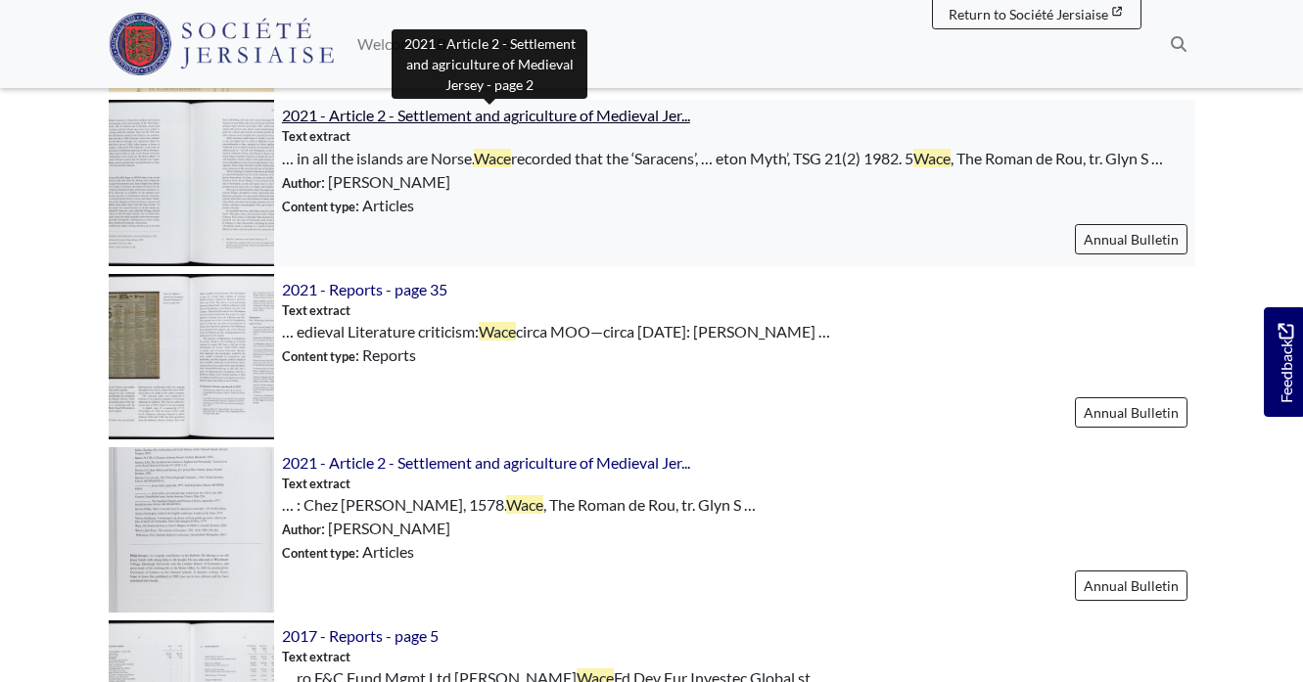
click at [524, 123] on span "2021 - Article 2 - Settlement and agriculture of Medieval Jer..." at bounding box center [486, 115] width 408 height 19
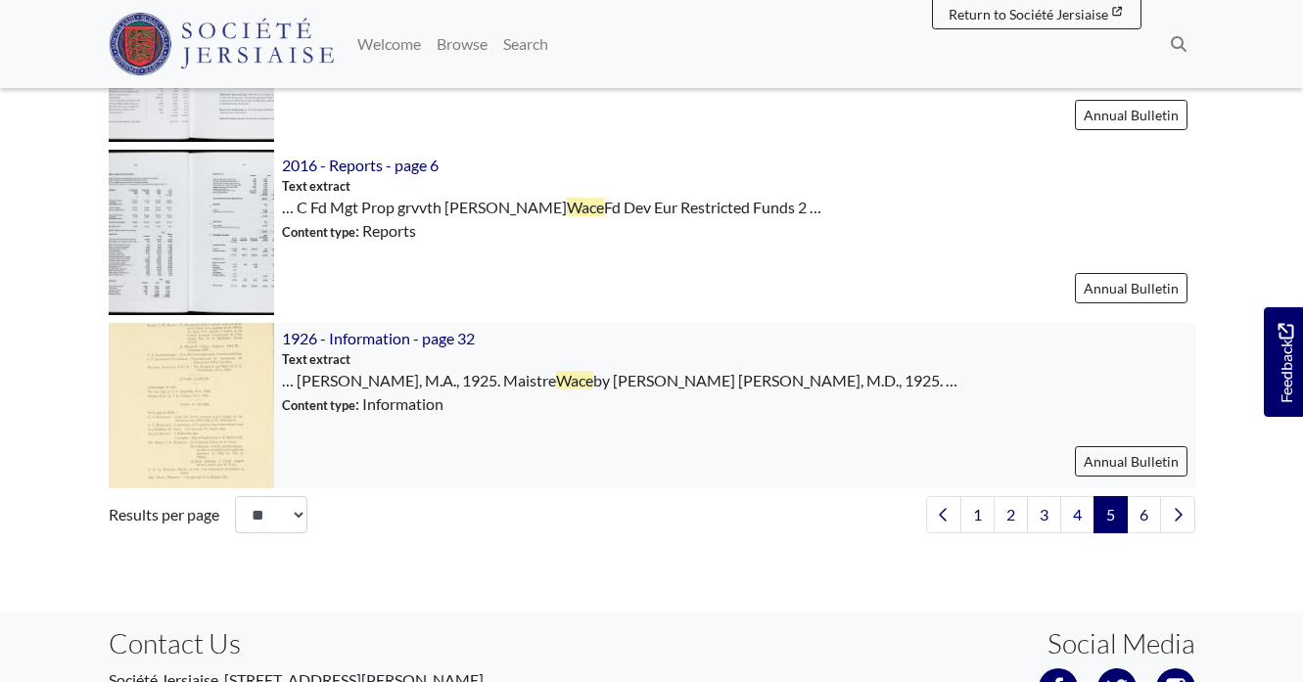
scroll to position [2880, 0]
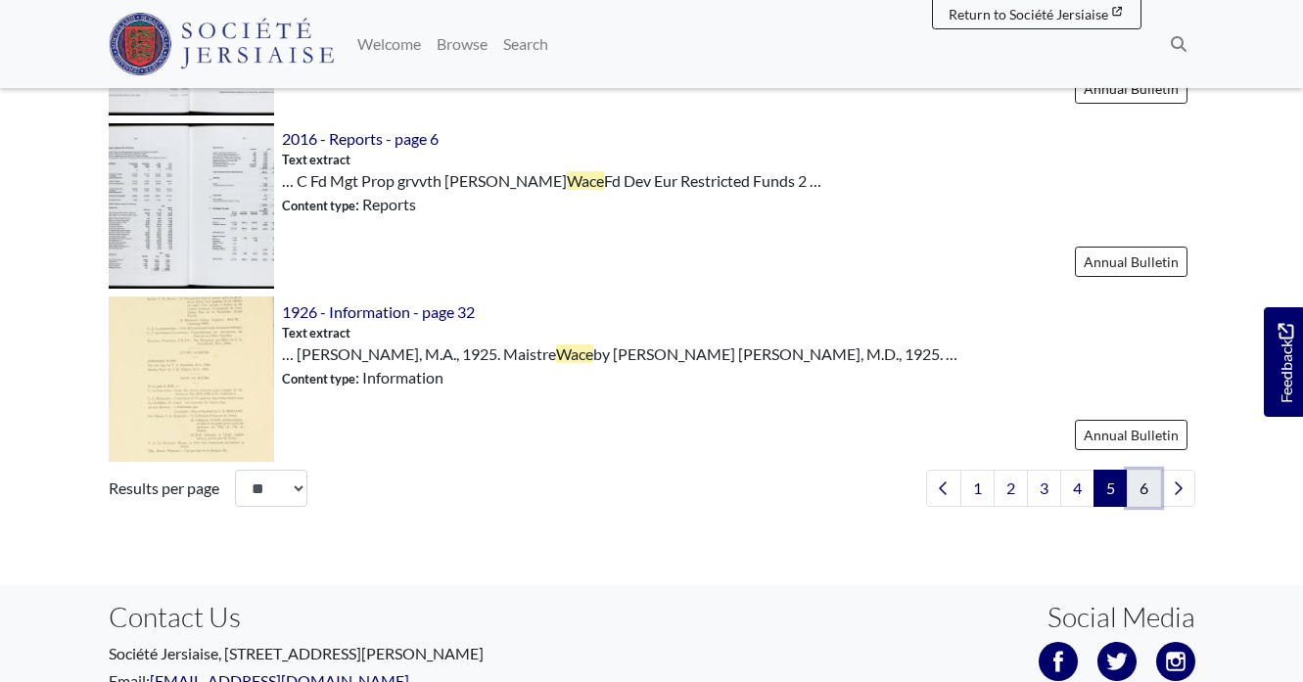
click at [1142, 490] on link "6" at bounding box center [1144, 488] width 34 height 37
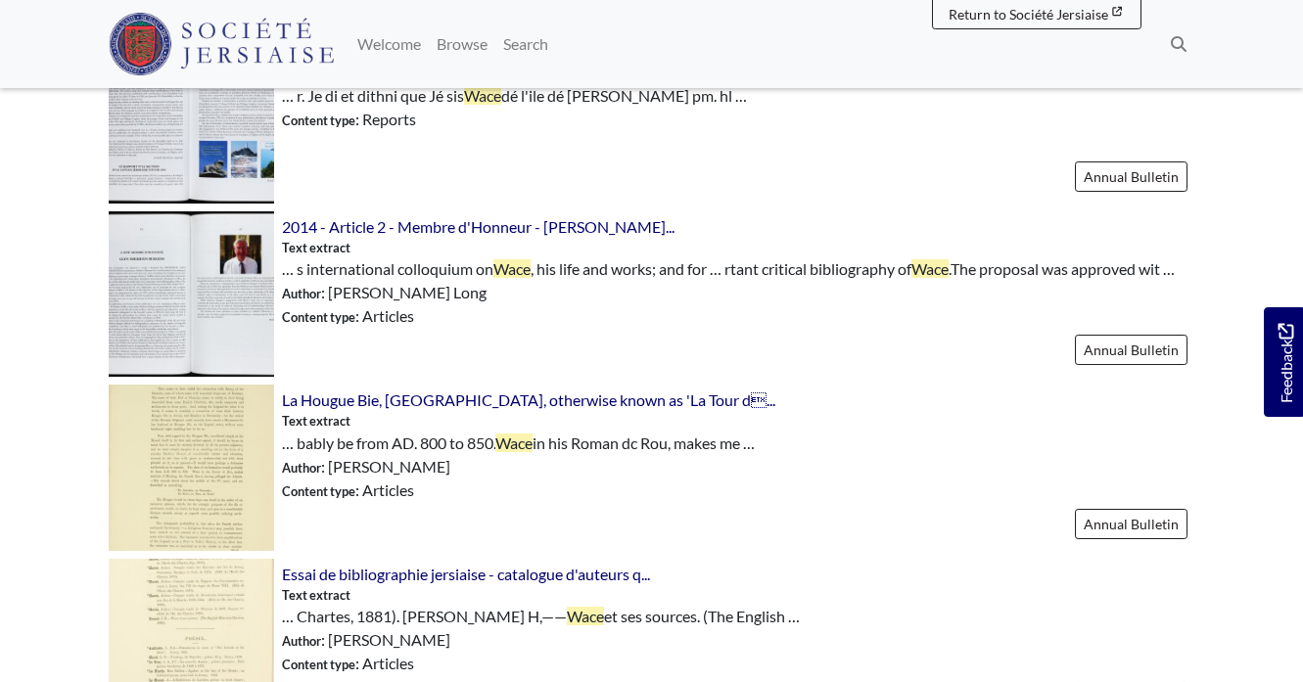
scroll to position [1233, 0]
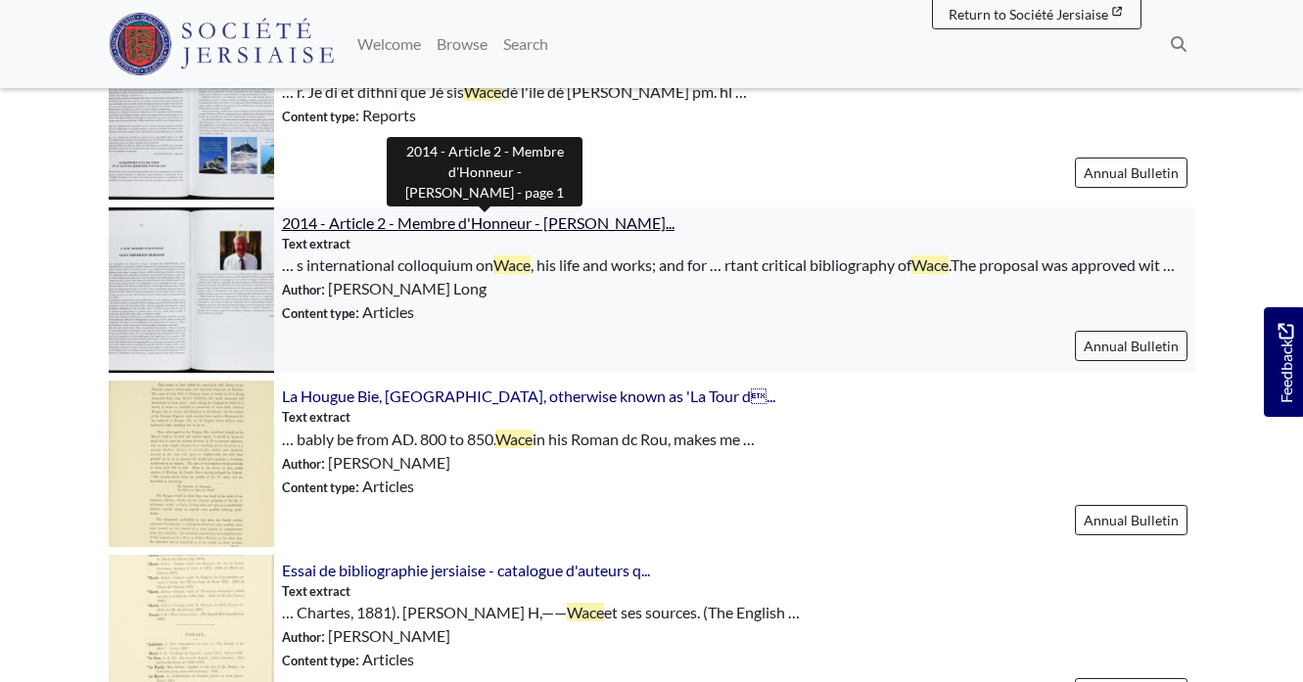
click at [504, 224] on span "2014 - Article 2 - Membre d'Honneur - Glyn Sheridan Burg..." at bounding box center [478, 222] width 392 height 19
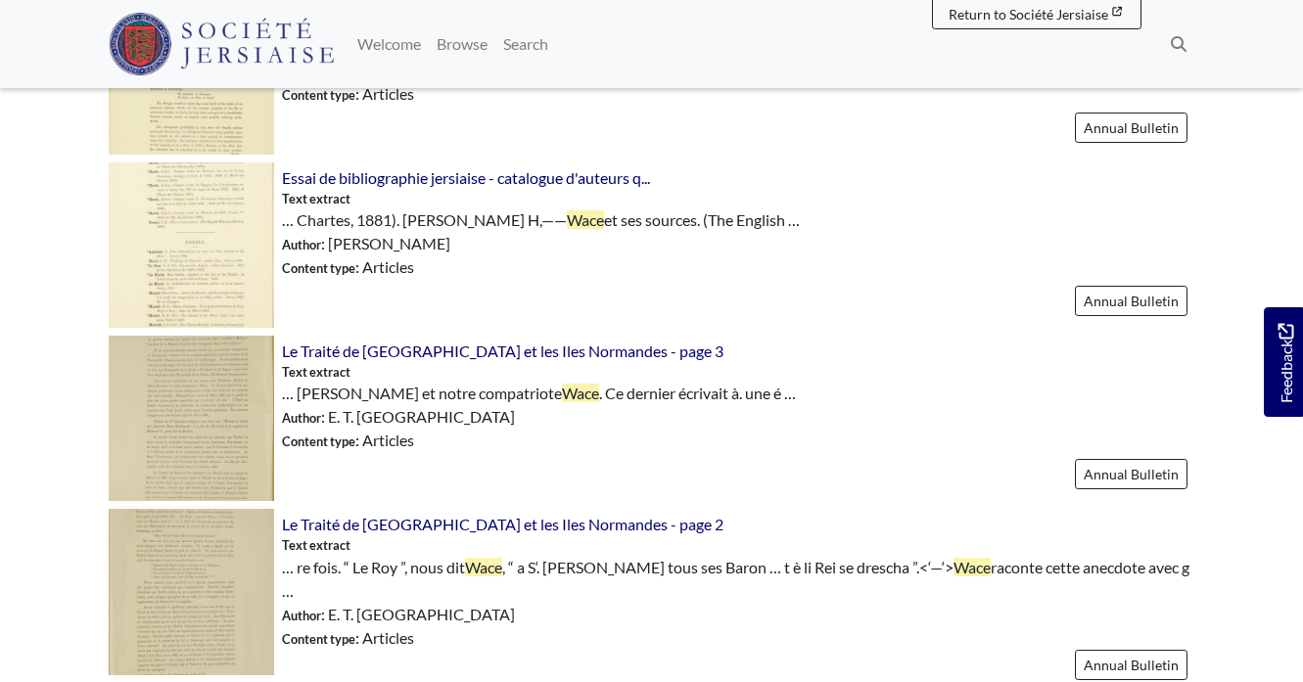
scroll to position [1532, 0]
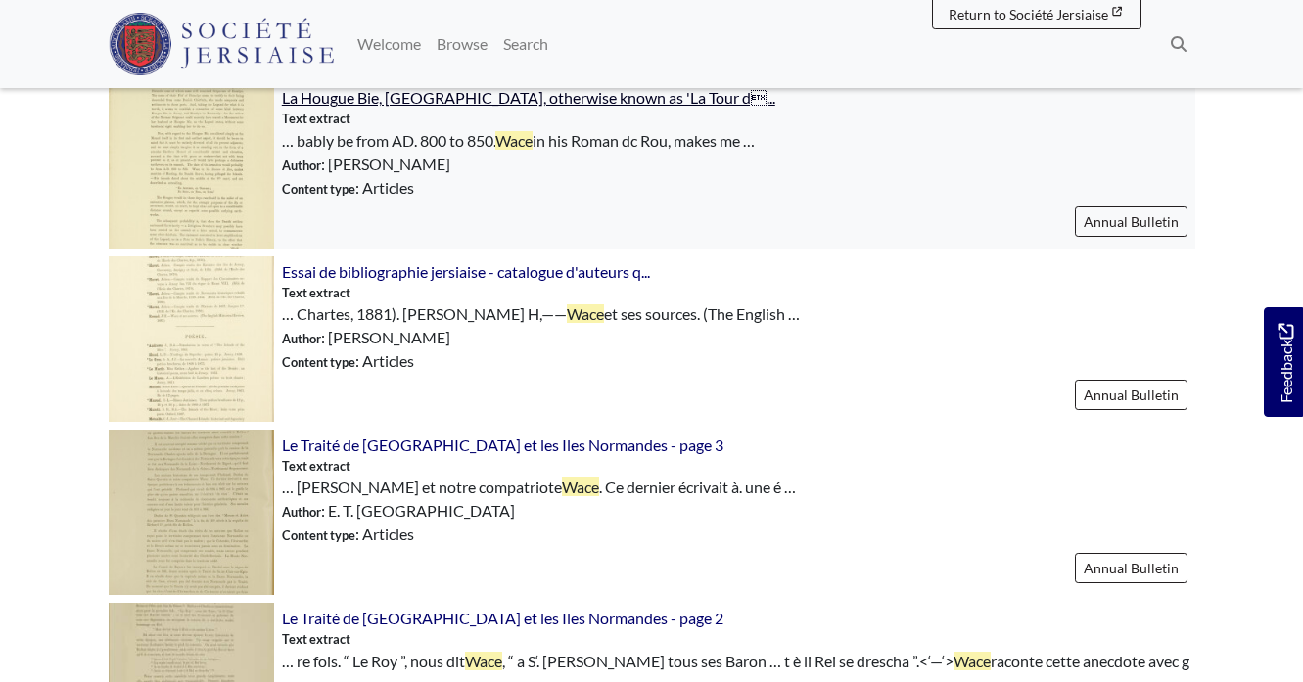
click at [523, 95] on span "La Hougue Bie, Jersey, otherwise known as 'La Tour d..." at bounding box center [528, 97] width 493 height 19
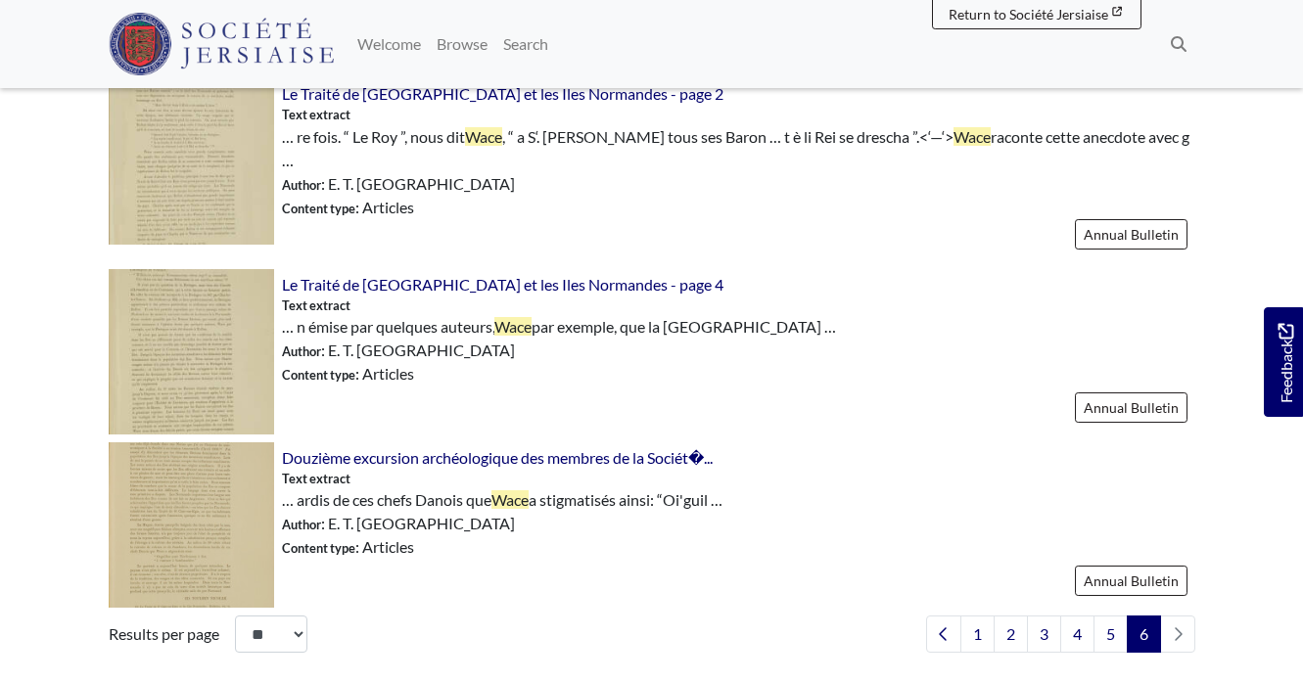
scroll to position [2086, 0]
